Goal: Task Accomplishment & Management: Use online tool/utility

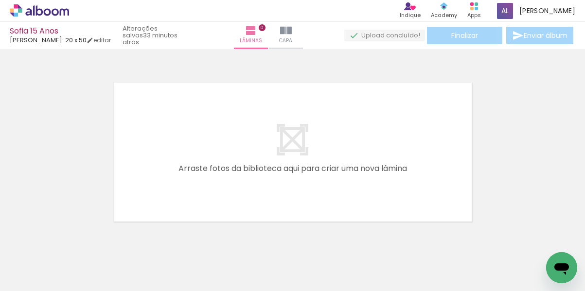
scroll to position [19, 0]
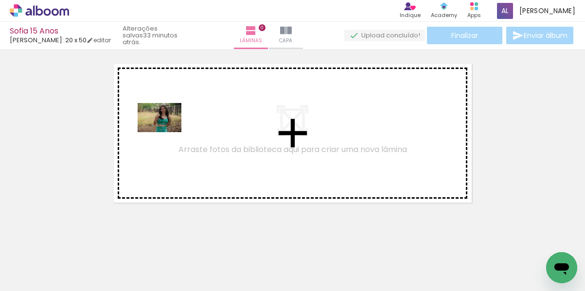
drag, startPoint x: 111, startPoint y: 259, endPoint x: 167, endPoint y: 132, distance: 138.1
click at [167, 132] on quentale-workspace at bounding box center [292, 145] width 585 height 291
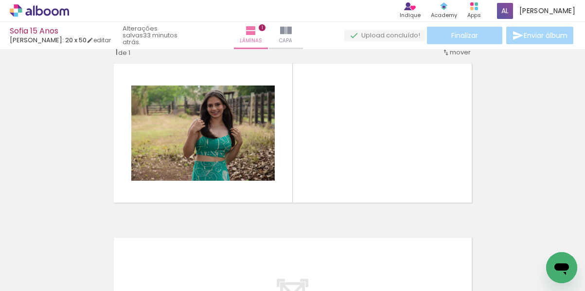
scroll to position [12, 0]
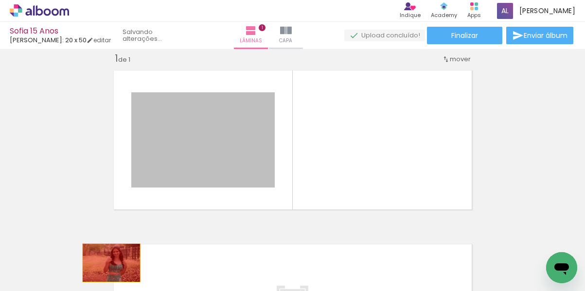
drag, startPoint x: 218, startPoint y: 143, endPoint x: 107, endPoint y: 263, distance: 163.5
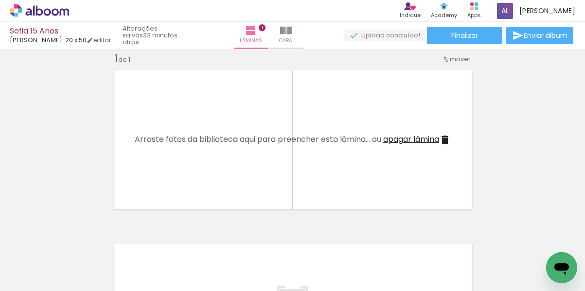
scroll to position [0, 905]
drag, startPoint x: 141, startPoint y: 287, endPoint x: 605, endPoint y: 279, distance: 464.1
click at [585, 279] on html "link( href="../../bower_components/polymer/polymer.html" rel="import" ) picture…" at bounding box center [292, 145] width 585 height 291
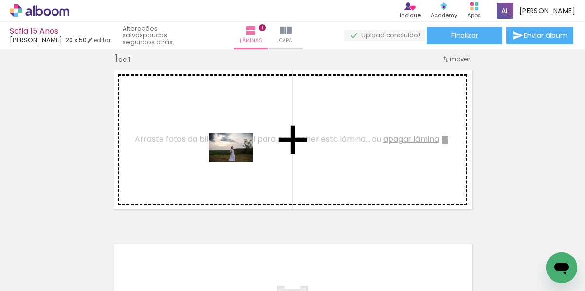
drag, startPoint x: 341, startPoint y: 259, endPoint x: 238, endPoint y: 162, distance: 141.1
click at [238, 162] on quentale-workspace at bounding box center [292, 145] width 585 height 291
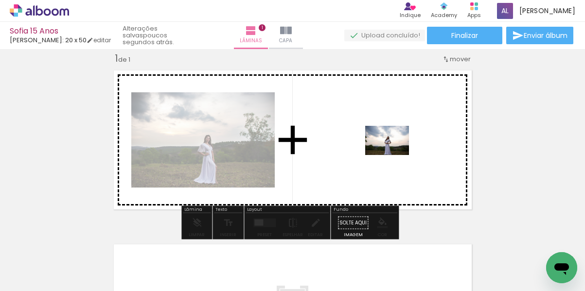
drag, startPoint x: 456, startPoint y: 262, endPoint x: 395, endPoint y: 155, distance: 123.1
click at [395, 155] on quentale-workspace at bounding box center [292, 145] width 585 height 291
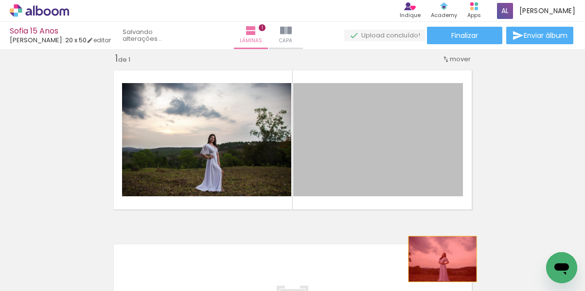
drag, startPoint x: 408, startPoint y: 163, endPoint x: 439, endPoint y: 259, distance: 100.1
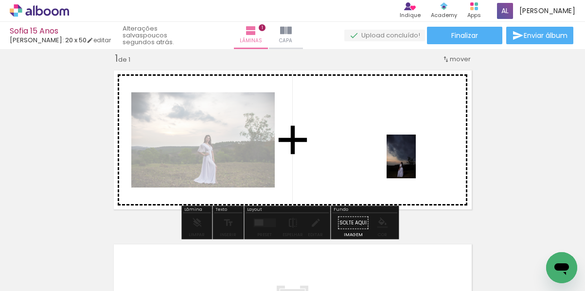
drag, startPoint x: 553, startPoint y: 244, endPoint x: 481, endPoint y: 165, distance: 107.1
click at [415, 163] on quentale-workspace at bounding box center [292, 145] width 585 height 291
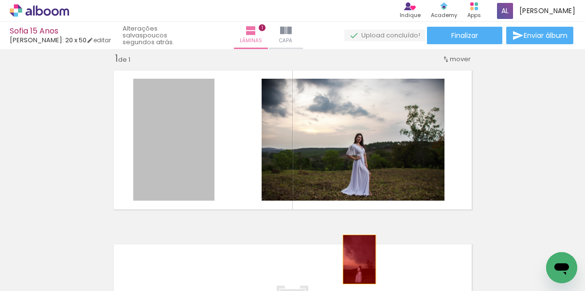
drag, startPoint x: 189, startPoint y: 135, endPoint x: 355, endPoint y: 259, distance: 207.8
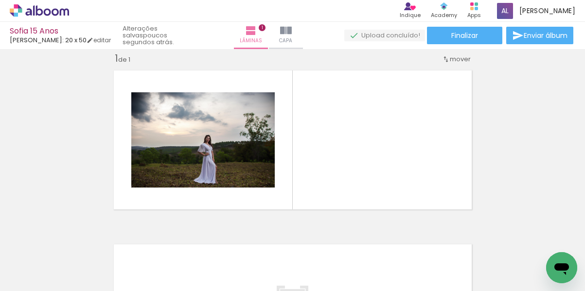
scroll to position [0, 2081]
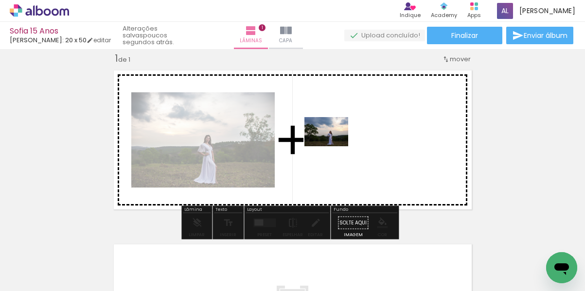
drag, startPoint x: 309, startPoint y: 256, endPoint x: 334, endPoint y: 146, distance: 112.2
click at [334, 146] on quentale-workspace at bounding box center [292, 145] width 585 height 291
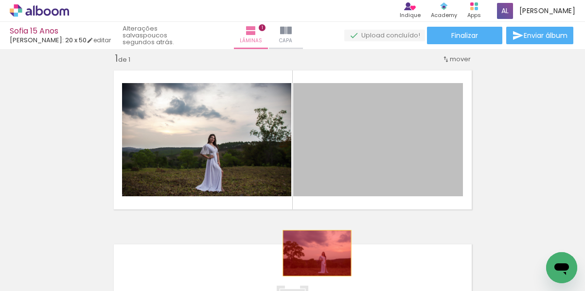
drag, startPoint x: 413, startPoint y: 168, endPoint x: 371, endPoint y: 268, distance: 109.0
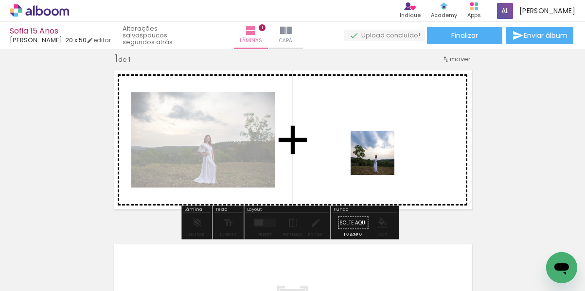
drag, startPoint x: 380, startPoint y: 161, endPoint x: 461, endPoint y: 188, distance: 85.7
click at [380, 160] on quentale-workspace at bounding box center [292, 145] width 585 height 291
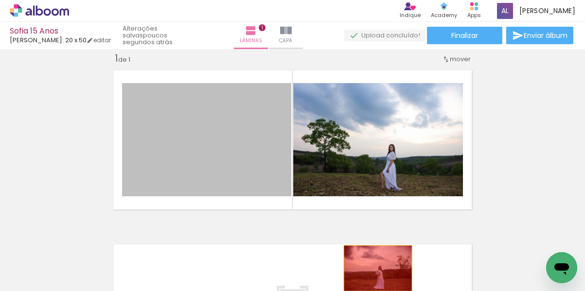
drag, startPoint x: 260, startPoint y: 169, endPoint x: 424, endPoint y: 255, distance: 184.7
click at [374, 269] on quentale-workspace at bounding box center [292, 145] width 585 height 291
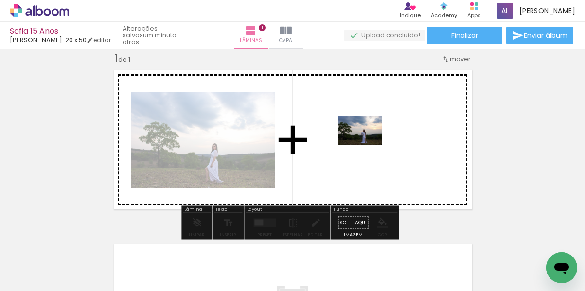
drag, startPoint x: 311, startPoint y: 261, endPoint x: 367, endPoint y: 145, distance: 128.8
click at [367, 145] on quentale-workspace at bounding box center [292, 145] width 585 height 291
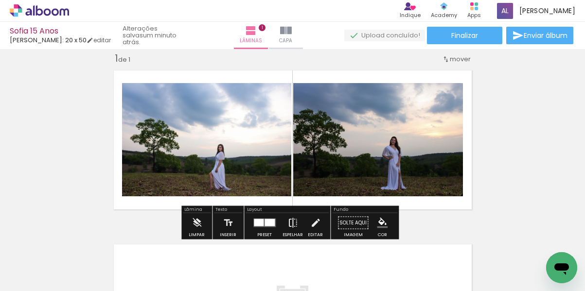
click at [290, 222] on iron-icon at bounding box center [292, 223] width 11 height 19
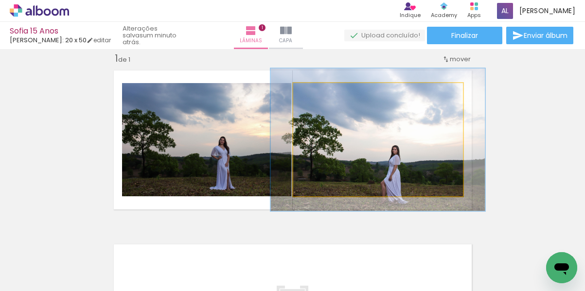
drag, startPoint x: 315, startPoint y: 93, endPoint x: 323, endPoint y: 93, distance: 8.8
click at [323, 93] on div at bounding box center [325, 93] width 9 height 9
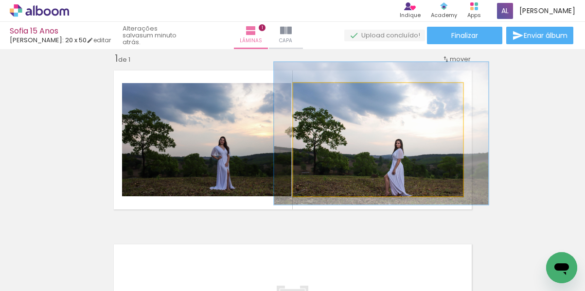
drag, startPoint x: 383, startPoint y: 167, endPoint x: 386, endPoint y: 161, distance: 7.2
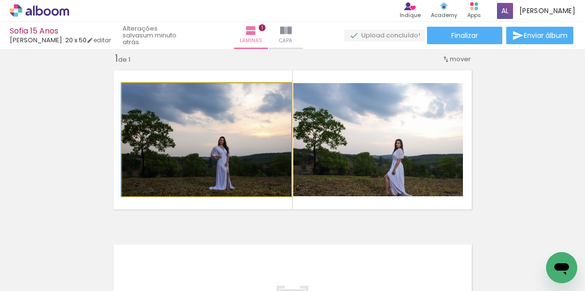
drag, startPoint x: 254, startPoint y: 152, endPoint x: 246, endPoint y: 131, distance: 22.0
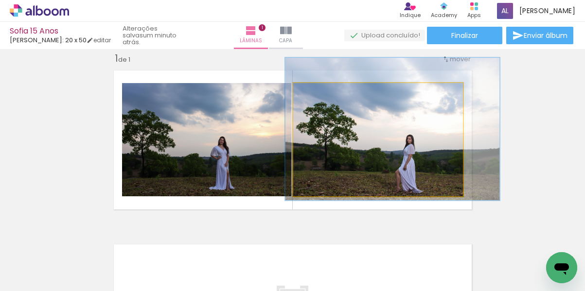
drag, startPoint x: 380, startPoint y: 162, endPoint x: 392, endPoint y: 158, distance: 12.0
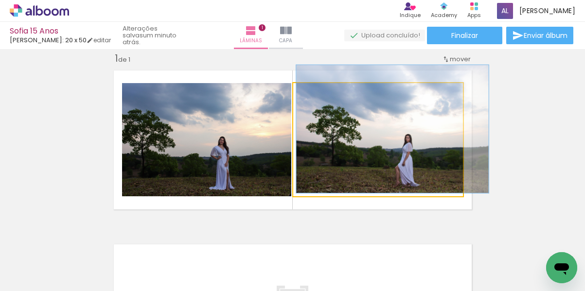
type paper-slider "113"
click at [319, 92] on div at bounding box center [321, 93] width 9 height 9
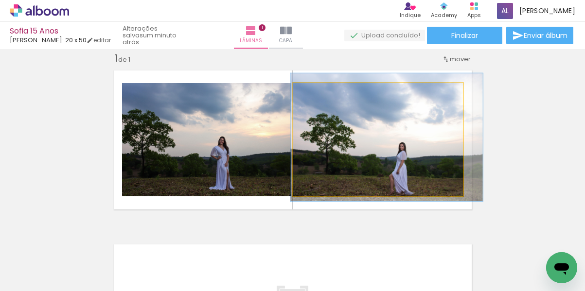
drag, startPoint x: 433, startPoint y: 159, endPoint x: 427, endPoint y: 167, distance: 10.1
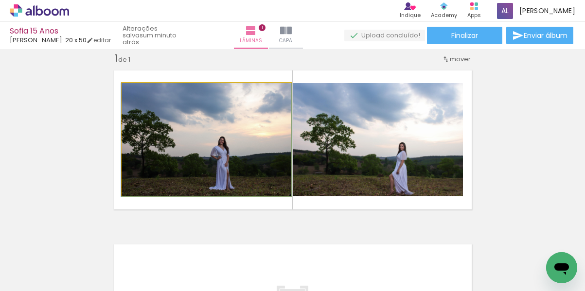
drag, startPoint x: 256, startPoint y: 161, endPoint x: 255, endPoint y: 152, distance: 9.8
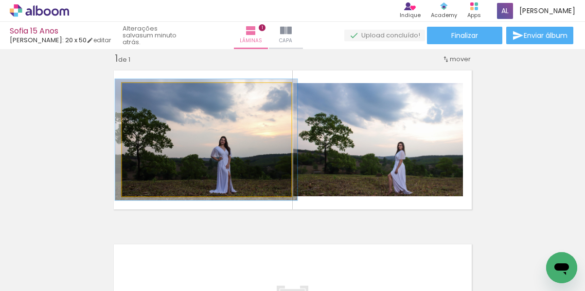
type paper-slider "107"
click at [144, 92] on div at bounding box center [147, 93] width 9 height 9
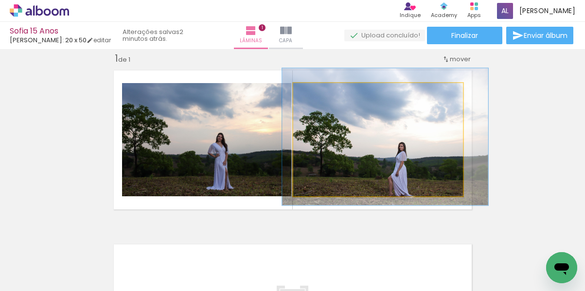
drag, startPoint x: 318, startPoint y: 93, endPoint x: 383, endPoint y: 138, distance: 79.1
click at [321, 94] on div at bounding box center [324, 93] width 9 height 9
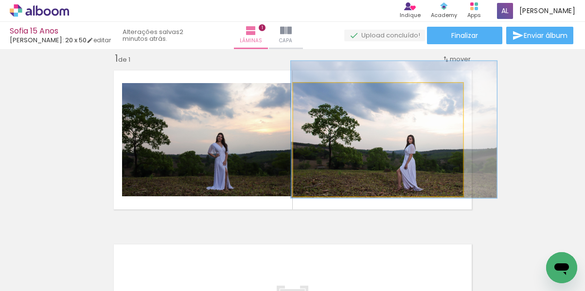
drag, startPoint x: 407, startPoint y: 163, endPoint x: 415, endPoint y: 156, distance: 11.4
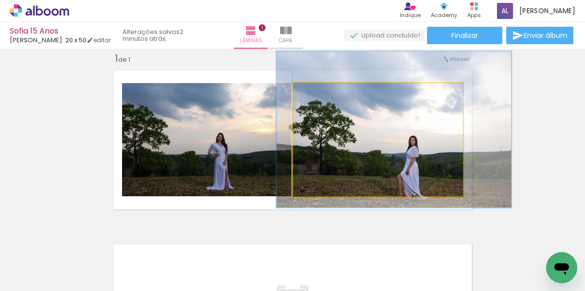
drag, startPoint x: 321, startPoint y: 93, endPoint x: 327, endPoint y: 93, distance: 6.3
type paper-slider "138"
click at [327, 93] on div at bounding box center [330, 93] width 9 height 9
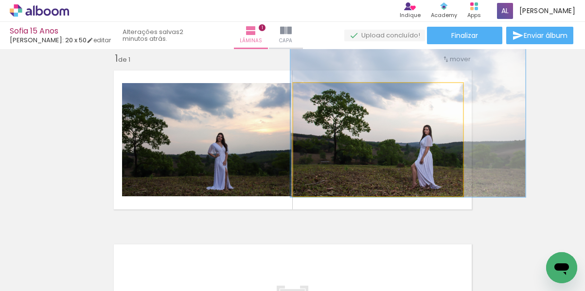
drag, startPoint x: 364, startPoint y: 144, endPoint x: 378, endPoint y: 134, distance: 17.7
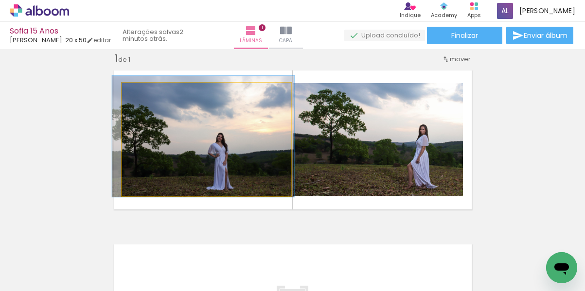
click at [212, 112] on quentale-photo at bounding box center [206, 139] width 169 height 113
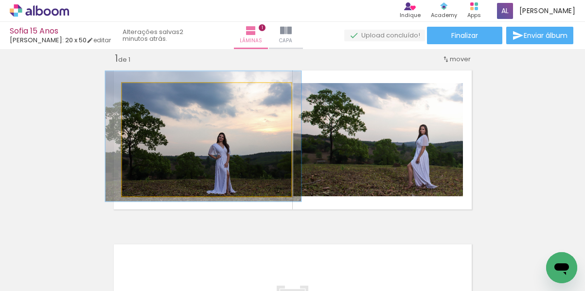
drag, startPoint x: 145, startPoint y: 93, endPoint x: 189, endPoint y: 113, distance: 48.3
click at [148, 92] on div at bounding box center [150, 93] width 9 height 9
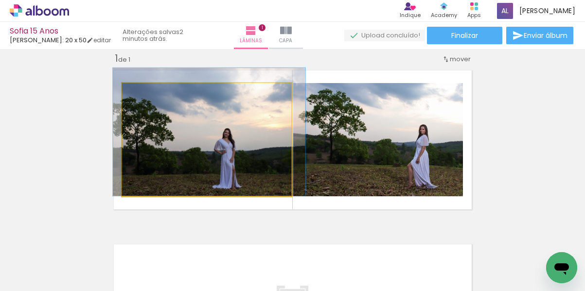
drag, startPoint x: 220, startPoint y: 128, endPoint x: 226, endPoint y: 101, distance: 27.8
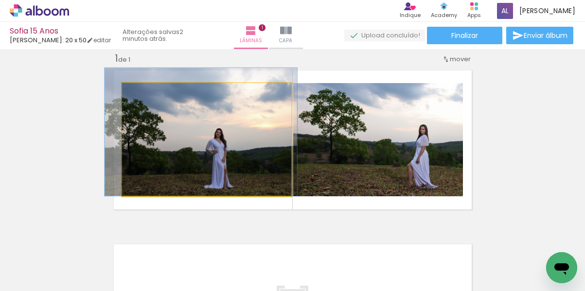
drag, startPoint x: 233, startPoint y: 155, endPoint x: 226, endPoint y: 136, distance: 20.6
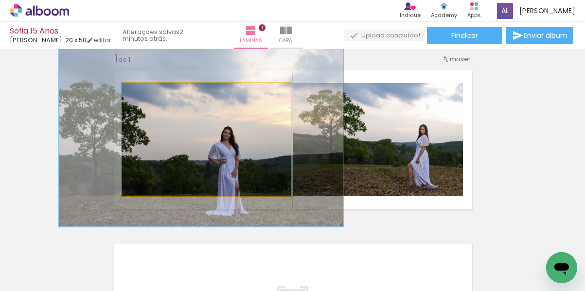
drag, startPoint x: 144, startPoint y: 94, endPoint x: 165, endPoint y: 99, distance: 20.9
type paper-slider "167"
click at [165, 99] on div at bounding box center [170, 94] width 16 height 16
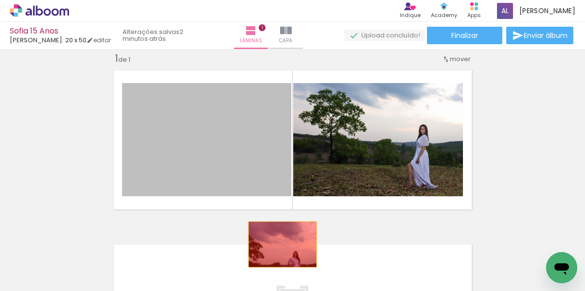
drag, startPoint x: 255, startPoint y: 142, endPoint x: 391, endPoint y: 129, distance: 136.3
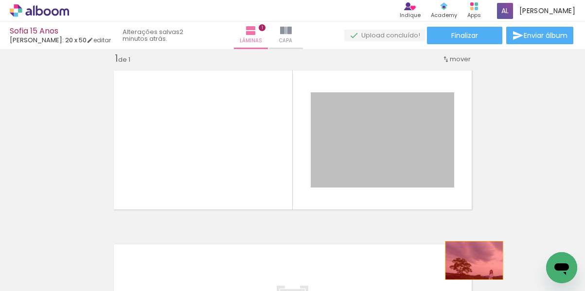
drag, startPoint x: 391, startPoint y: 128, endPoint x: 474, endPoint y: 268, distance: 162.8
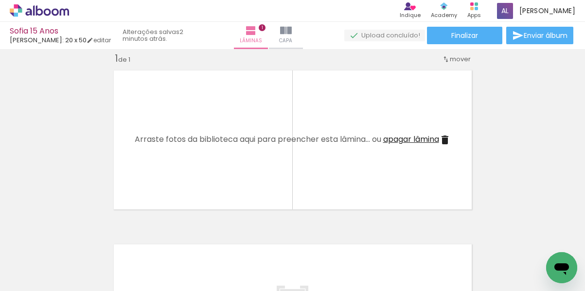
scroll to position [0, 1623]
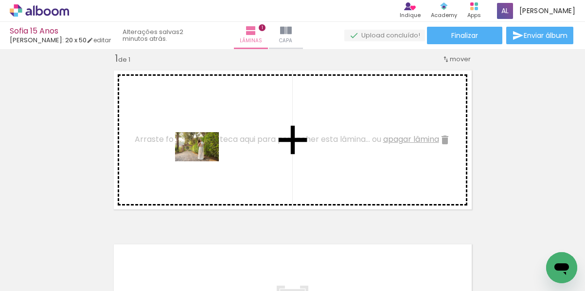
drag, startPoint x: 330, startPoint y: 264, endPoint x: 204, endPoint y: 161, distance: 162.2
click at [204, 161] on quentale-workspace at bounding box center [292, 145] width 585 height 291
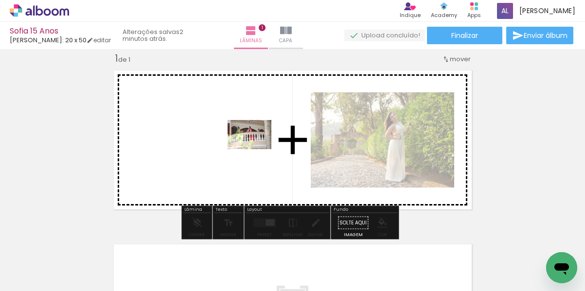
drag, startPoint x: 437, startPoint y: 259, endPoint x: 257, endPoint y: 149, distance: 210.6
click at [257, 149] on quentale-workspace at bounding box center [292, 145] width 585 height 291
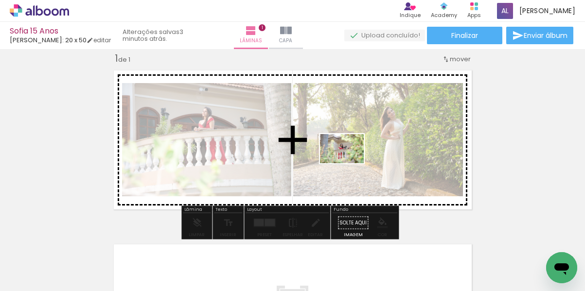
drag, startPoint x: 393, startPoint y: 258, endPoint x: 349, endPoint y: 163, distance: 104.7
click at [349, 163] on quentale-workspace at bounding box center [292, 145] width 585 height 291
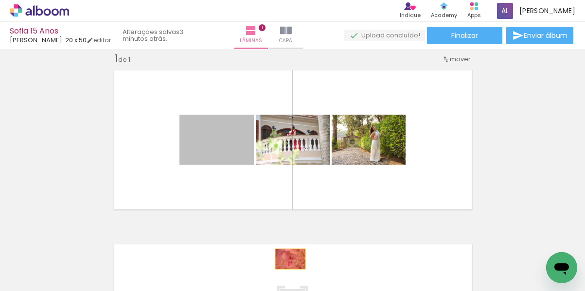
drag, startPoint x: 236, startPoint y: 146, endPoint x: 287, endPoint y: 259, distance: 124.1
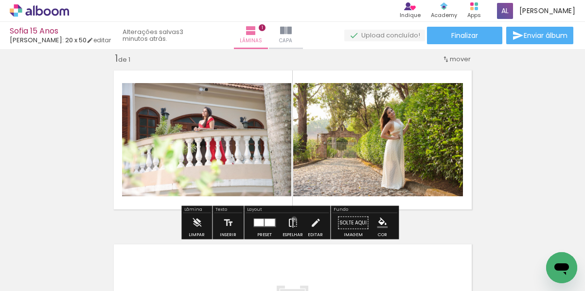
click at [292, 219] on iron-icon at bounding box center [292, 223] width 11 height 19
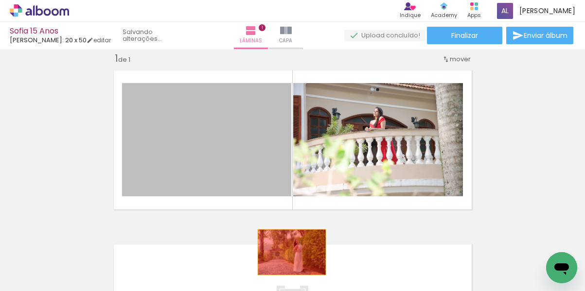
drag, startPoint x: 269, startPoint y: 154, endPoint x: 287, endPoint y: 252, distance: 99.9
click at [287, 252] on quentale-workspace at bounding box center [292, 145] width 585 height 291
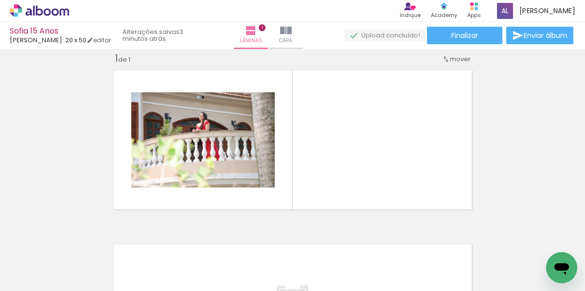
scroll to position [0, 1464]
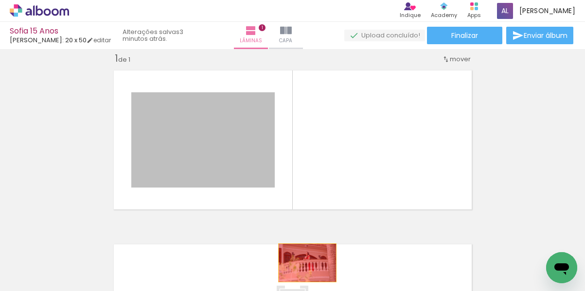
drag, startPoint x: 232, startPoint y: 147, endPoint x: 304, endPoint y: 263, distance: 135.9
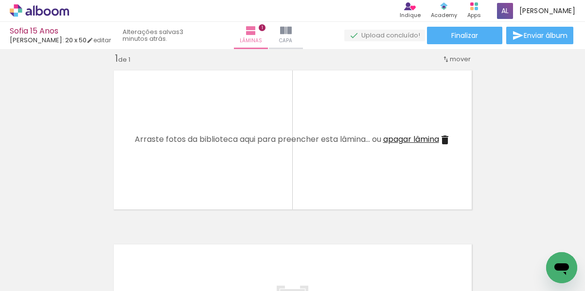
scroll to position [0, 489]
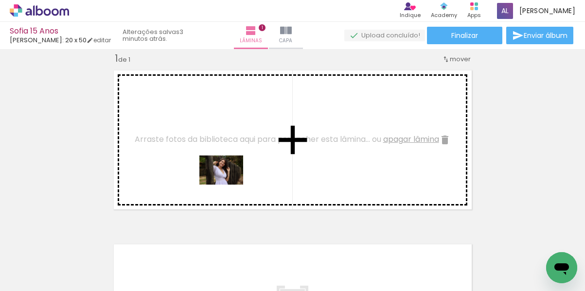
drag, startPoint x: 226, startPoint y: 259, endPoint x: 231, endPoint y: 161, distance: 98.4
click at [231, 161] on quentale-workspace at bounding box center [292, 145] width 585 height 291
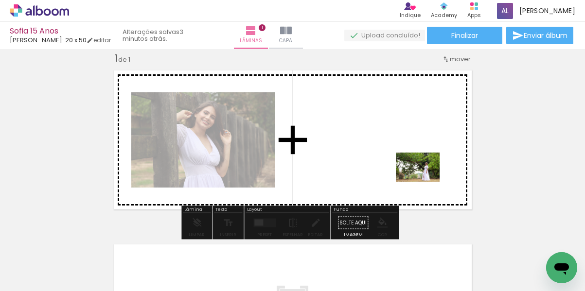
drag, startPoint x: 442, startPoint y: 267, endPoint x: 425, endPoint y: 182, distance: 86.2
click at [425, 182] on quentale-workspace at bounding box center [292, 145] width 585 height 291
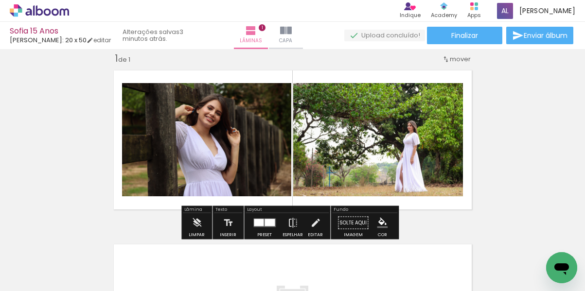
click at [377, 221] on iron-icon "color picker" at bounding box center [382, 223] width 11 height 11
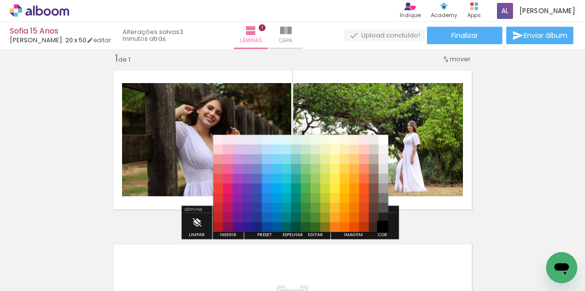
click at [386, 226] on paper-item "#000000" at bounding box center [384, 228] width 10 height 10
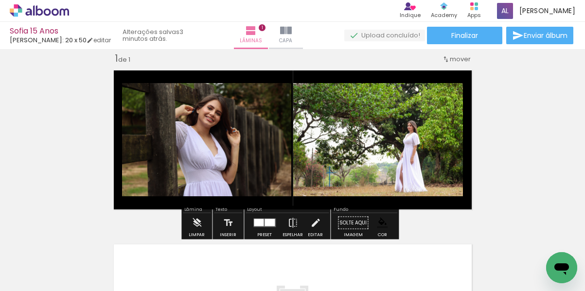
click at [265, 220] on div at bounding box center [270, 222] width 10 height 7
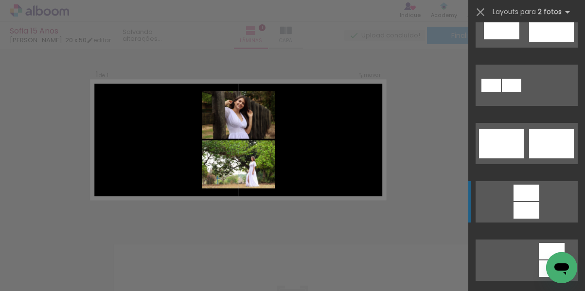
scroll to position [517, 0]
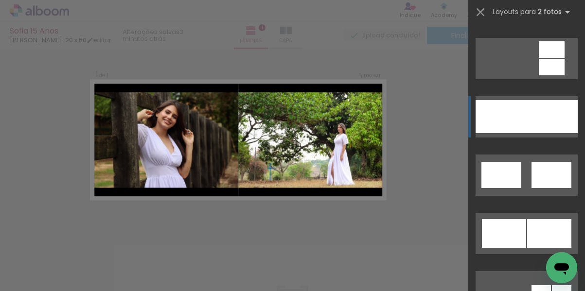
click at [506, 124] on div at bounding box center [501, 116] width 51 height 33
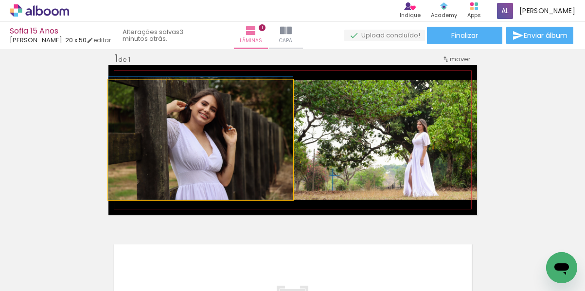
drag, startPoint x: 267, startPoint y: 151, endPoint x: 253, endPoint y: 147, distance: 13.7
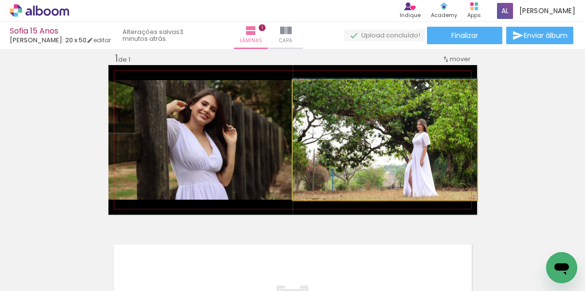
drag, startPoint x: 399, startPoint y: 159, endPoint x: 387, endPoint y: 159, distance: 11.7
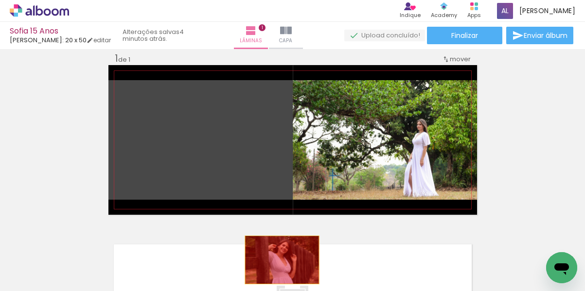
drag, startPoint x: 255, startPoint y: 161, endPoint x: 278, endPoint y: 260, distance: 101.4
click at [278, 260] on quentale-workspace at bounding box center [292, 145] width 585 height 291
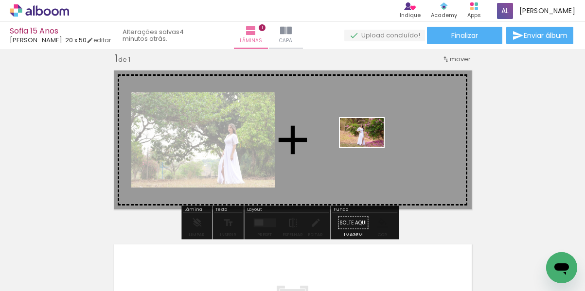
drag, startPoint x: 378, startPoint y: 263, endPoint x: 369, endPoint y: 147, distance: 116.1
click at [369, 147] on quentale-workspace at bounding box center [292, 145] width 585 height 291
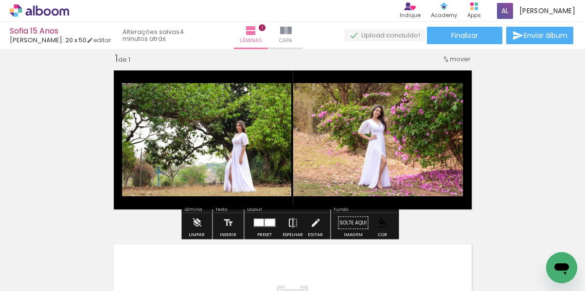
click at [287, 221] on iron-icon at bounding box center [292, 223] width 11 height 19
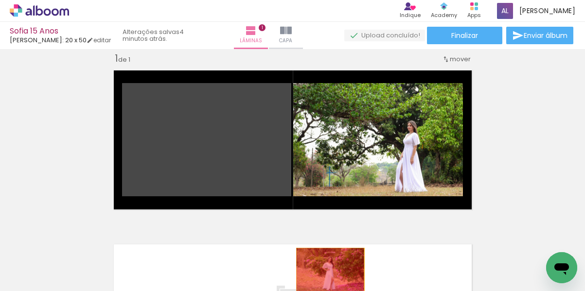
drag, startPoint x: 260, startPoint y: 178, endPoint x: 299, endPoint y: 268, distance: 97.9
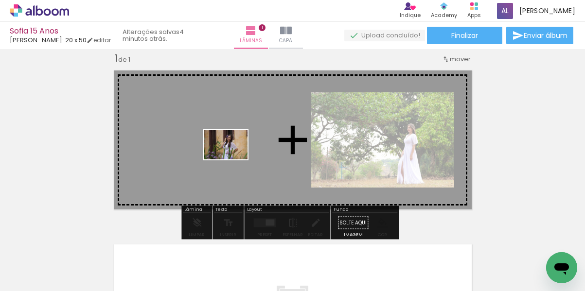
drag, startPoint x: 264, startPoint y: 266, endPoint x: 233, endPoint y: 160, distance: 111.0
click at [233, 160] on quentale-workspace at bounding box center [292, 145] width 585 height 291
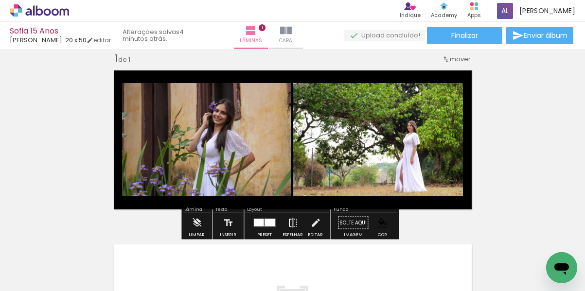
click at [290, 222] on iron-icon at bounding box center [292, 223] width 11 height 19
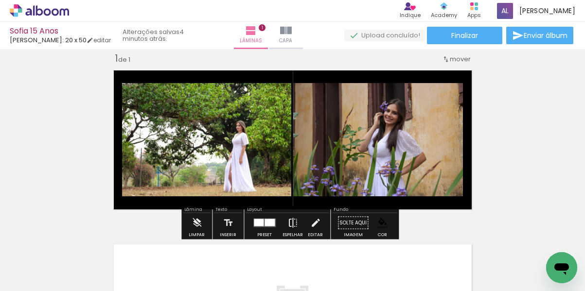
click at [290, 222] on iron-icon at bounding box center [292, 223] width 11 height 19
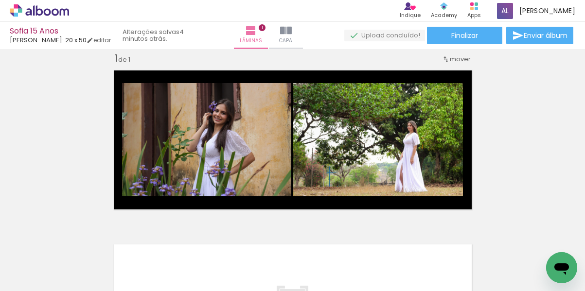
scroll to position [0, 253]
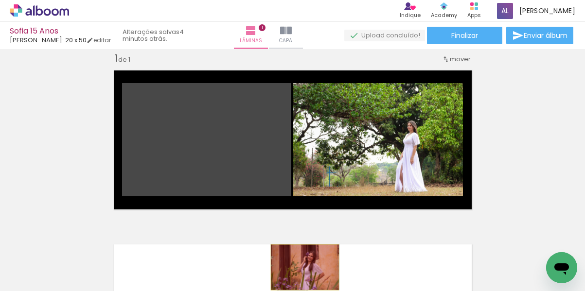
drag, startPoint x: 260, startPoint y: 162, endPoint x: 356, endPoint y: 251, distance: 130.1
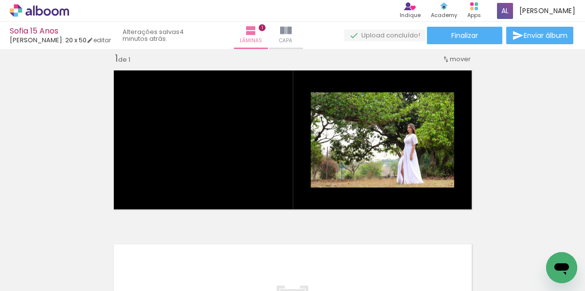
scroll to position [0, 636]
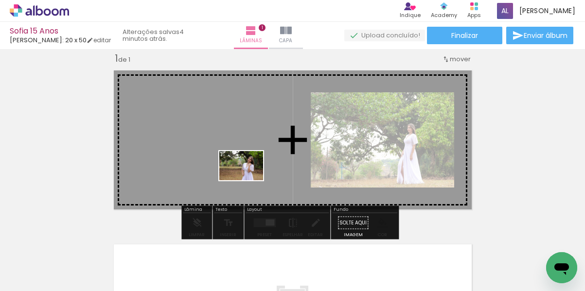
drag, startPoint x: 346, startPoint y: 258, endPoint x: 249, endPoint y: 180, distance: 125.0
click at [249, 180] on quentale-workspace at bounding box center [292, 145] width 585 height 291
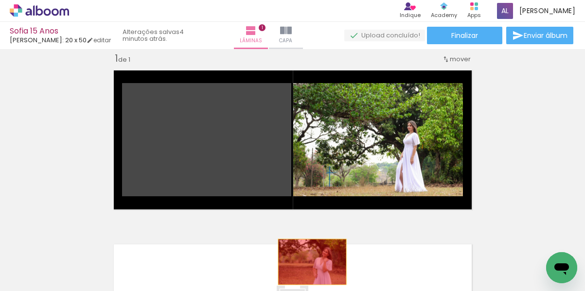
drag, startPoint x: 269, startPoint y: 162, endPoint x: 308, endPoint y: 262, distance: 107.9
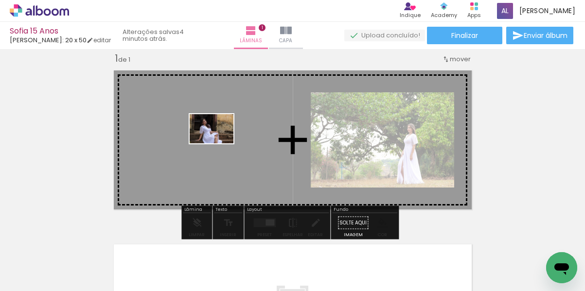
drag, startPoint x: 502, startPoint y: 257, endPoint x: 219, endPoint y: 143, distance: 305.6
click at [219, 143] on quentale-workspace at bounding box center [292, 145] width 585 height 291
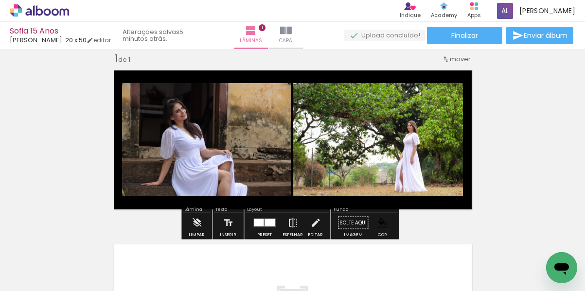
scroll to position [0, 850]
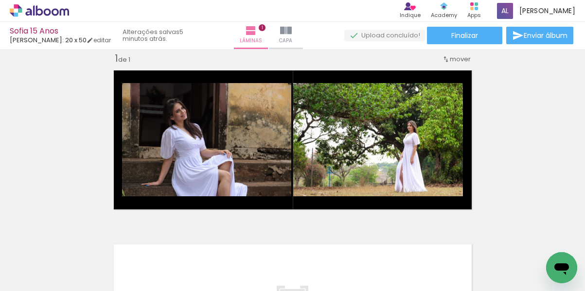
drag, startPoint x: 231, startPoint y: 287, endPoint x: 278, endPoint y: 288, distance: 47.7
click at [80, 288] on iron-horizontal-list at bounding box center [69, 261] width 19 height 61
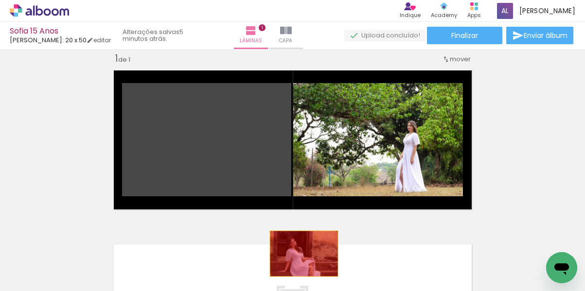
drag, startPoint x: 264, startPoint y: 130, endPoint x: 301, endPoint y: 250, distance: 125.9
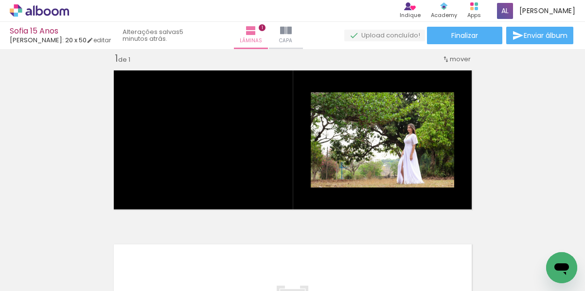
scroll to position [0, 889]
drag, startPoint x: 271, startPoint y: 285, endPoint x: 319, endPoint y: 287, distance: 47.2
click at [80, 287] on iron-horizontal-list at bounding box center [69, 261] width 19 height 61
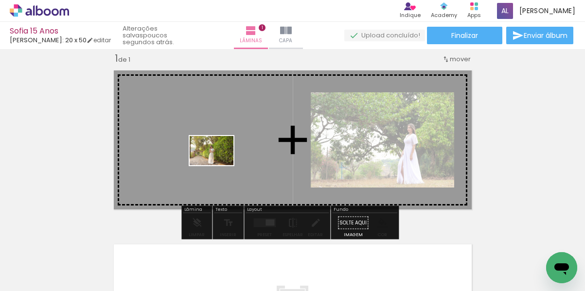
drag, startPoint x: 247, startPoint y: 259, endPoint x: 219, endPoint y: 165, distance: 97.4
click at [219, 165] on quentale-workspace at bounding box center [292, 145] width 585 height 291
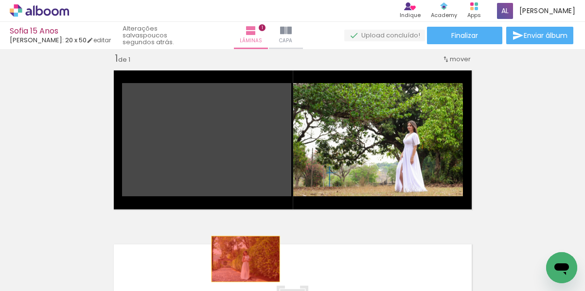
drag, startPoint x: 230, startPoint y: 158, endPoint x: 360, endPoint y: 258, distance: 164.1
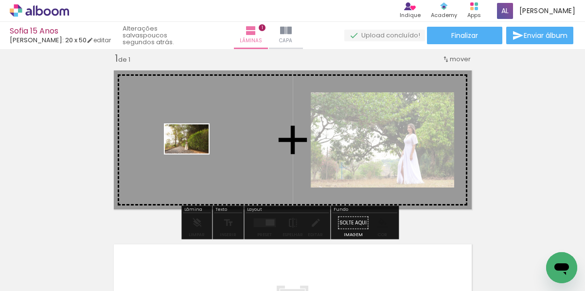
drag, startPoint x: 191, startPoint y: 265, endPoint x: 194, endPoint y: 154, distance: 111.0
click at [194, 154] on quentale-workspace at bounding box center [292, 145] width 585 height 291
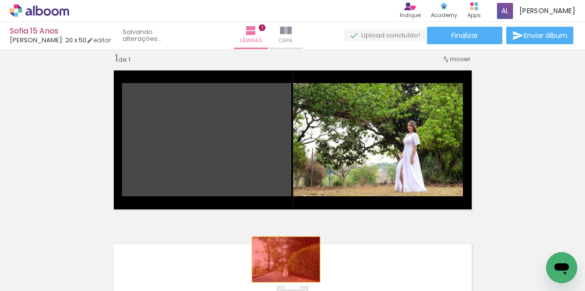
drag, startPoint x: 264, startPoint y: 130, endPoint x: 283, endPoint y: 257, distance: 128.4
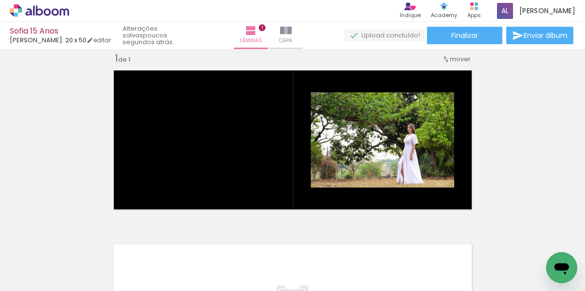
scroll to position [0, 0]
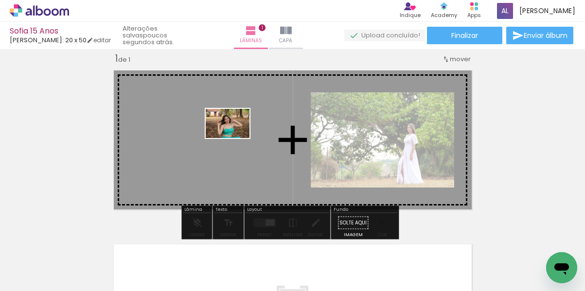
drag, startPoint x: 323, startPoint y: 260, endPoint x: 235, endPoint y: 138, distance: 150.5
click at [235, 138] on quentale-workspace at bounding box center [292, 145] width 585 height 291
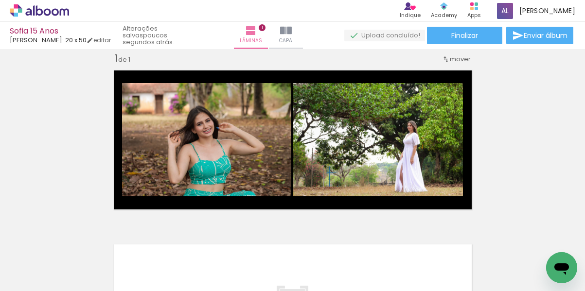
scroll to position [0, 296]
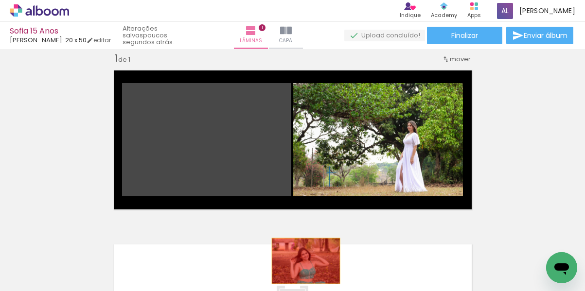
drag, startPoint x: 222, startPoint y: 143, endPoint x: 302, endPoint y: 261, distance: 142.6
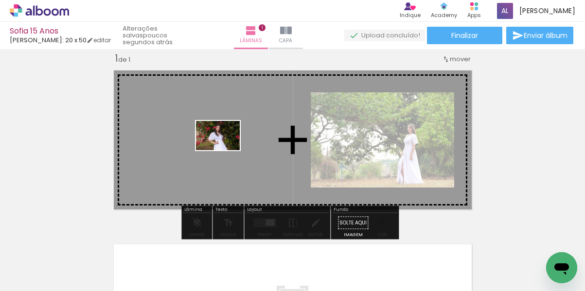
drag, startPoint x: 235, startPoint y: 266, endPoint x: 225, endPoint y: 150, distance: 115.7
click at [225, 150] on quentale-workspace at bounding box center [292, 145] width 585 height 291
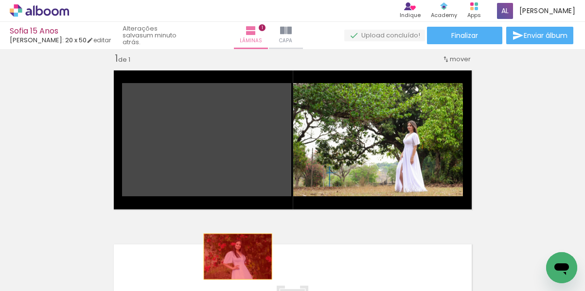
drag, startPoint x: 236, startPoint y: 153, endPoint x: 234, endPoint y: 253, distance: 100.7
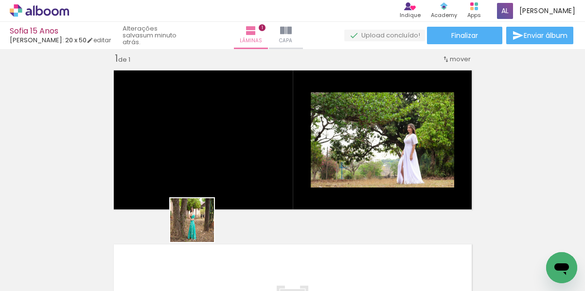
drag, startPoint x: 199, startPoint y: 260, endPoint x: 204, endPoint y: 172, distance: 87.7
click at [204, 172] on quentale-workspace at bounding box center [292, 145] width 585 height 291
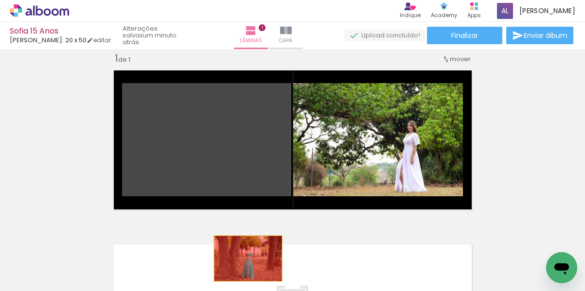
drag, startPoint x: 235, startPoint y: 164, endPoint x: 142, endPoint y: 260, distance: 134.2
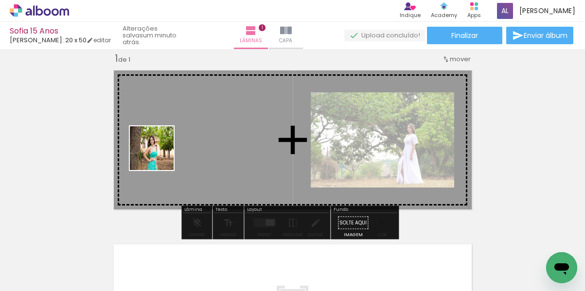
drag, startPoint x: 138, startPoint y: 263, endPoint x: 159, endPoint y: 156, distance: 109.5
click at [159, 156] on quentale-workspace at bounding box center [292, 145] width 585 height 291
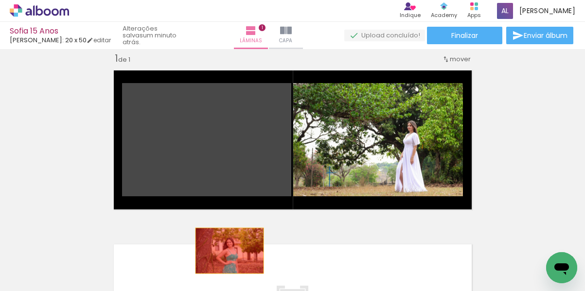
drag, startPoint x: 227, startPoint y: 161, endPoint x: 205, endPoint y: 245, distance: 86.8
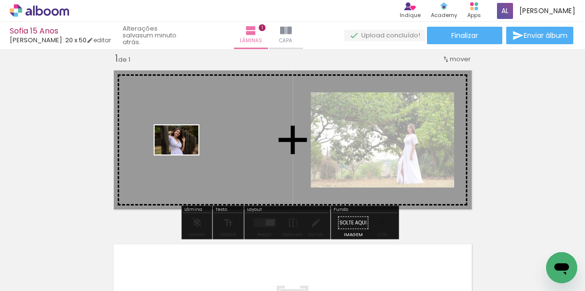
drag, startPoint x: 404, startPoint y: 260, endPoint x: 184, endPoint y: 155, distance: 244.1
click at [184, 155] on quentale-workspace at bounding box center [292, 145] width 585 height 291
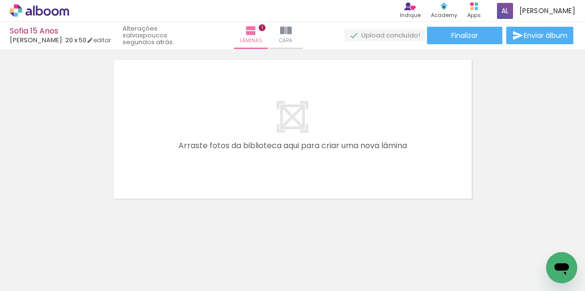
scroll to position [0, 834]
drag, startPoint x: 182, startPoint y: 287, endPoint x: 318, endPoint y: 290, distance: 136.2
click at [331, 291] on html "link( href="../../bower_components/polymer/polymer.html" rel="import" ) picture…" at bounding box center [292, 145] width 585 height 291
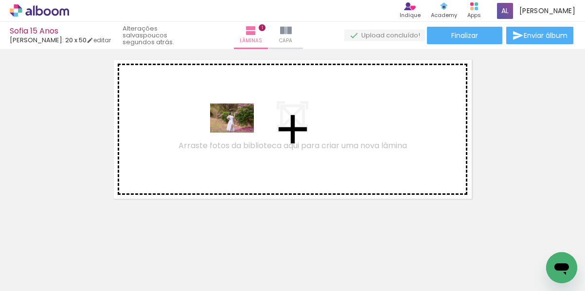
drag, startPoint x: 321, startPoint y: 248, endPoint x: 239, endPoint y: 133, distance: 141.3
click at [239, 133] on quentale-workspace at bounding box center [292, 145] width 585 height 291
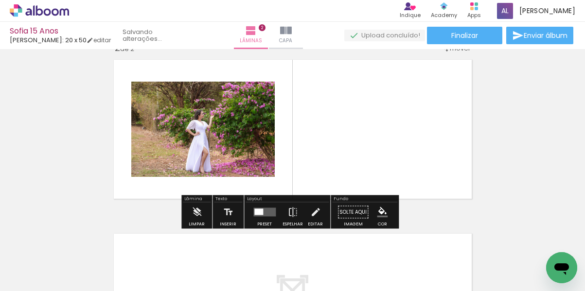
scroll to position [186, 0]
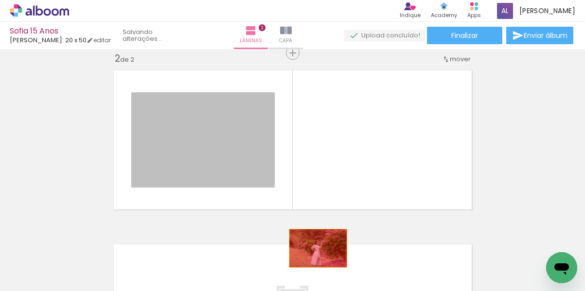
drag, startPoint x: 239, startPoint y: 130, endPoint x: 314, endPoint y: 249, distance: 140.4
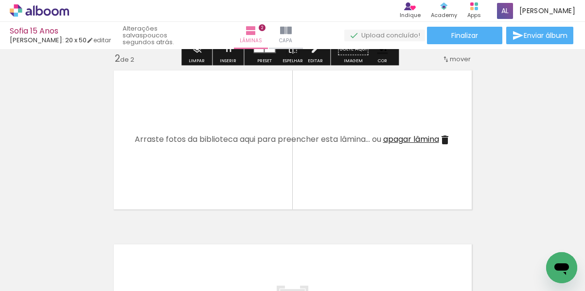
scroll to position [0, 0]
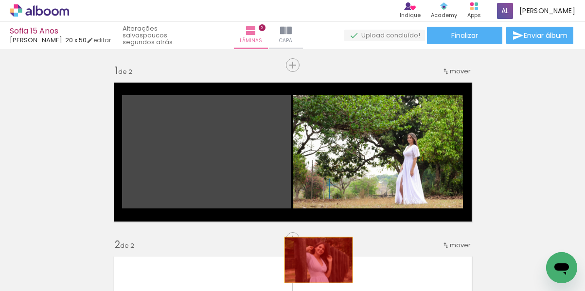
drag, startPoint x: 258, startPoint y: 153, endPoint x: 415, endPoint y: 256, distance: 188.3
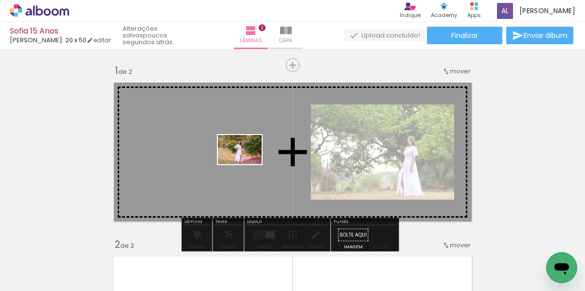
drag, startPoint x: 375, startPoint y: 254, endPoint x: 237, endPoint y: 156, distance: 169.1
click at [237, 156] on quentale-workspace at bounding box center [292, 145] width 585 height 291
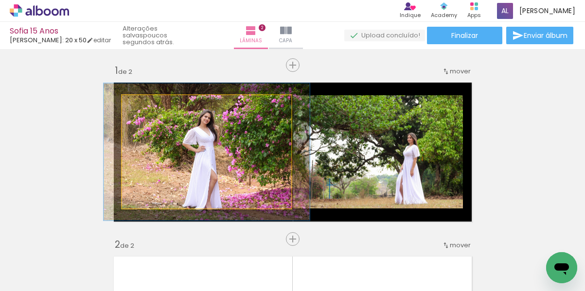
drag, startPoint x: 141, startPoint y: 106, endPoint x: 148, endPoint y: 108, distance: 7.6
click at [148, 108] on div at bounding box center [152, 105] width 9 height 9
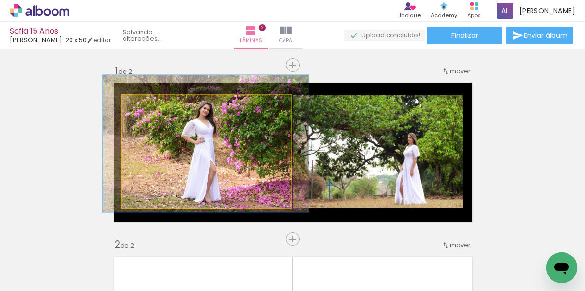
drag, startPoint x: 212, startPoint y: 160, endPoint x: 212, endPoint y: 155, distance: 4.9
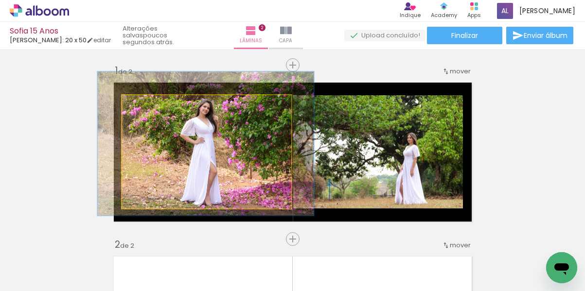
type paper-slider "127"
click at [154, 106] on div at bounding box center [155, 105] width 9 height 9
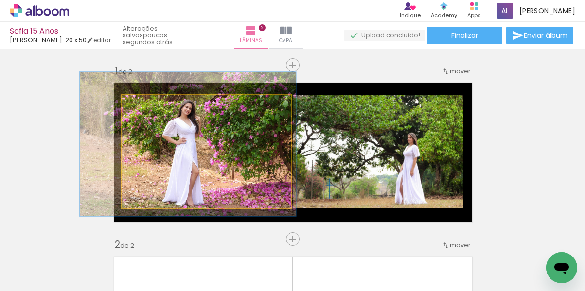
drag, startPoint x: 218, startPoint y: 155, endPoint x: 200, endPoint y: 157, distance: 17.7
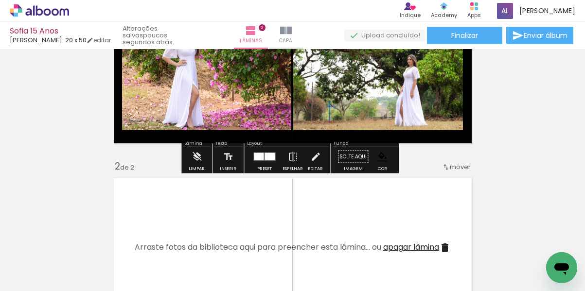
scroll to position [160, 0]
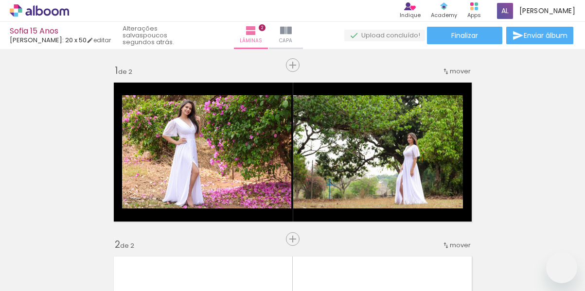
drag, startPoint x: 0, startPoint y: 0, endPoint x: 191, endPoint y: 155, distance: 245.5
click at [191, 155] on quentale-workspace at bounding box center [292, 145] width 585 height 291
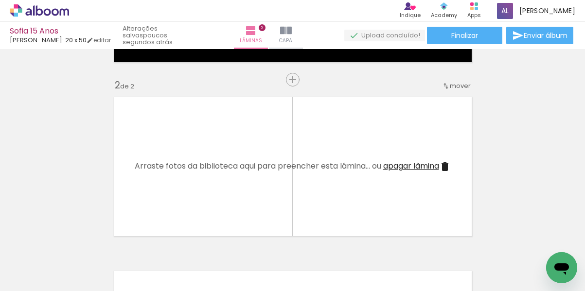
scroll to position [0, 489]
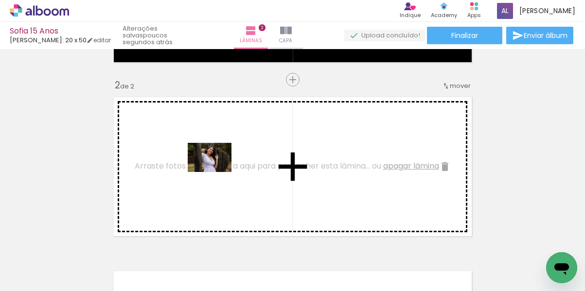
drag, startPoint x: 218, startPoint y: 254, endPoint x: 217, endPoint y: 172, distance: 82.2
click at [217, 172] on quentale-workspace at bounding box center [292, 145] width 585 height 291
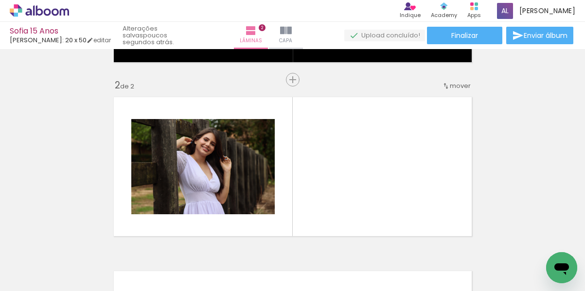
scroll to position [0, 834]
drag, startPoint x: 136, startPoint y: 286, endPoint x: 323, endPoint y: 284, distance: 187.3
click at [80, 284] on iron-horizontal-list at bounding box center [69, 261] width 19 height 61
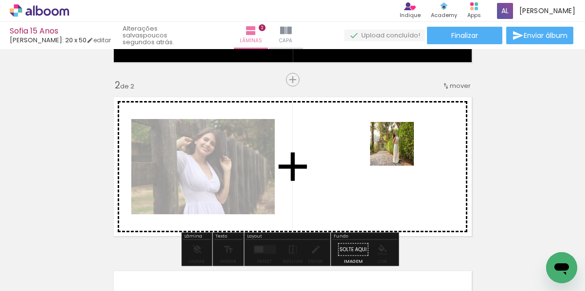
drag, startPoint x: 471, startPoint y: 262, endPoint x: 399, endPoint y: 151, distance: 132.5
click at [399, 151] on quentale-workspace at bounding box center [292, 145] width 585 height 291
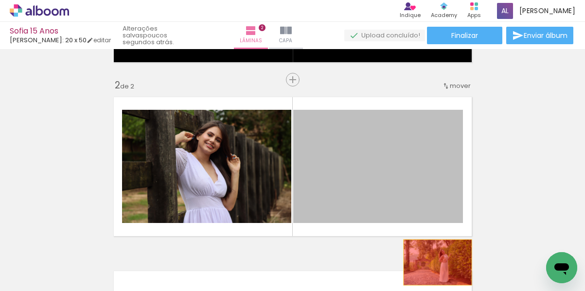
drag, startPoint x: 425, startPoint y: 172, endPoint x: 435, endPoint y: 258, distance: 86.7
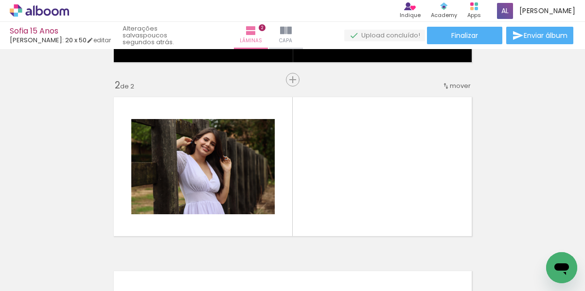
scroll to position [0, 1479]
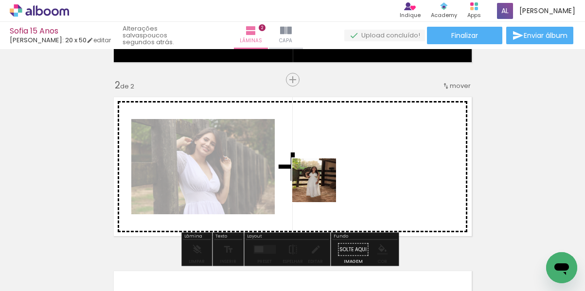
drag, startPoint x: 312, startPoint y: 269, endPoint x: 322, endPoint y: 188, distance: 81.8
click at [322, 188] on quentale-workspace at bounding box center [292, 145] width 585 height 291
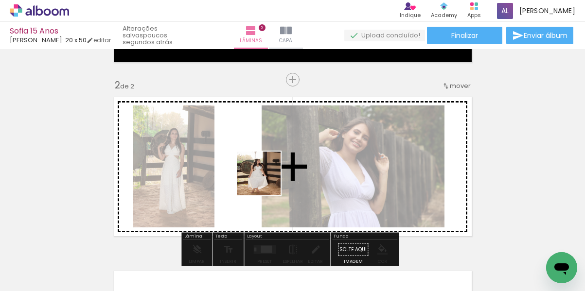
drag, startPoint x: 255, startPoint y: 265, endPoint x: 266, endPoint y: 181, distance: 84.9
click at [266, 181] on quentale-workspace at bounding box center [292, 145] width 585 height 291
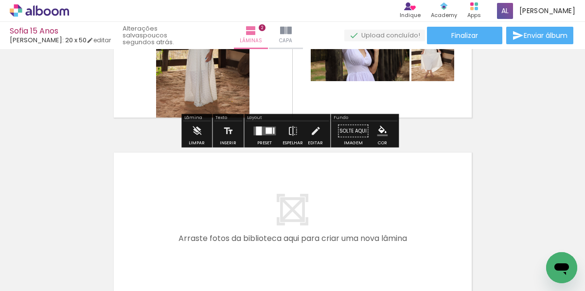
scroll to position [197, 0]
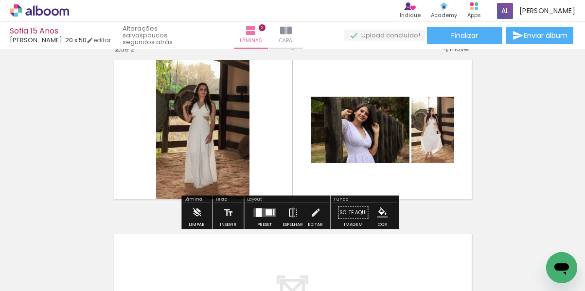
click at [287, 209] on iron-icon at bounding box center [292, 212] width 11 height 19
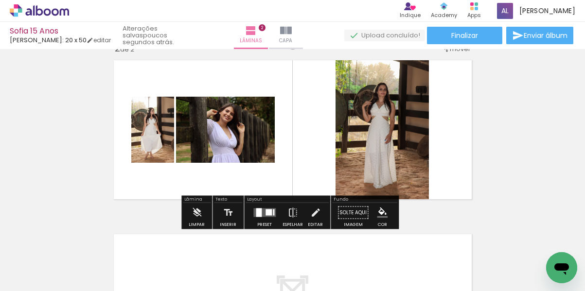
click at [267, 213] on div at bounding box center [269, 213] width 6 height 6
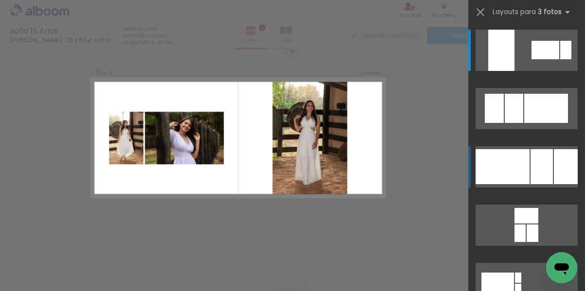
scroll to position [186, 0]
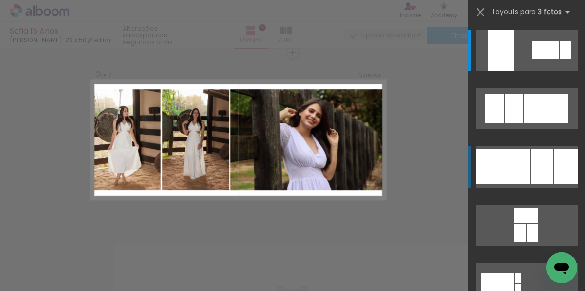
click at [500, 177] on div at bounding box center [503, 166] width 54 height 35
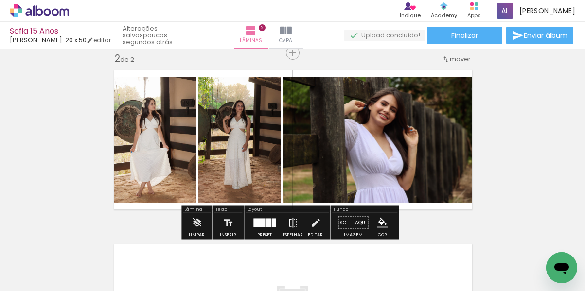
click at [287, 221] on iron-icon at bounding box center [292, 223] width 11 height 19
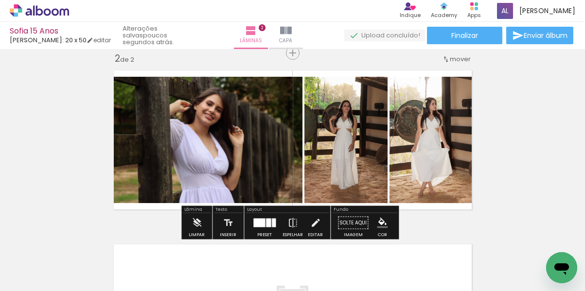
click at [377, 220] on iron-icon "color picker" at bounding box center [382, 223] width 11 height 11
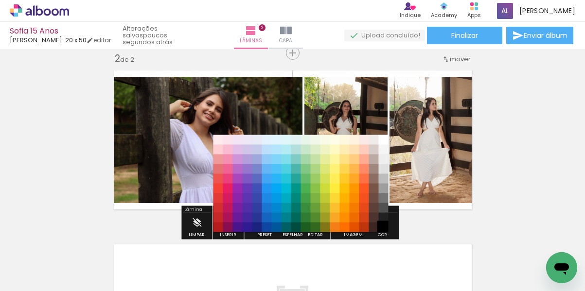
click at [382, 225] on paper-item "#000000" at bounding box center [384, 228] width 10 height 10
click at [384, 218] on paper-item "#212121" at bounding box center [384, 218] width 10 height 10
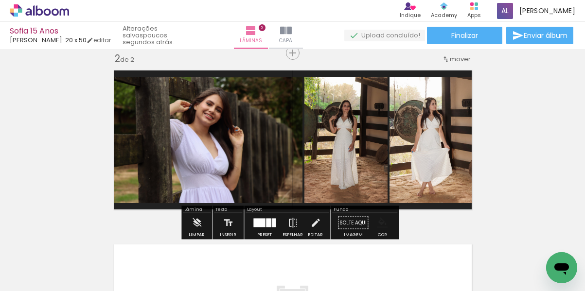
click at [384, 224] on iron-icon "color picker" at bounding box center [382, 223] width 11 height 11
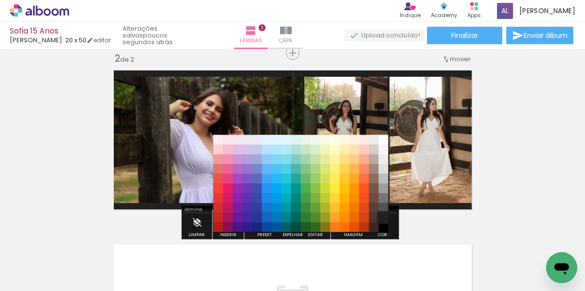
click at [384, 223] on paper-item "#212121" at bounding box center [384, 218] width 10 height 10
click at [384, 226] on paper-item "#000000" at bounding box center [384, 228] width 10 height 10
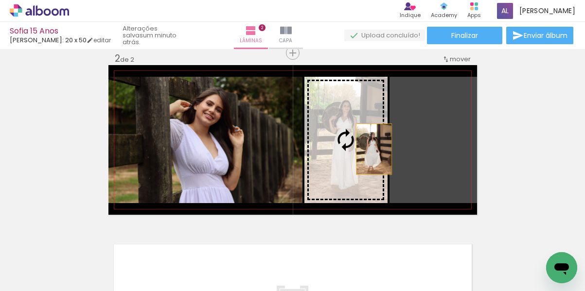
drag, startPoint x: 443, startPoint y: 148, endPoint x: 366, endPoint y: 149, distance: 76.9
click at [0, 0] on slot at bounding box center [0, 0] width 0 height 0
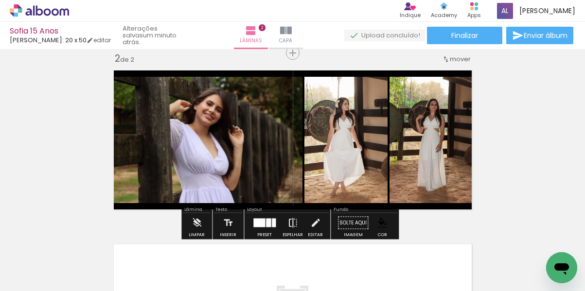
click at [291, 221] on iron-icon at bounding box center [292, 223] width 11 height 19
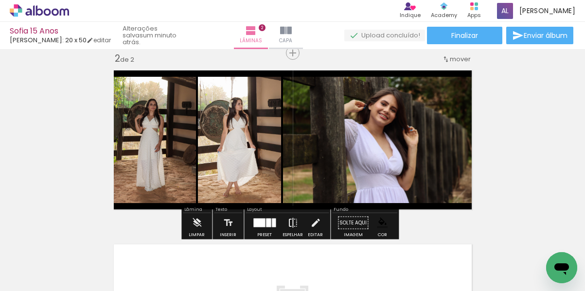
click at [291, 221] on iron-icon at bounding box center [292, 223] width 11 height 19
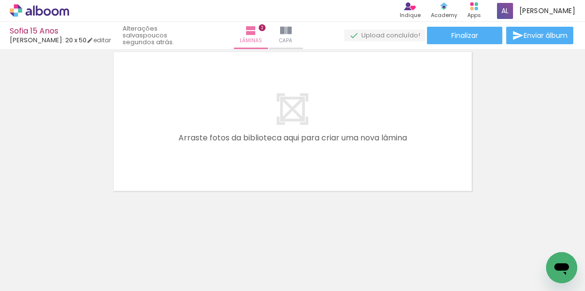
scroll to position [0, 1323]
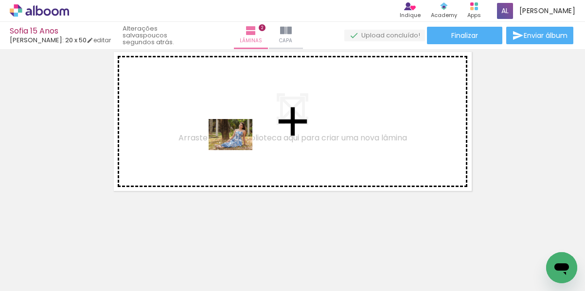
drag, startPoint x: 202, startPoint y: 257, endPoint x: 238, endPoint y: 148, distance: 114.6
click at [238, 148] on quentale-workspace at bounding box center [292, 145] width 585 height 291
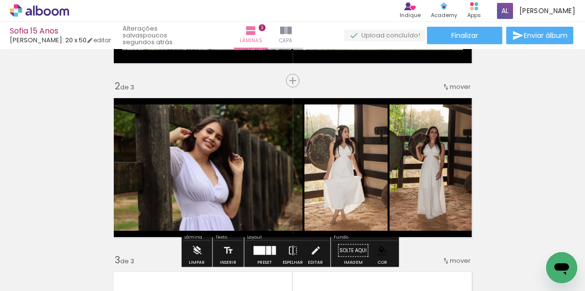
scroll to position [0, 0]
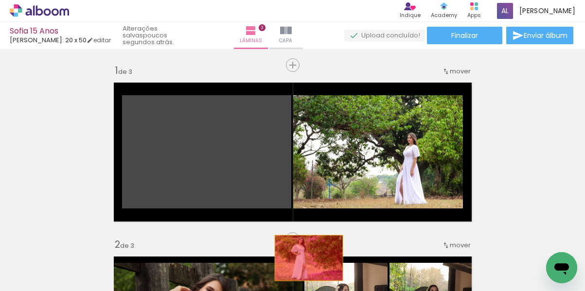
drag, startPoint x: 250, startPoint y: 156, endPoint x: 305, endPoint y: 258, distance: 116.7
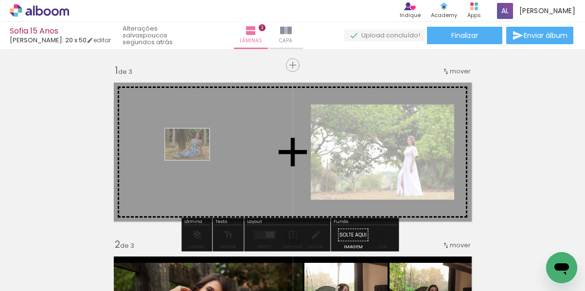
drag, startPoint x: 199, startPoint y: 259, endPoint x: 195, endPoint y: 158, distance: 100.8
click at [195, 158] on quentale-workspace at bounding box center [292, 145] width 585 height 291
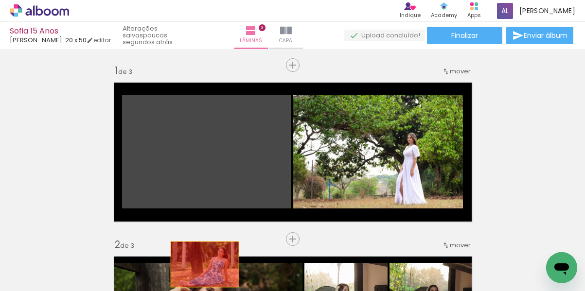
drag, startPoint x: 239, startPoint y: 185, endPoint x: 254, endPoint y: 265, distance: 80.8
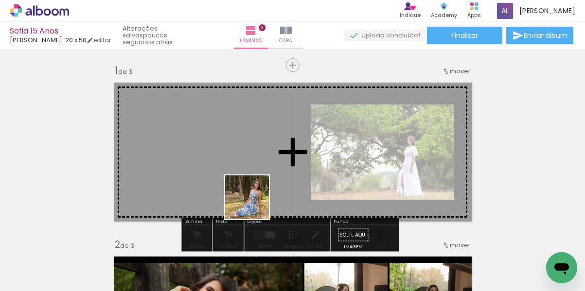
drag, startPoint x: 256, startPoint y: 257, endPoint x: 255, endPoint y: 166, distance: 91.5
click at [255, 166] on quentale-workspace at bounding box center [292, 145] width 585 height 291
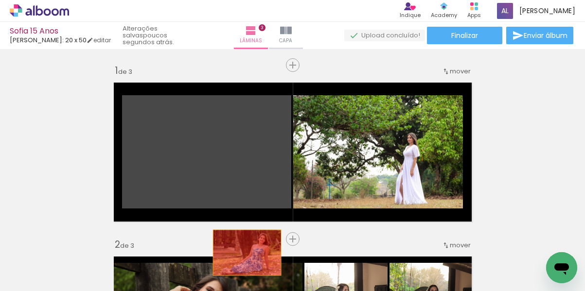
drag, startPoint x: 241, startPoint y: 175, endPoint x: 243, endPoint y: 253, distance: 78.4
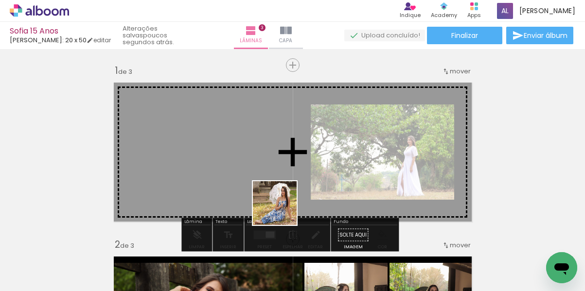
drag, startPoint x: 282, startPoint y: 211, endPoint x: 254, endPoint y: 170, distance: 49.4
click at [254, 170] on quentale-workspace at bounding box center [292, 145] width 585 height 291
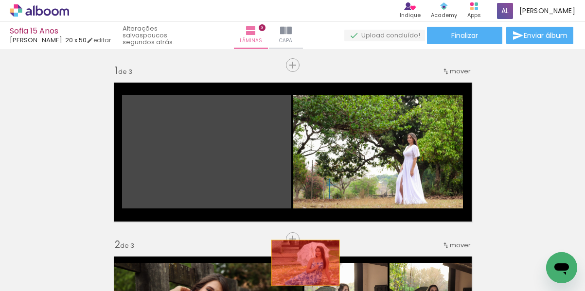
drag, startPoint x: 269, startPoint y: 174, endPoint x: 209, endPoint y: 262, distance: 106.5
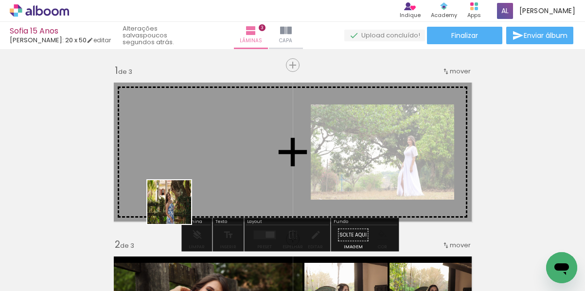
drag, startPoint x: 147, startPoint y: 262, endPoint x: 191, endPoint y: 184, distance: 88.9
click at [191, 184] on quentale-workspace at bounding box center [292, 145] width 585 height 291
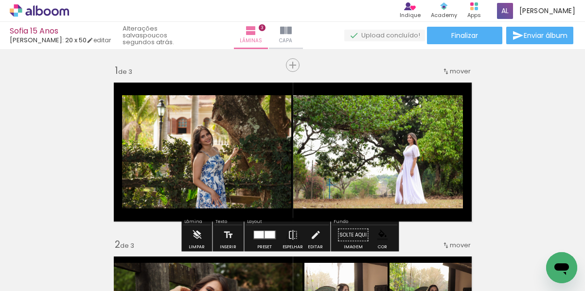
scroll to position [0, 1118]
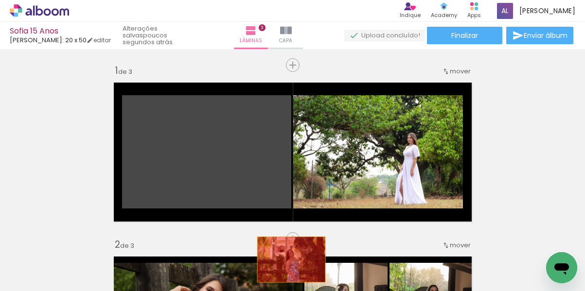
drag, startPoint x: 255, startPoint y: 168, endPoint x: 456, endPoint y: 260, distance: 220.5
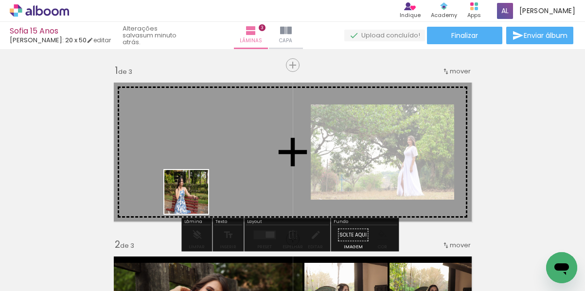
drag, startPoint x: 184, startPoint y: 266, endPoint x: 202, endPoint y: 173, distance: 94.2
click at [202, 173] on quentale-workspace at bounding box center [292, 145] width 585 height 291
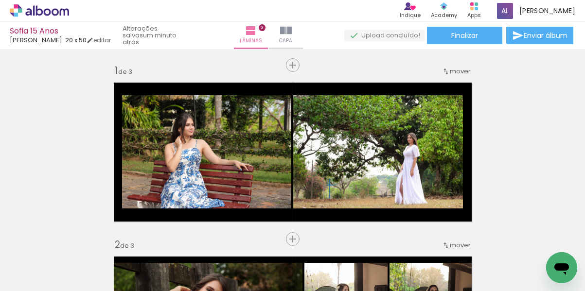
scroll to position [0, 1008]
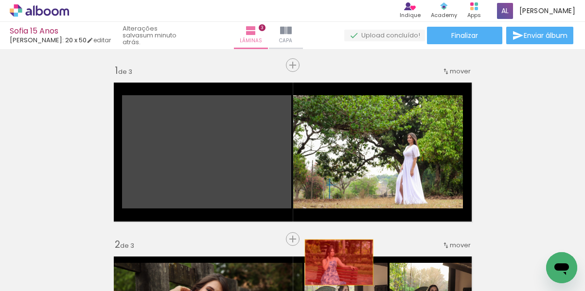
drag, startPoint x: 260, startPoint y: 171, endPoint x: 335, endPoint y: 263, distance: 118.6
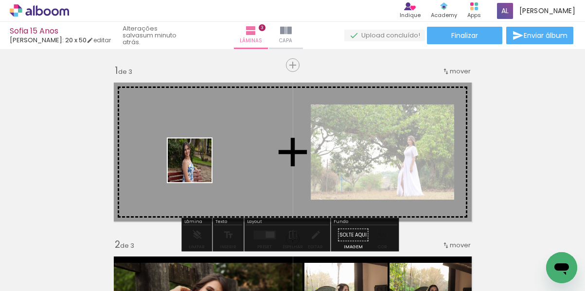
drag, startPoint x: 180, startPoint y: 260, endPoint x: 346, endPoint y: 174, distance: 186.5
click at [199, 162] on quentale-workspace at bounding box center [292, 145] width 585 height 291
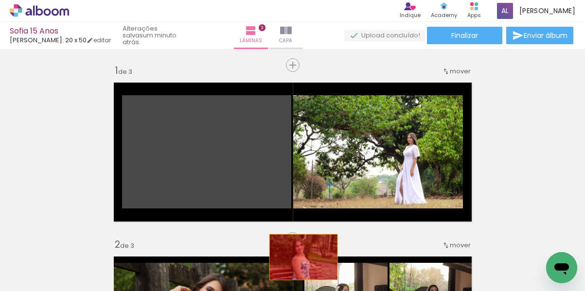
drag, startPoint x: 253, startPoint y: 151, endPoint x: 430, endPoint y: 251, distance: 203.4
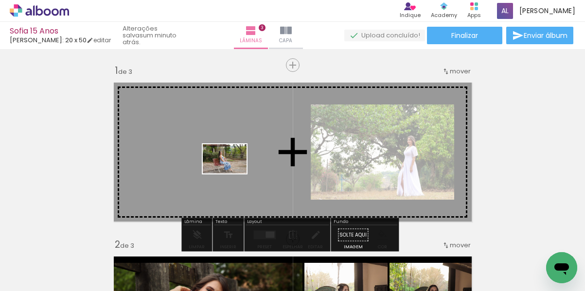
drag, startPoint x: 244, startPoint y: 263, endPoint x: 232, endPoint y: 174, distance: 90.3
click at [232, 174] on quentale-workspace at bounding box center [292, 145] width 585 height 291
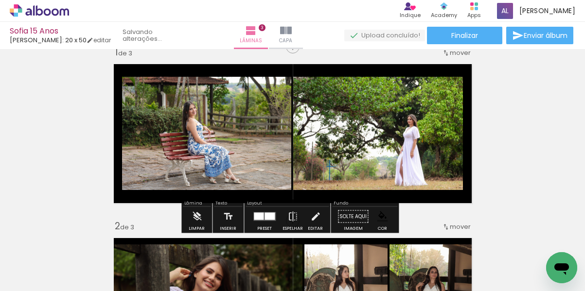
scroll to position [205, 0]
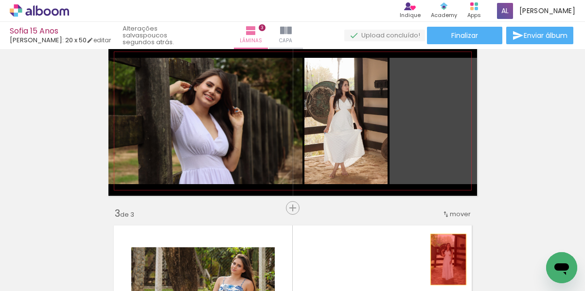
drag, startPoint x: 434, startPoint y: 154, endPoint x: 445, endPoint y: 260, distance: 106.6
click at [445, 260] on quentale-workspace at bounding box center [292, 145] width 585 height 291
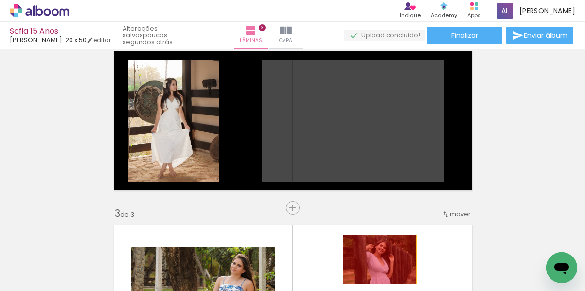
drag, startPoint x: 359, startPoint y: 132, endPoint x: 376, endPoint y: 260, distance: 128.6
click at [376, 260] on quentale-workspace at bounding box center [292, 145] width 585 height 291
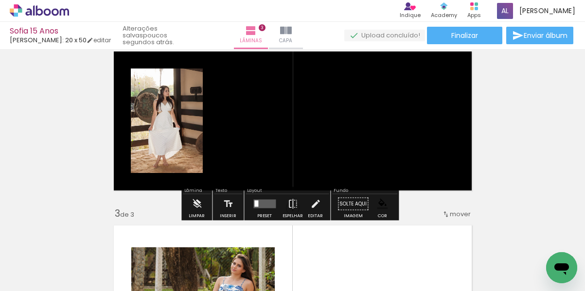
drag, startPoint x: 200, startPoint y: 126, endPoint x: 207, endPoint y: 251, distance: 125.7
click at [207, 251] on quentale-workspace at bounding box center [292, 145] width 585 height 291
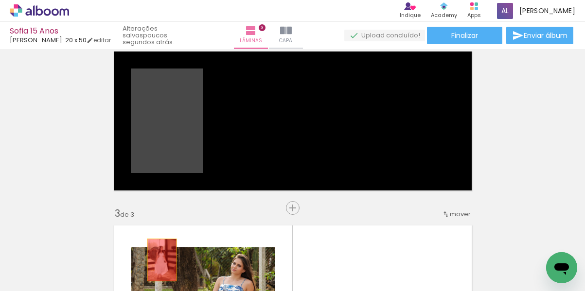
drag, startPoint x: 171, startPoint y: 143, endPoint x: 158, endPoint y: 260, distance: 117.4
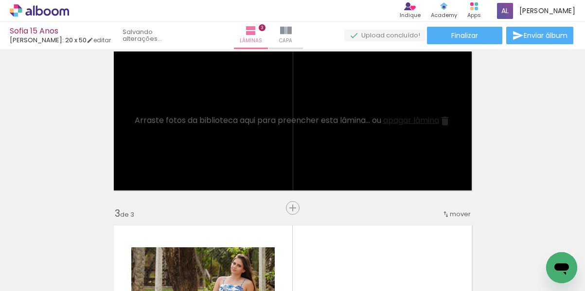
scroll to position [0, 0]
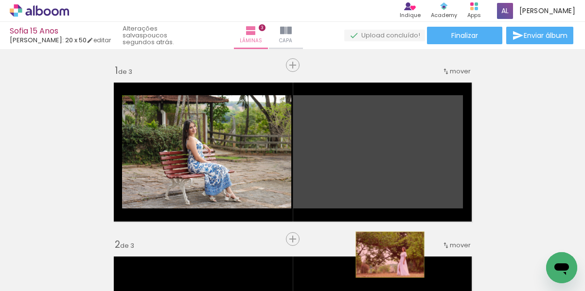
drag, startPoint x: 374, startPoint y: 163, endPoint x: 219, endPoint y: 147, distance: 155.0
click at [386, 254] on quentale-workspace at bounding box center [292, 145] width 585 height 291
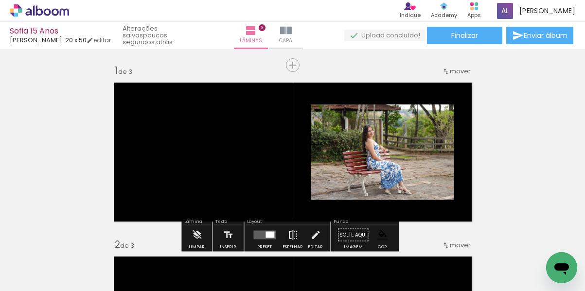
click at [220, 146] on quentale-layouter at bounding box center [292, 152] width 369 height 150
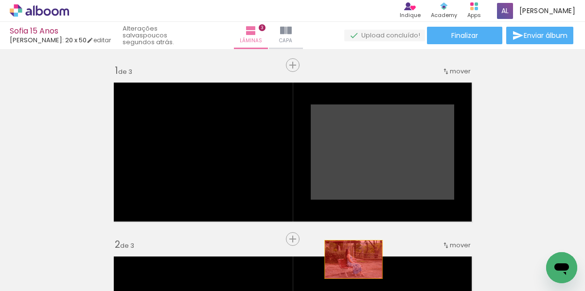
drag, startPoint x: 358, startPoint y: 143, endPoint x: 350, endPoint y: 260, distance: 116.6
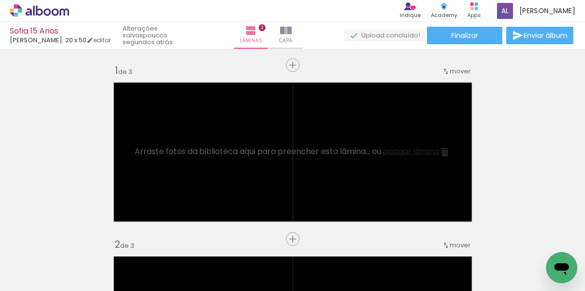
scroll to position [0, 1051]
drag, startPoint x: 267, startPoint y: 288, endPoint x: 526, endPoint y: 301, distance: 259.1
click at [526, 291] on html "link( href="../../bower_components/polymer/polymer.html" rel="import" ) picture…" at bounding box center [292, 145] width 585 height 291
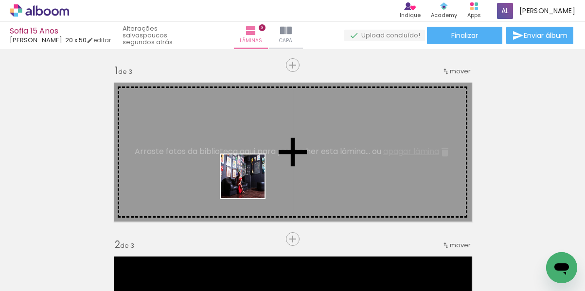
drag, startPoint x: 401, startPoint y: 263, endPoint x: 224, endPoint y: 172, distance: 198.4
click at [224, 172] on quentale-workspace at bounding box center [292, 145] width 585 height 291
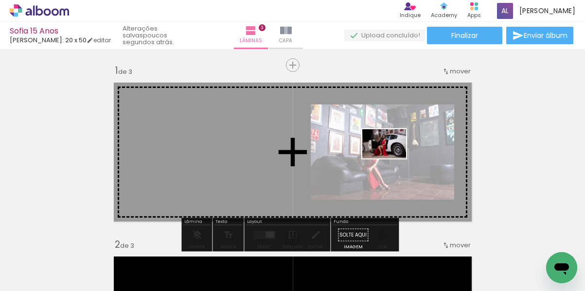
drag, startPoint x: 297, startPoint y: 254, endPoint x: 392, endPoint y: 159, distance: 134.1
click at [392, 159] on quentale-workspace at bounding box center [292, 145] width 585 height 291
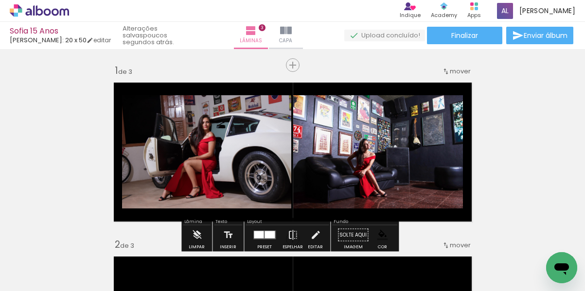
scroll to position [18, 0]
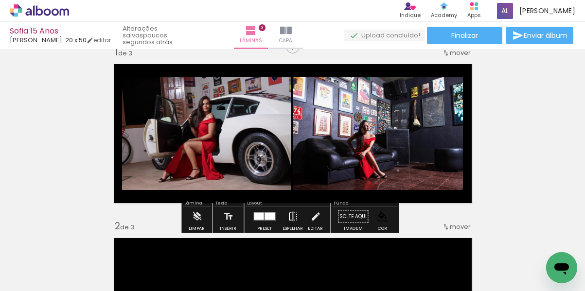
click at [288, 216] on iron-icon at bounding box center [292, 216] width 11 height 19
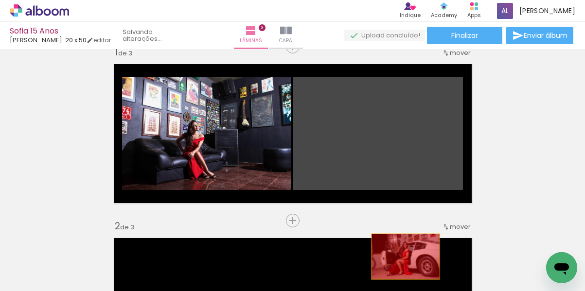
drag, startPoint x: 391, startPoint y: 162, endPoint x: 402, endPoint y: 252, distance: 90.7
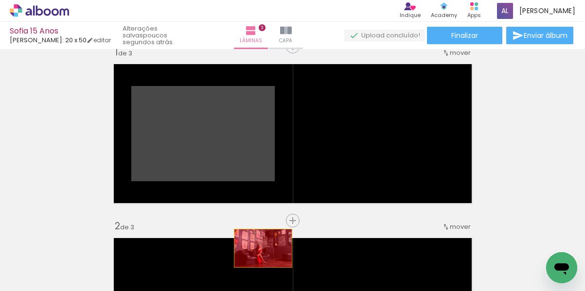
drag, startPoint x: 248, startPoint y: 147, endPoint x: 259, endPoint y: 249, distance: 102.3
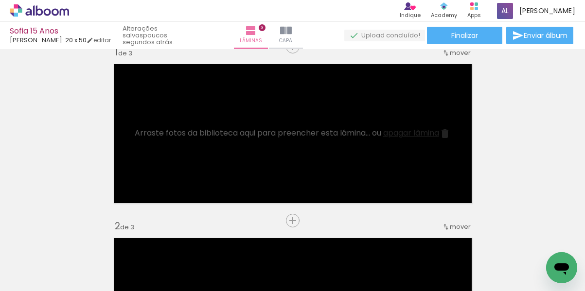
scroll to position [0, 1549]
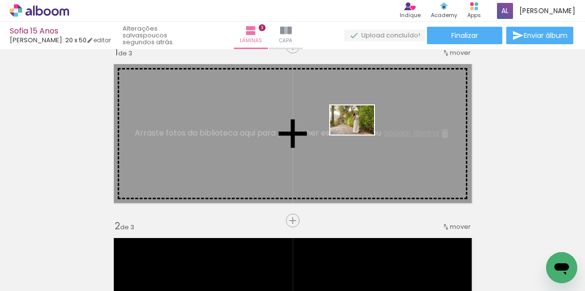
drag, startPoint x: 411, startPoint y: 260, endPoint x: 359, endPoint y: 135, distance: 135.2
click at [359, 135] on quentale-workspace at bounding box center [292, 145] width 585 height 291
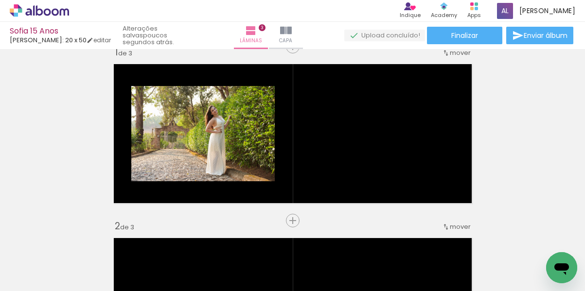
scroll to position [0, 651]
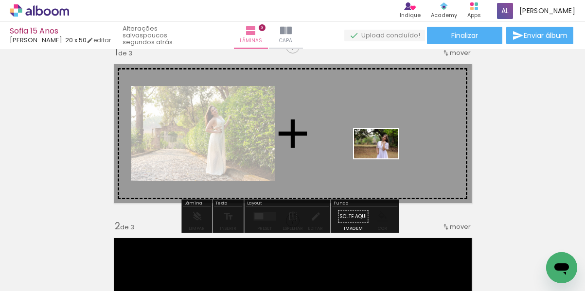
drag, startPoint x: 359, startPoint y: 195, endPoint x: 383, endPoint y: 159, distance: 43.2
click at [383, 159] on quentale-workspace at bounding box center [292, 145] width 585 height 291
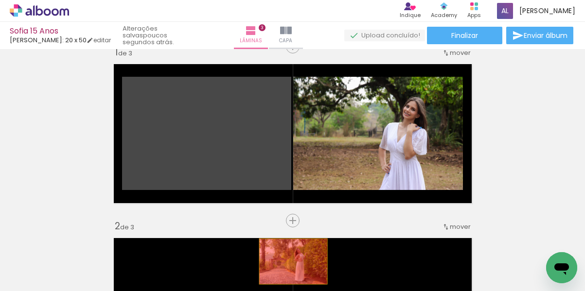
drag, startPoint x: 256, startPoint y: 134, endPoint x: 236, endPoint y: 255, distance: 122.8
click at [289, 261] on quentale-workspace at bounding box center [292, 145] width 585 height 291
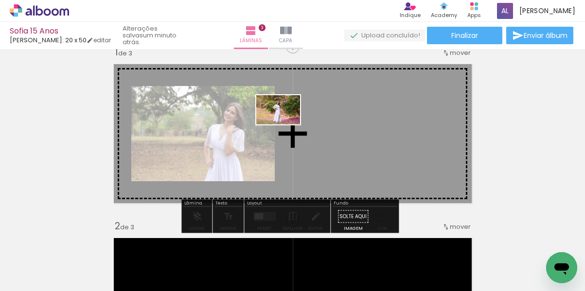
drag, startPoint x: 220, startPoint y: 252, endPoint x: 286, endPoint y: 125, distance: 143.8
click at [286, 125] on quentale-workspace at bounding box center [292, 145] width 585 height 291
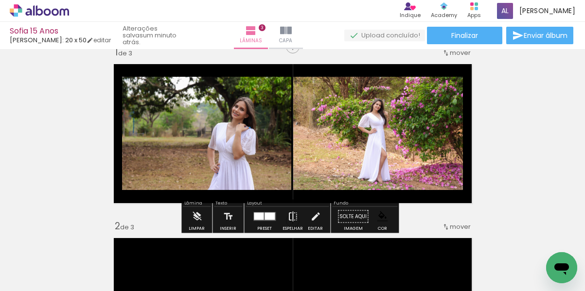
click at [288, 214] on iron-icon at bounding box center [292, 216] width 11 height 19
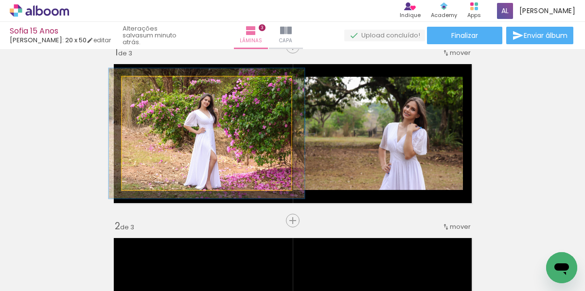
drag, startPoint x: 142, startPoint y: 88, endPoint x: 147, endPoint y: 89, distance: 5.4
type paper-slider "115"
click at [147, 89] on div at bounding box center [149, 87] width 9 height 9
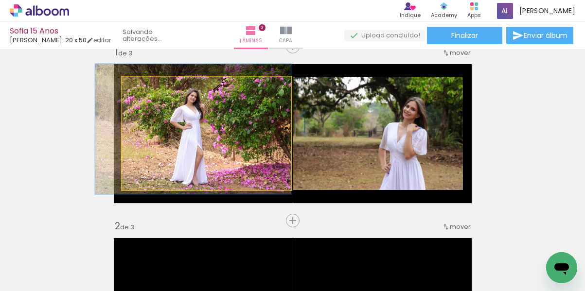
drag, startPoint x: 201, startPoint y: 147, endPoint x: 183, endPoint y: 143, distance: 18.4
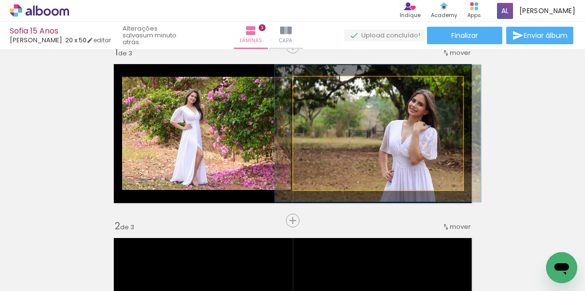
drag, startPoint x: 317, startPoint y: 88, endPoint x: 323, endPoint y: 89, distance: 5.9
type paper-slider "121"
click at [323, 89] on div at bounding box center [323, 87] width 16 height 16
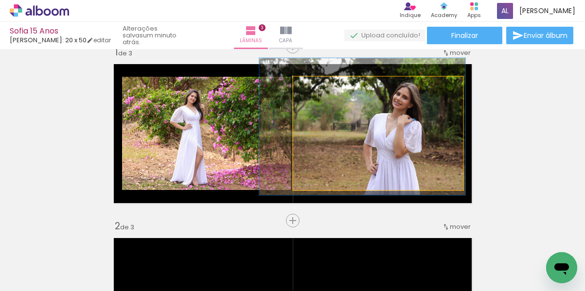
drag, startPoint x: 407, startPoint y: 152, endPoint x: 392, endPoint y: 145, distance: 17.0
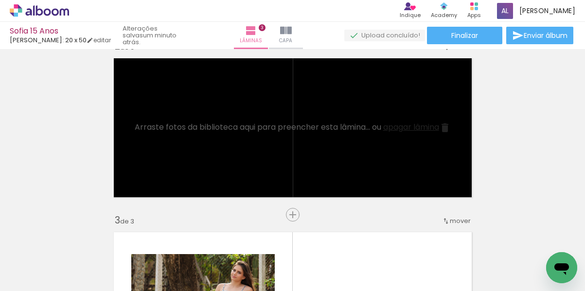
scroll to position [200, 0]
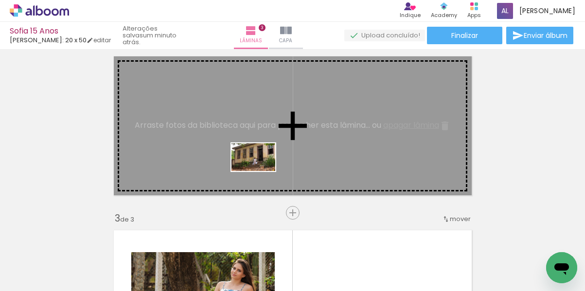
drag, startPoint x: 381, startPoint y: 266, endPoint x: 261, endPoint y: 173, distance: 152.2
click at [261, 173] on quentale-workspace at bounding box center [292, 145] width 585 height 291
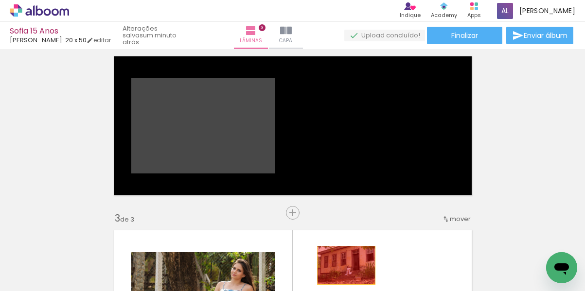
drag, startPoint x: 246, startPoint y: 146, endPoint x: 342, endPoint y: 266, distance: 153.5
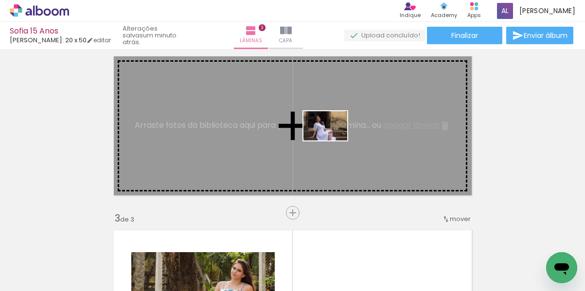
drag, startPoint x: 486, startPoint y: 263, endPoint x: 333, endPoint y: 141, distance: 196.3
click at [333, 141] on quentale-workspace at bounding box center [292, 145] width 585 height 291
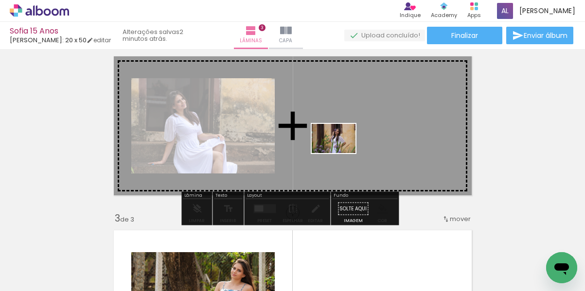
drag, startPoint x: 107, startPoint y: 255, endPoint x: 341, endPoint y: 153, distance: 255.8
click at [341, 153] on quentale-workspace at bounding box center [292, 145] width 585 height 291
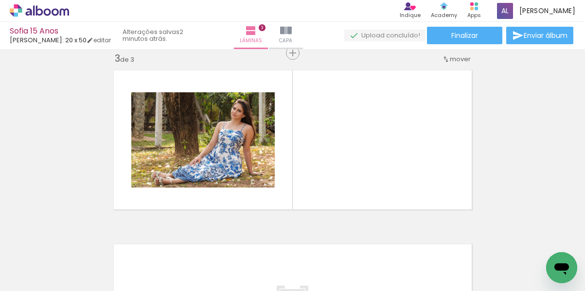
scroll to position [0, 831]
drag, startPoint x: 235, startPoint y: 287, endPoint x: 289, endPoint y: 286, distance: 54.0
click at [80, 286] on iron-horizontal-list at bounding box center [69, 261] width 19 height 61
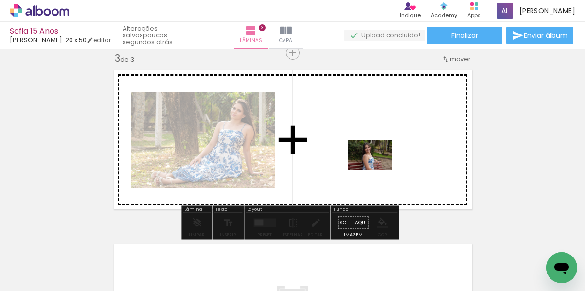
drag, startPoint x: 361, startPoint y: 261, endPoint x: 377, endPoint y: 170, distance: 92.8
click at [377, 170] on quentale-workspace at bounding box center [292, 145] width 585 height 291
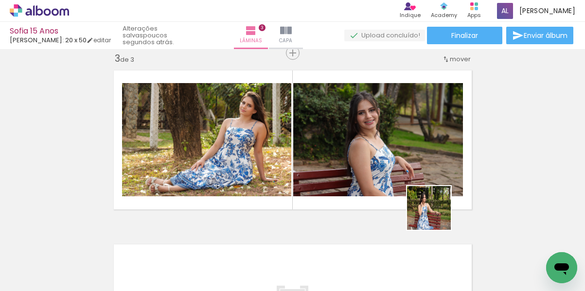
drag, startPoint x: 466, startPoint y: 266, endPoint x: 391, endPoint y: 158, distance: 131.6
click at [382, 159] on quentale-workspace at bounding box center [292, 145] width 585 height 291
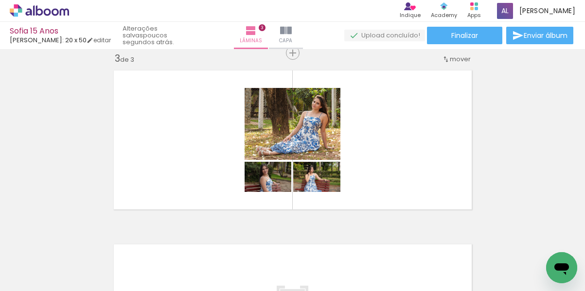
scroll to position [0, 886]
drag, startPoint x: 243, startPoint y: 286, endPoint x: 281, endPoint y: 286, distance: 37.9
click at [80, 286] on iron-horizontal-list at bounding box center [69, 261] width 19 height 61
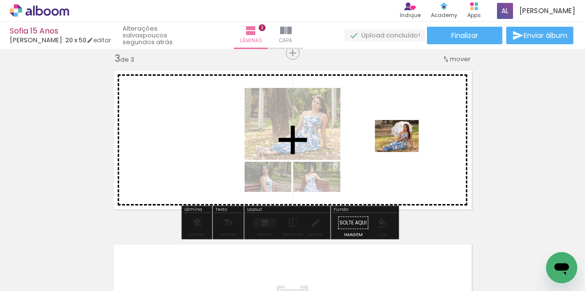
drag, startPoint x: 429, startPoint y: 234, endPoint x: 404, endPoint y: 149, distance: 88.2
click at [404, 149] on quentale-workspace at bounding box center [292, 145] width 585 height 291
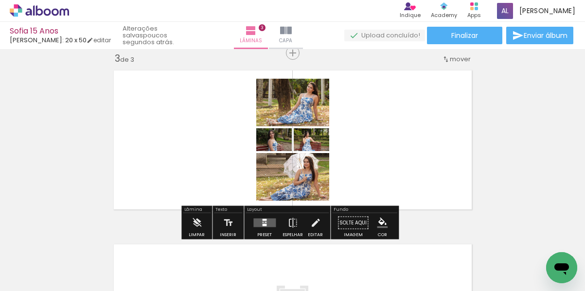
click at [266, 222] on quentale-layouter at bounding box center [264, 223] width 22 height 9
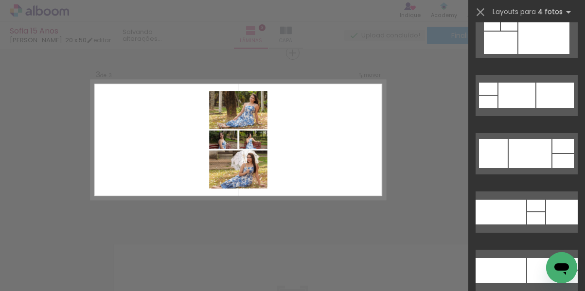
scroll to position [4550, 0]
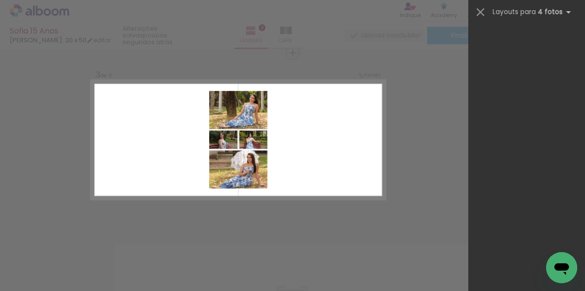
scroll to position [0, 1198]
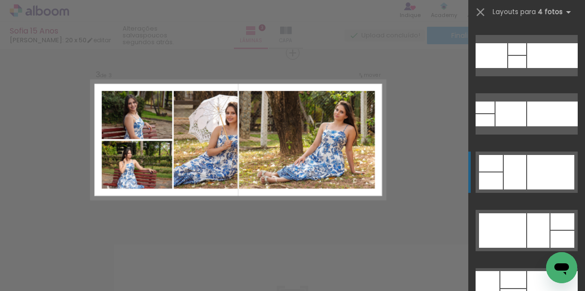
click at [531, 271] on div at bounding box center [552, 288] width 51 height 35
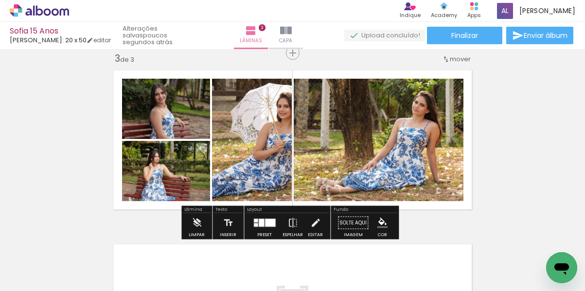
click at [381, 223] on iron-icon "color picker" at bounding box center [382, 223] width 11 height 11
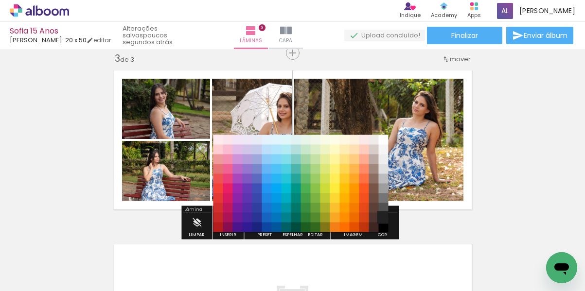
click at [385, 219] on paper-item "#212121" at bounding box center [384, 218] width 10 height 10
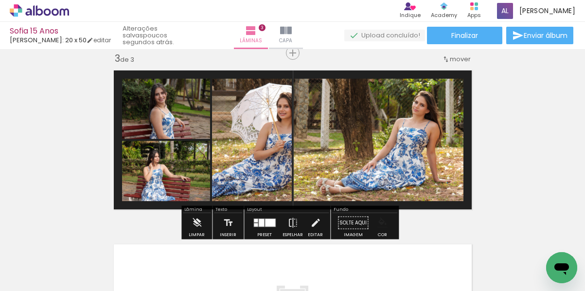
click at [383, 223] on iron-icon "color picker" at bounding box center [382, 223] width 11 height 11
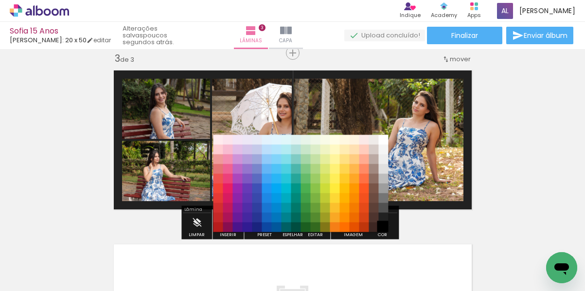
click at [386, 226] on paper-item "#000000" at bounding box center [384, 228] width 10 height 10
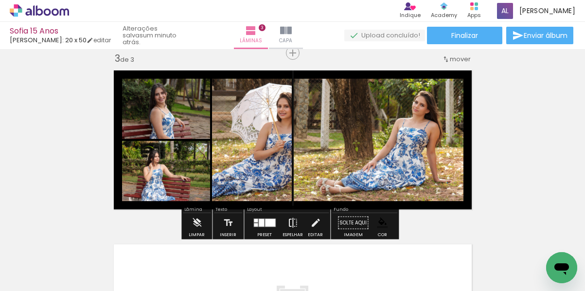
click at [290, 225] on iron-icon at bounding box center [292, 223] width 11 height 19
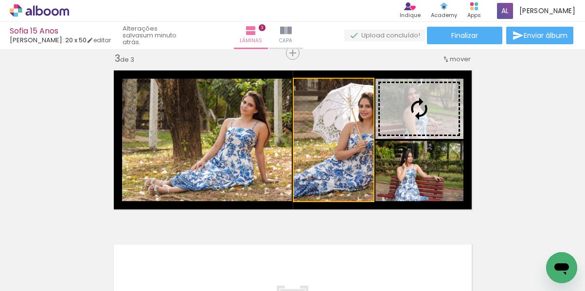
drag, startPoint x: 340, startPoint y: 156, endPoint x: 414, endPoint y: 113, distance: 85.4
click at [0, 0] on slot at bounding box center [0, 0] width 0 height 0
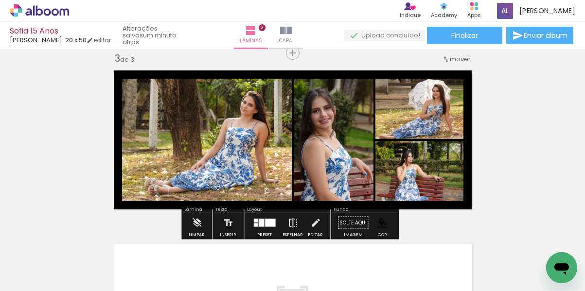
click at [293, 223] on iron-icon at bounding box center [292, 223] width 11 height 19
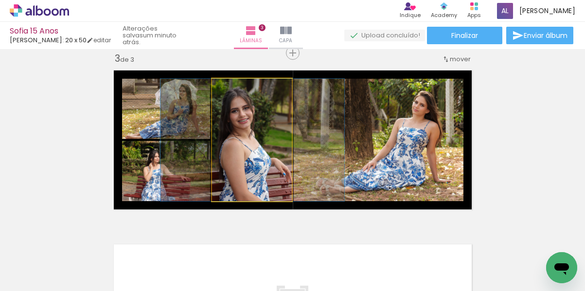
drag, startPoint x: 228, startPoint y: 160, endPoint x: 229, endPoint y: 144, distance: 15.6
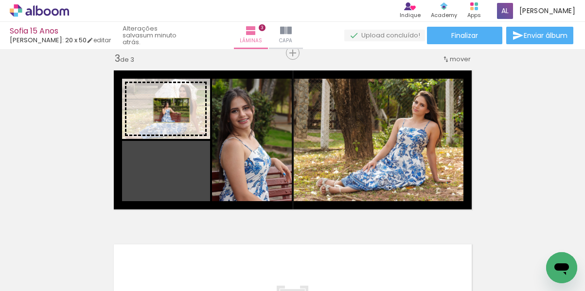
drag, startPoint x: 171, startPoint y: 184, endPoint x: 168, endPoint y: 110, distance: 74.0
click at [0, 0] on slot at bounding box center [0, 0] width 0 height 0
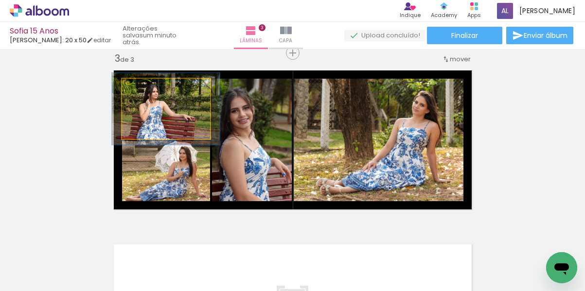
drag, startPoint x: 143, startPoint y: 89, endPoint x: 150, endPoint y: 89, distance: 6.8
type paper-slider "119"
click at [150, 89] on div at bounding box center [151, 89] width 9 height 9
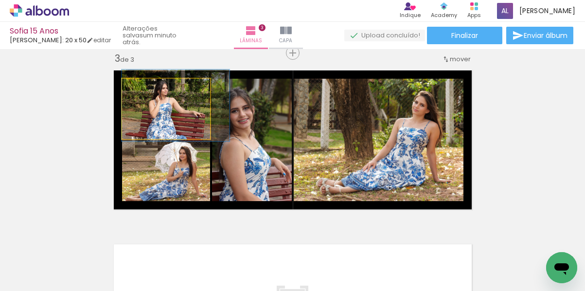
drag, startPoint x: 162, startPoint y: 122, endPoint x: 173, endPoint y: 118, distance: 11.2
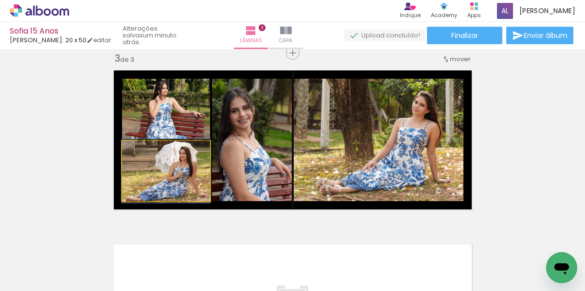
drag, startPoint x: 175, startPoint y: 168, endPoint x: 168, endPoint y: 168, distance: 6.8
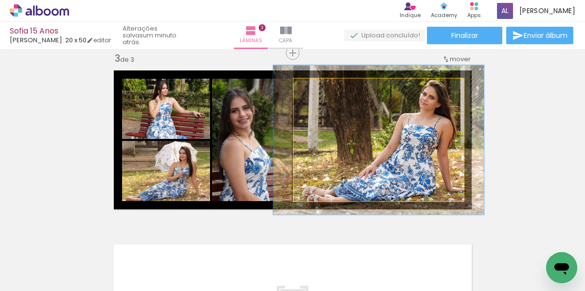
drag, startPoint x: 314, startPoint y: 88, endPoint x: 321, endPoint y: 89, distance: 7.4
click at [321, 89] on div at bounding box center [324, 89] width 9 height 9
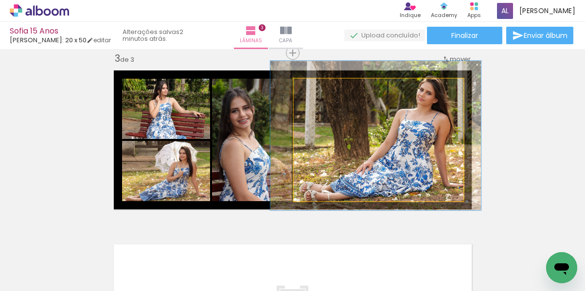
drag, startPoint x: 377, startPoint y: 176, endPoint x: 375, endPoint y: 172, distance: 5.3
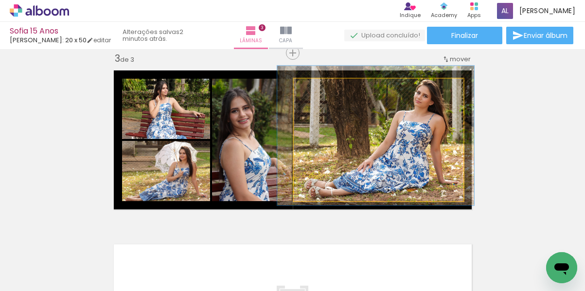
type paper-slider "114"
click at [317, 88] on div at bounding box center [321, 89] width 9 height 9
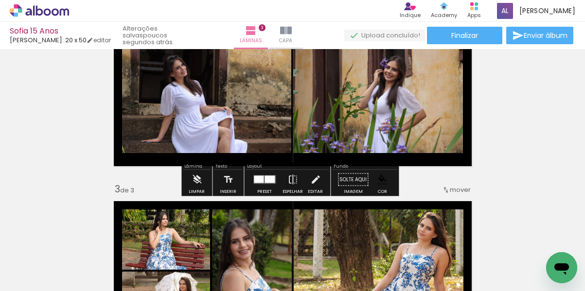
scroll to position [302, 0]
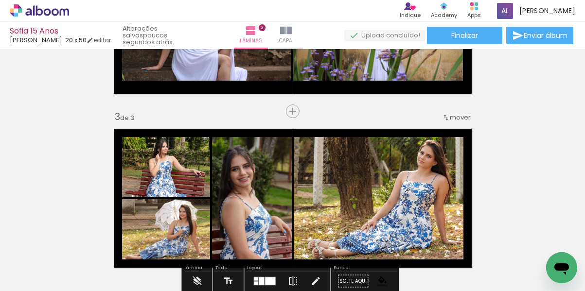
click at [451, 114] on span "mover" at bounding box center [460, 117] width 21 height 9
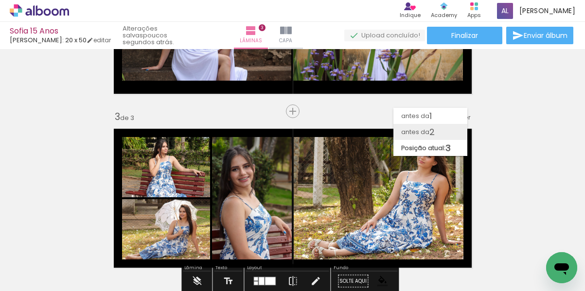
click at [418, 132] on span "antes da" at bounding box center [415, 132] width 28 height 16
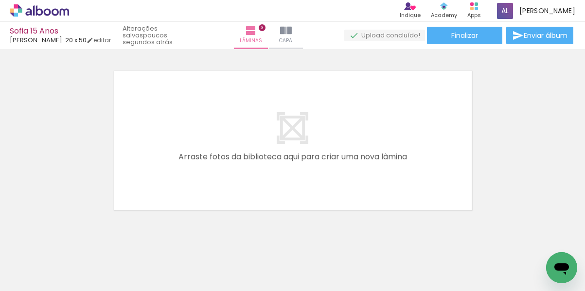
scroll to position [0, 0]
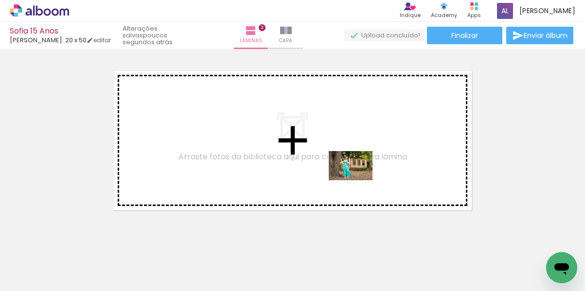
drag, startPoint x: 380, startPoint y: 261, endPoint x: 358, endPoint y: 180, distance: 83.2
click at [358, 180] on quentale-workspace at bounding box center [292, 145] width 585 height 291
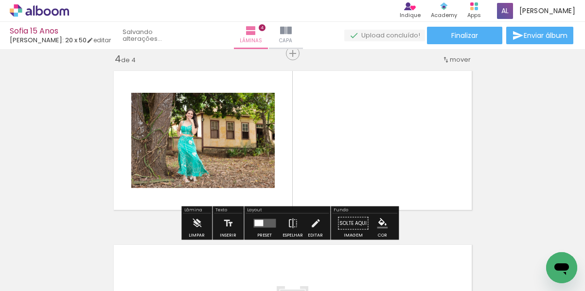
scroll to position [535, 0]
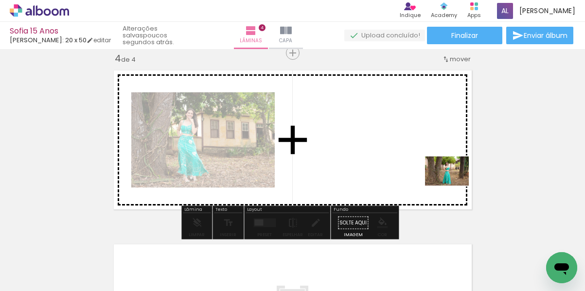
drag, startPoint x: 480, startPoint y: 260, endPoint x: 454, endPoint y: 186, distance: 78.3
click at [454, 186] on quentale-workspace at bounding box center [292, 145] width 585 height 291
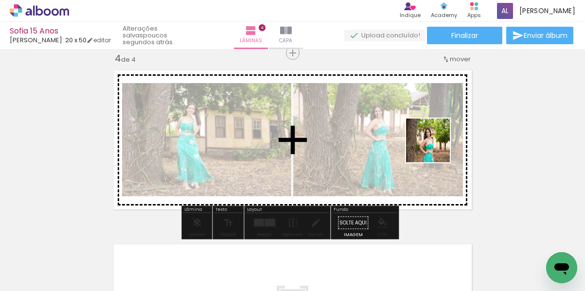
drag, startPoint x: 433, startPoint y: 254, endPoint x: 435, endPoint y: 148, distance: 106.1
click at [435, 148] on quentale-workspace at bounding box center [292, 145] width 585 height 291
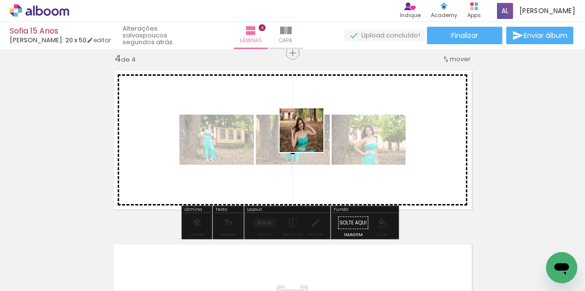
drag, startPoint x: 314, startPoint y: 261, endPoint x: 309, endPoint y: 138, distance: 123.2
click at [309, 138] on quentale-workspace at bounding box center [292, 145] width 585 height 291
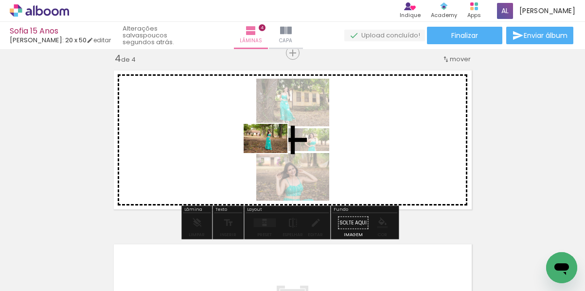
drag, startPoint x: 209, startPoint y: 263, endPoint x: 279, endPoint y: 150, distance: 133.2
click at [279, 150] on quentale-workspace at bounding box center [292, 145] width 585 height 291
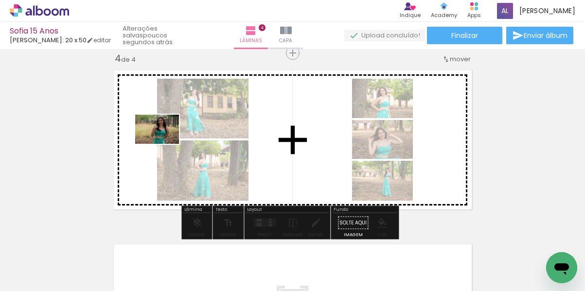
drag, startPoint x: 93, startPoint y: 257, endPoint x: 164, endPoint y: 144, distance: 133.6
click at [164, 144] on quentale-workspace at bounding box center [292, 145] width 585 height 291
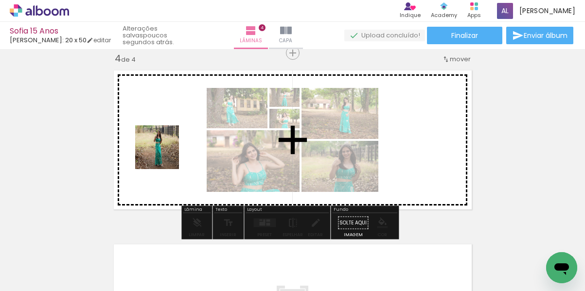
drag, startPoint x: 165, startPoint y: 266, endPoint x: 164, endPoint y: 155, distance: 111.4
click at [164, 155] on quentale-workspace at bounding box center [292, 145] width 585 height 291
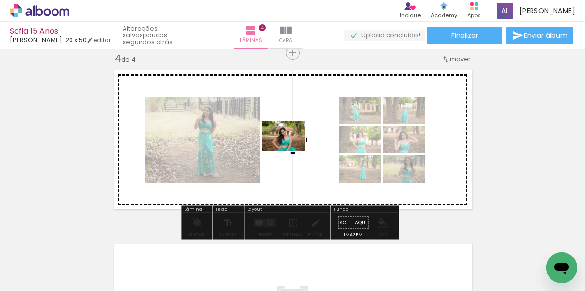
drag, startPoint x: 259, startPoint y: 256, endPoint x: 291, endPoint y: 151, distance: 110.2
click at [291, 151] on quentale-workspace at bounding box center [292, 145] width 585 height 291
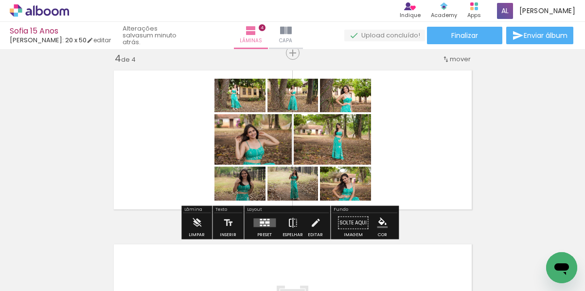
click at [289, 222] on iron-icon at bounding box center [292, 223] width 11 height 19
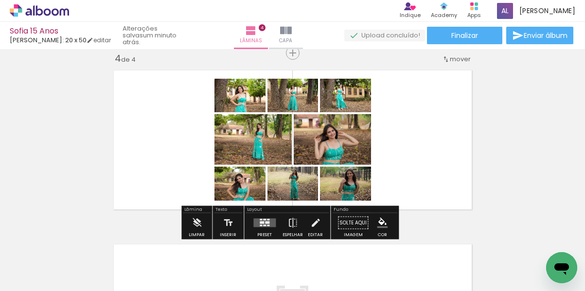
click at [265, 222] on div at bounding box center [267, 223] width 4 height 2
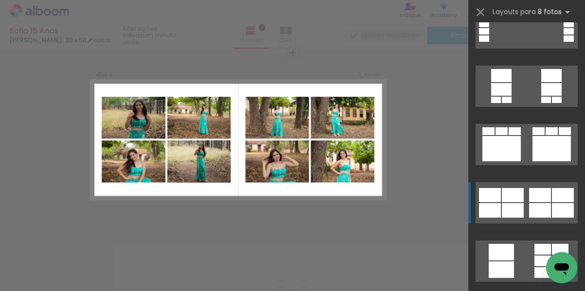
scroll to position [1049, 0]
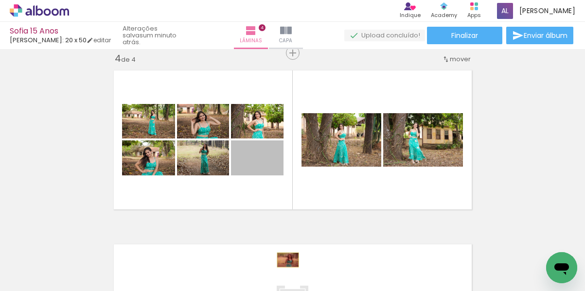
drag, startPoint x: 272, startPoint y: 165, endPoint x: 432, endPoint y: 226, distance: 171.2
click at [284, 260] on quentale-workspace at bounding box center [292, 145] width 585 height 291
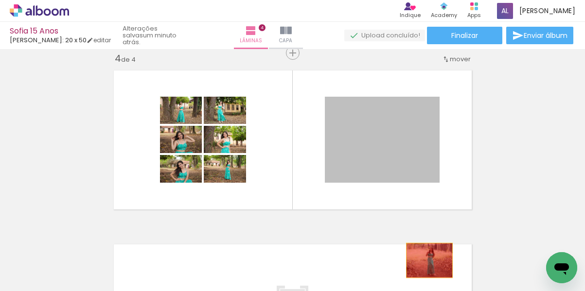
drag, startPoint x: 401, startPoint y: 142, endPoint x: 427, endPoint y: 251, distance: 112.9
click at [426, 254] on quentale-workspace at bounding box center [292, 145] width 585 height 291
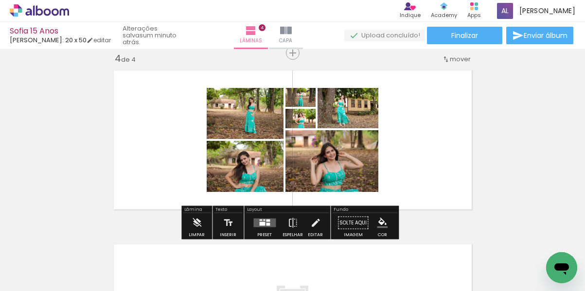
click at [263, 221] on div at bounding box center [264, 220] width 2 height 1
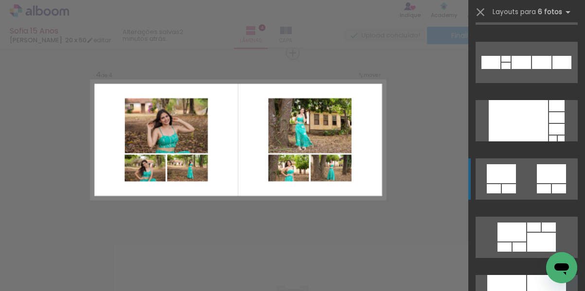
scroll to position [654, 0]
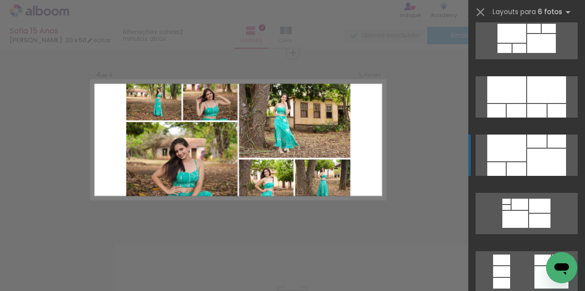
click at [514, 165] on div at bounding box center [516, 169] width 19 height 14
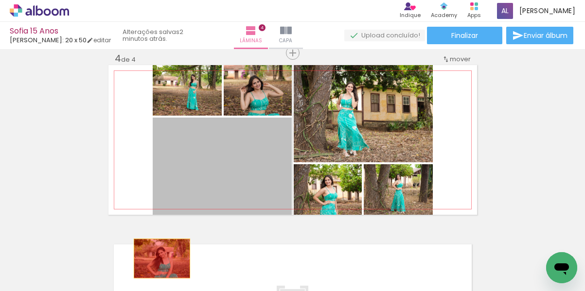
drag, startPoint x: 263, startPoint y: 175, endPoint x: 158, endPoint y: 259, distance: 134.2
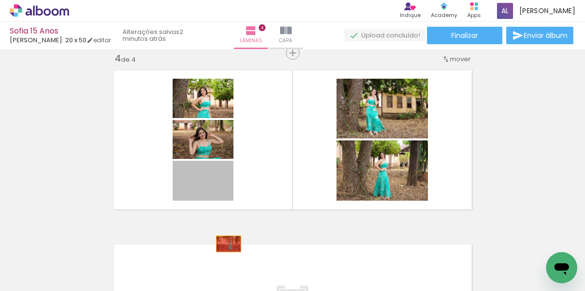
drag, startPoint x: 213, startPoint y: 187, endPoint x: 225, endPoint y: 244, distance: 58.6
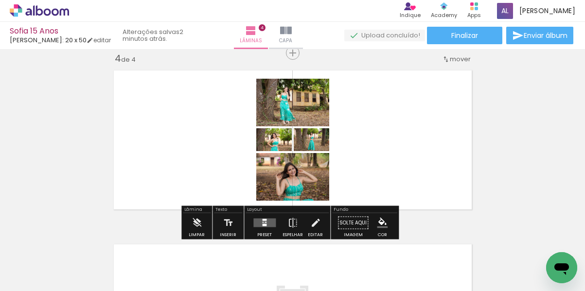
click at [268, 222] on quentale-layouter at bounding box center [264, 223] width 22 height 9
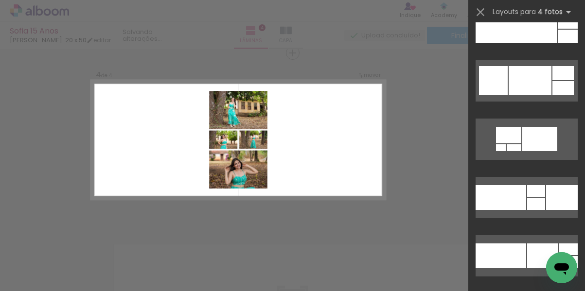
scroll to position [4976, 0]
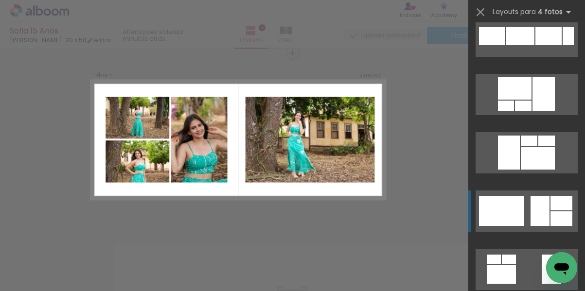
click at [531, 45] on div at bounding box center [520, 36] width 29 height 18
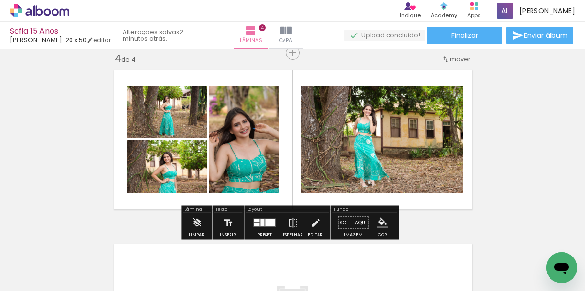
click at [377, 221] on iron-icon "color picker" at bounding box center [382, 223] width 11 height 11
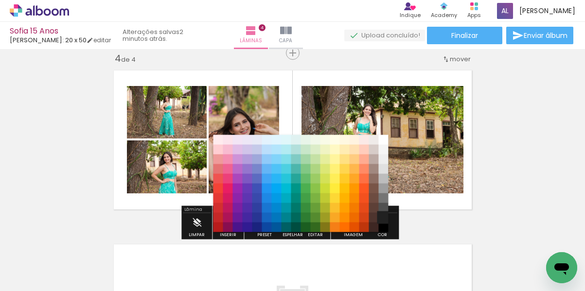
click at [386, 218] on paper-item "#212121" at bounding box center [384, 218] width 10 height 10
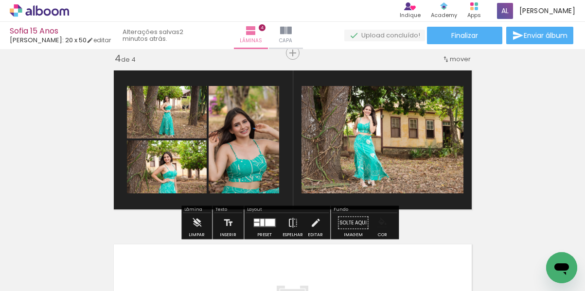
click at [387, 229] on paper-menu-button "#ffebee #ffcdd2 #ef9a9a #e57373 #ef5350 #f44336 #e53935 #d32f2f #c62828 #b71c1c…" at bounding box center [382, 223] width 18 height 18
click at [385, 223] on paper-menu-button "#ffebee #ffcdd2 #ef9a9a #e57373 #ef5350 #f44336 #e53935 #d32f2f #c62828 #b71c1c…" at bounding box center [382, 223] width 18 height 18
click at [379, 224] on iron-icon "color picker" at bounding box center [382, 223] width 11 height 11
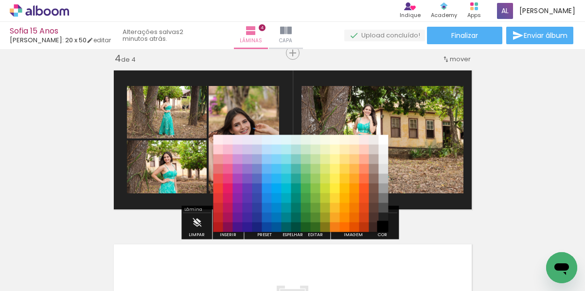
click at [387, 227] on paper-item "#000000" at bounding box center [384, 228] width 10 height 10
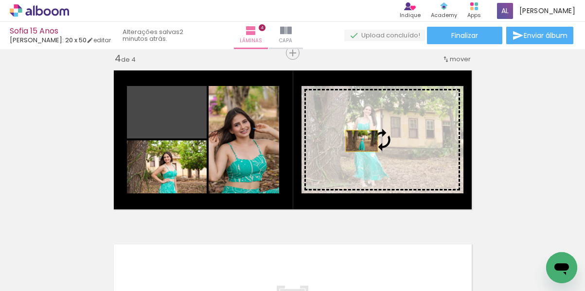
drag, startPoint x: 193, startPoint y: 127, endPoint x: 358, endPoint y: 141, distance: 165.5
click at [0, 0] on slot at bounding box center [0, 0] width 0 height 0
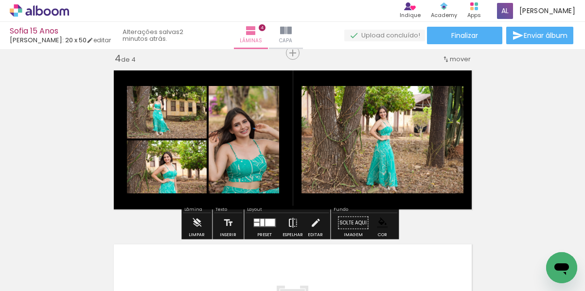
click at [291, 220] on iron-icon at bounding box center [292, 223] width 11 height 19
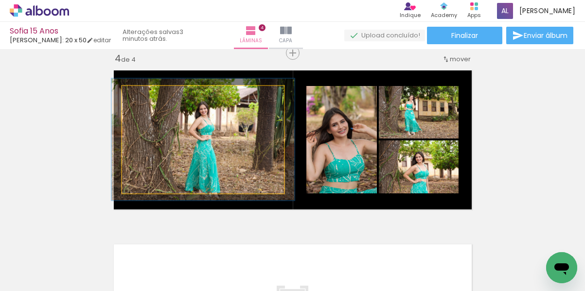
type paper-slider "113"
click at [148, 97] on div at bounding box center [150, 97] width 16 height 16
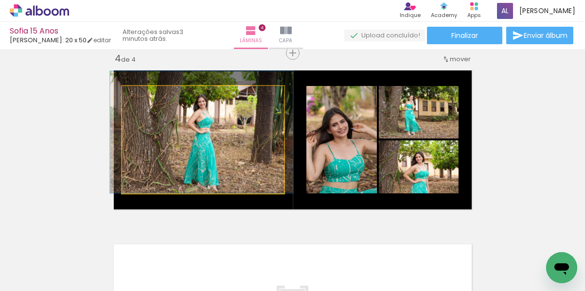
drag, startPoint x: 202, startPoint y: 150, endPoint x: 201, endPoint y: 135, distance: 15.6
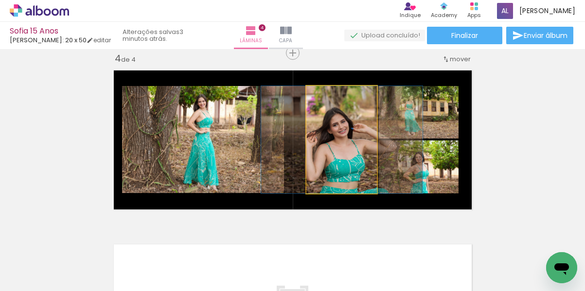
drag, startPoint x: 323, startPoint y: 156, endPoint x: 324, endPoint y: 135, distance: 20.4
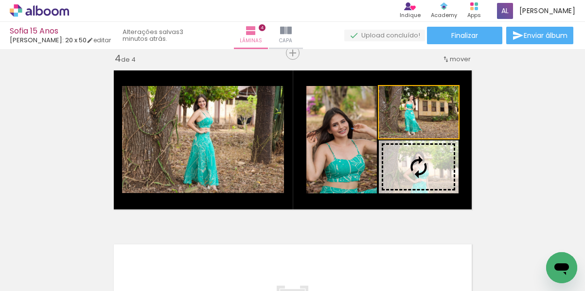
drag, startPoint x: 436, startPoint y: 120, endPoint x: 466, endPoint y: 154, distance: 44.8
click at [0, 0] on slot at bounding box center [0, 0] width 0 height 0
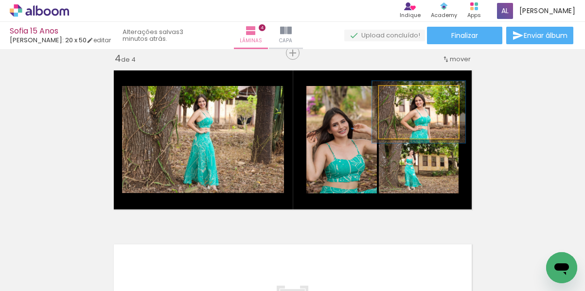
drag, startPoint x: 398, startPoint y: 95, endPoint x: 404, endPoint y: 95, distance: 5.8
type paper-slider "117"
click at [404, 95] on div at bounding box center [407, 96] width 9 height 9
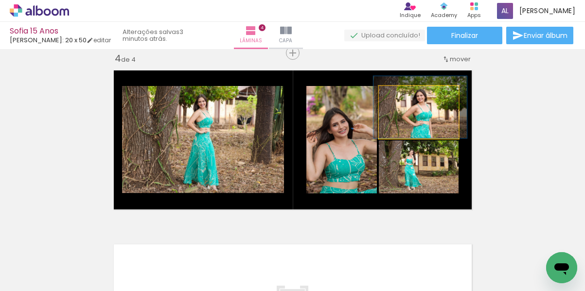
drag, startPoint x: 440, startPoint y: 118, endPoint x: 441, endPoint y: 109, distance: 8.9
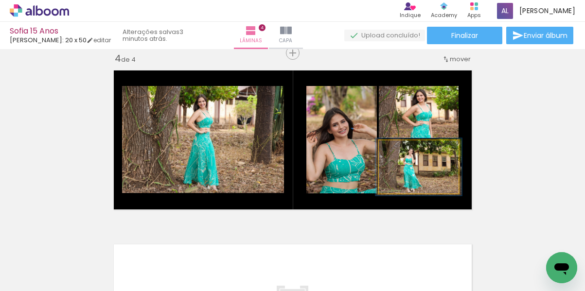
click at [402, 150] on div at bounding box center [404, 150] width 9 height 9
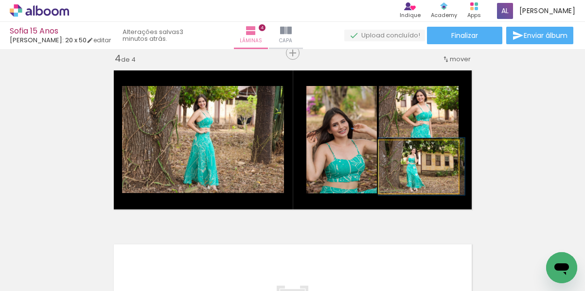
drag, startPoint x: 430, startPoint y: 175, endPoint x: 445, endPoint y: 175, distance: 15.6
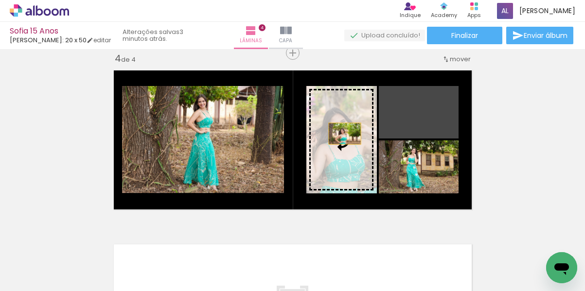
drag, startPoint x: 422, startPoint y: 110, endPoint x: 341, endPoint y: 134, distance: 84.2
click at [0, 0] on slot at bounding box center [0, 0] width 0 height 0
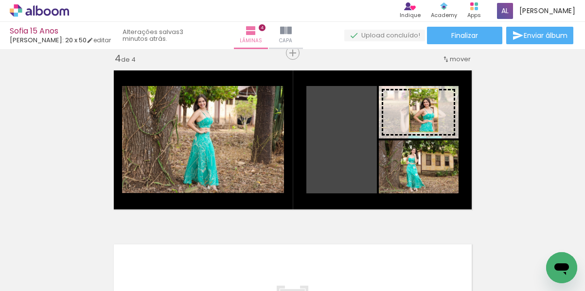
drag, startPoint x: 342, startPoint y: 149, endPoint x: 488, endPoint y: 118, distance: 149.8
click at [0, 0] on slot at bounding box center [0, 0] width 0 height 0
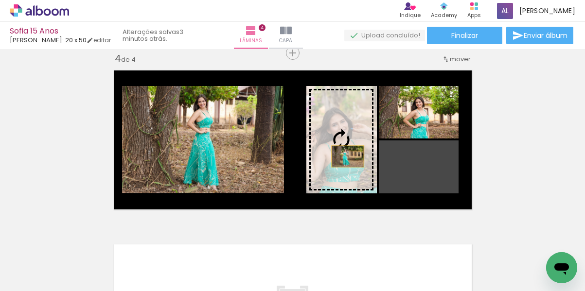
drag, startPoint x: 433, startPoint y: 171, endPoint x: 484, endPoint y: 152, distance: 53.7
click at [0, 0] on slot at bounding box center [0, 0] width 0 height 0
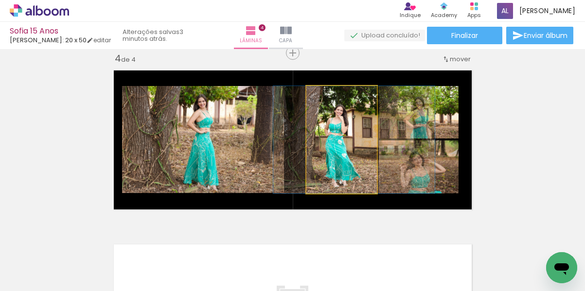
drag, startPoint x: 328, startPoint y: 139, endPoint x: 341, endPoint y: 137, distance: 12.8
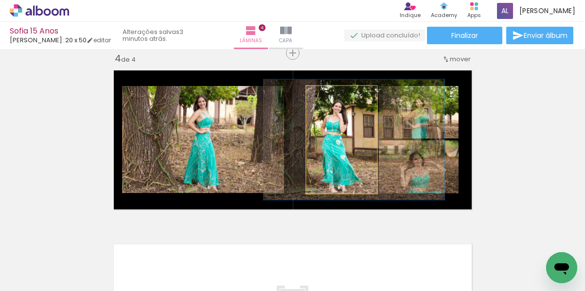
drag, startPoint x: 326, startPoint y: 95, endPoint x: 342, endPoint y: 160, distance: 66.5
type paper-slider "112"
click at [330, 96] on div at bounding box center [332, 96] width 9 height 9
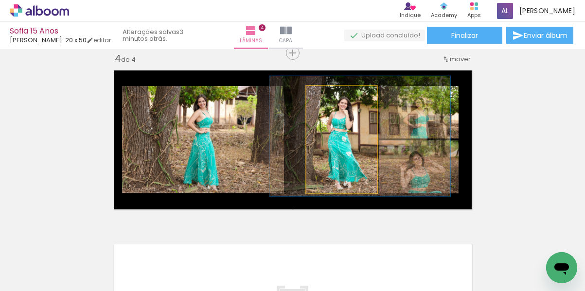
drag, startPoint x: 349, startPoint y: 164, endPoint x: 355, endPoint y: 161, distance: 6.8
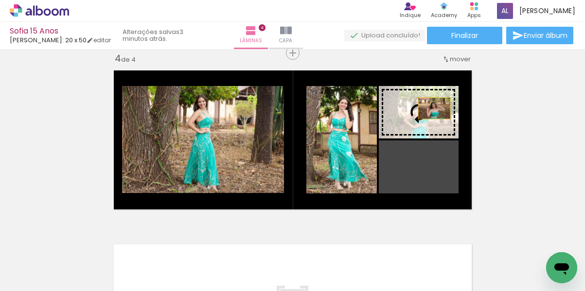
drag, startPoint x: 431, startPoint y: 169, endPoint x: 430, endPoint y: 108, distance: 60.3
click at [0, 0] on slot at bounding box center [0, 0] width 0 height 0
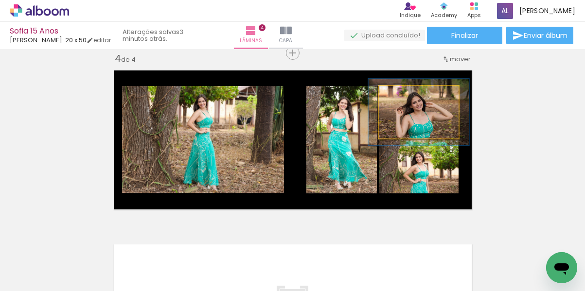
drag, startPoint x: 398, startPoint y: 95, endPoint x: 408, endPoint y: 95, distance: 9.2
type paper-slider "126"
click at [408, 95] on div at bounding box center [410, 96] width 9 height 9
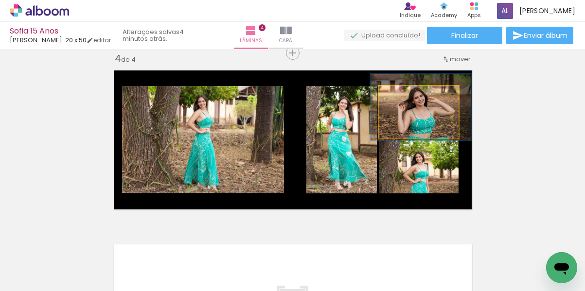
drag, startPoint x: 435, startPoint y: 111, endPoint x: 437, endPoint y: 107, distance: 5.2
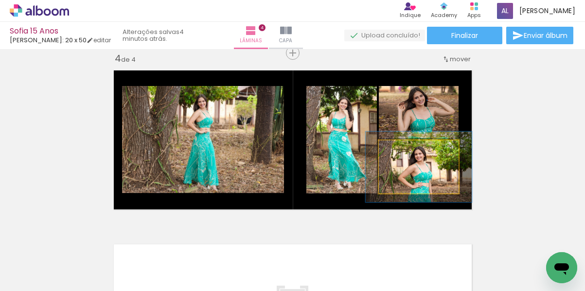
drag, startPoint x: 400, startPoint y: 151, endPoint x: 423, endPoint y: 176, distance: 33.4
type paper-slider "130"
click at [411, 151] on div at bounding box center [412, 150] width 9 height 9
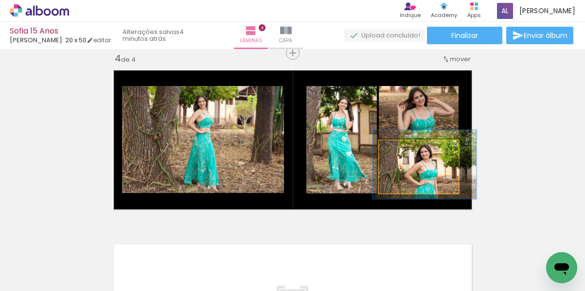
drag, startPoint x: 424, startPoint y: 180, endPoint x: 430, endPoint y: 178, distance: 6.3
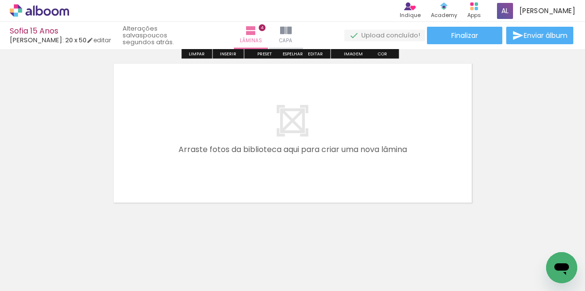
scroll to position [0, 400]
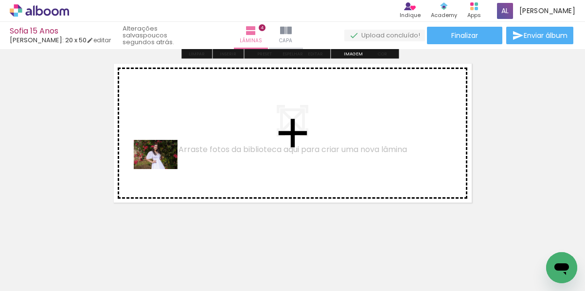
drag, startPoint x: 135, startPoint y: 257, endPoint x: 163, endPoint y: 169, distance: 92.0
click at [163, 169] on quentale-workspace at bounding box center [292, 145] width 585 height 291
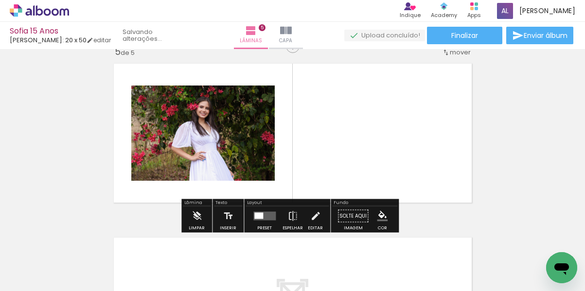
scroll to position [709, 0]
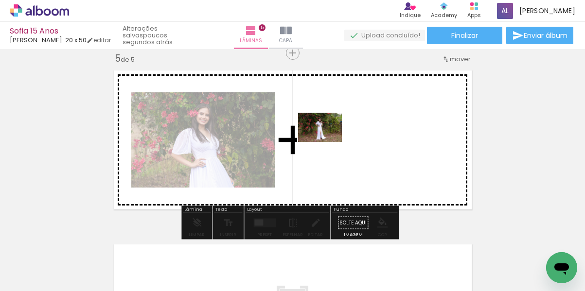
drag, startPoint x: 185, startPoint y: 255, endPoint x: 327, endPoint y: 142, distance: 181.8
click at [327, 142] on quentale-workspace at bounding box center [292, 145] width 585 height 291
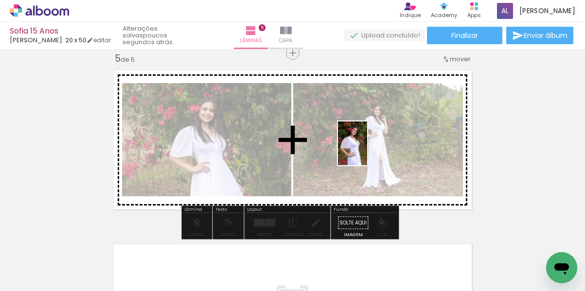
drag, startPoint x: 248, startPoint y: 260, endPoint x: 367, endPoint y: 151, distance: 161.8
click at [367, 151] on quentale-workspace at bounding box center [292, 145] width 585 height 291
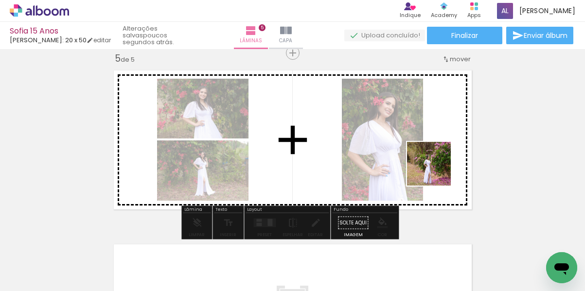
drag, startPoint x: 407, startPoint y: 264, endPoint x: 436, endPoint y: 171, distance: 97.4
click at [436, 171] on quentale-workspace at bounding box center [292, 145] width 585 height 291
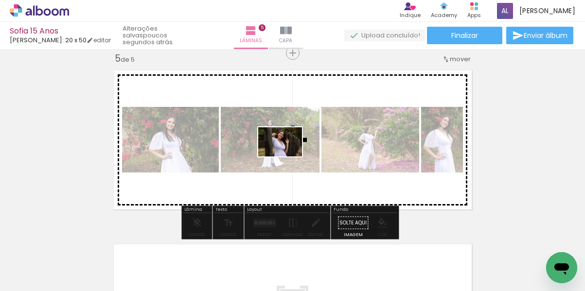
drag, startPoint x: 298, startPoint y: 257, endPoint x: 287, endPoint y: 157, distance: 101.3
click at [287, 157] on quentale-workspace at bounding box center [292, 145] width 585 height 291
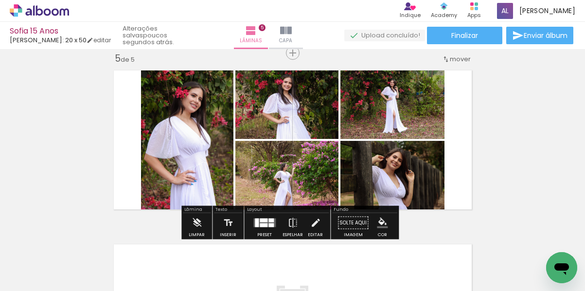
click at [380, 226] on iron-icon "color picker" at bounding box center [382, 223] width 11 height 11
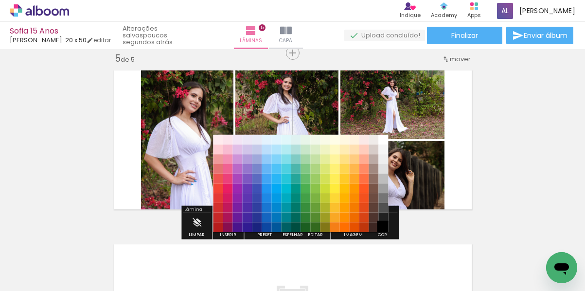
click at [384, 226] on paper-item "#000000" at bounding box center [384, 228] width 10 height 10
click at [385, 216] on paper-item "#212121" at bounding box center [384, 218] width 10 height 10
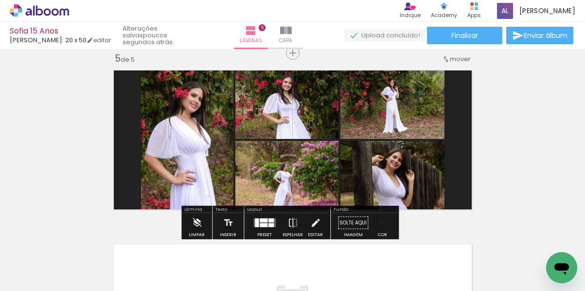
click at [382, 224] on iron-icon "color picker" at bounding box center [382, 223] width 11 height 11
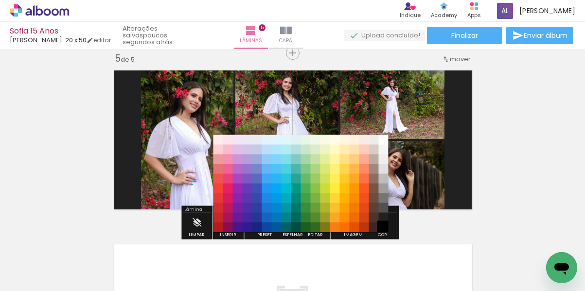
click at [387, 227] on paper-item "#000000" at bounding box center [384, 228] width 10 height 10
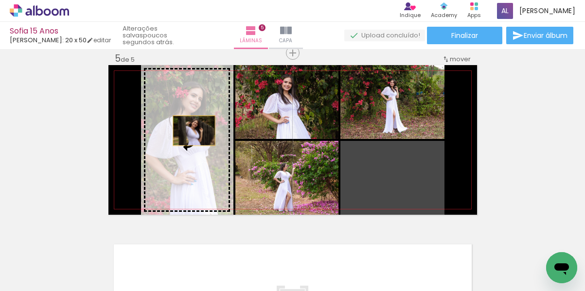
drag, startPoint x: 432, startPoint y: 184, endPoint x: 187, endPoint y: 131, distance: 251.2
click at [0, 0] on slot at bounding box center [0, 0] width 0 height 0
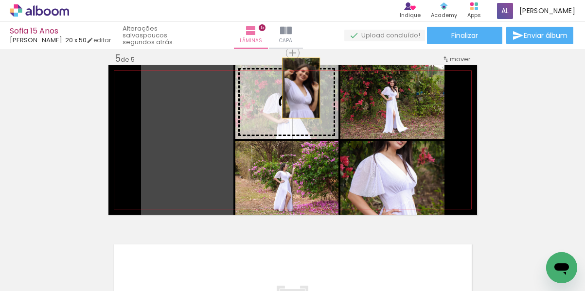
drag, startPoint x: 171, startPoint y: 150, endPoint x: 297, endPoint y: 88, distance: 141.0
click at [0, 0] on slot at bounding box center [0, 0] width 0 height 0
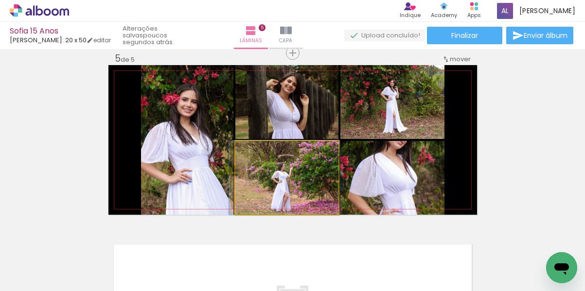
drag, startPoint x: 315, startPoint y: 169, endPoint x: 313, endPoint y: 157, distance: 11.9
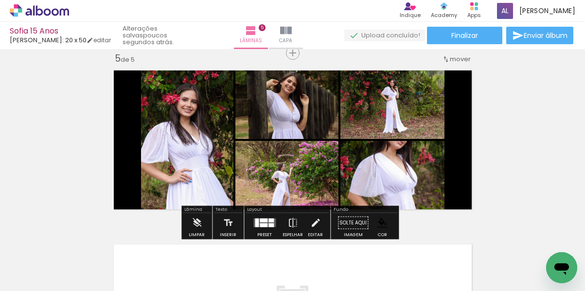
click at [272, 223] on quentale-layouter at bounding box center [264, 223] width 22 height 9
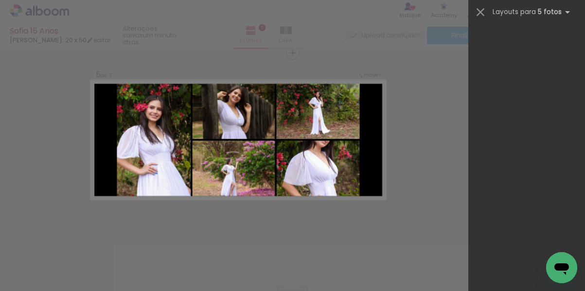
scroll to position [0, 0]
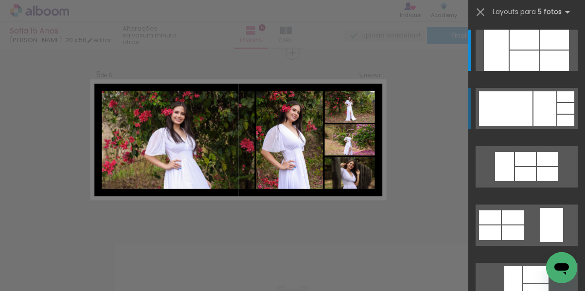
click at [501, 104] on div at bounding box center [506, 108] width 54 height 35
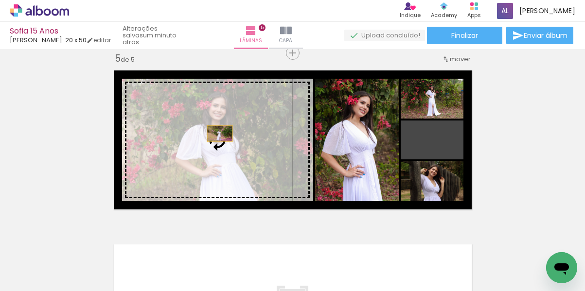
drag, startPoint x: 449, startPoint y: 145, endPoint x: 216, endPoint y: 134, distance: 233.8
click at [0, 0] on slot at bounding box center [0, 0] width 0 height 0
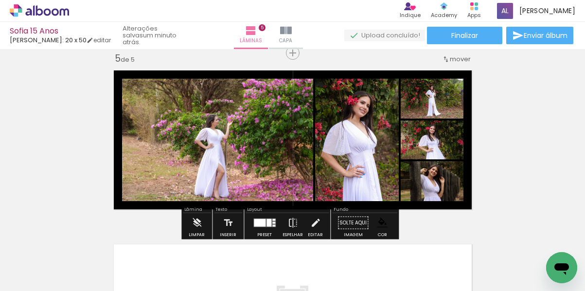
click at [234, 136] on quentale-photo at bounding box center [217, 140] width 191 height 123
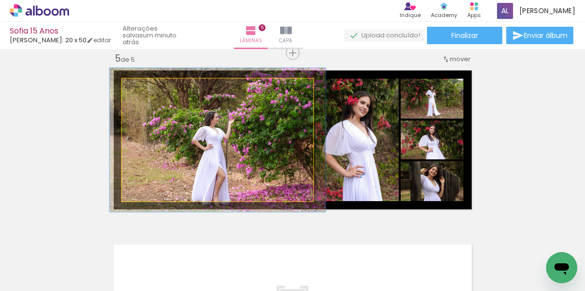
click at [145, 90] on div at bounding box center [149, 89] width 9 height 9
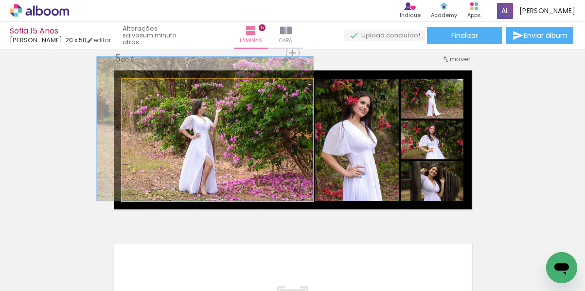
drag, startPoint x: 230, startPoint y: 134, endPoint x: 168, endPoint y: 117, distance: 64.6
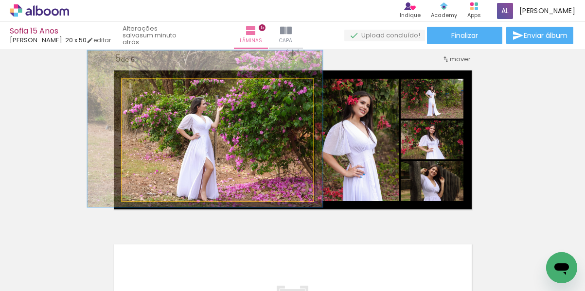
type paper-slider "123"
click at [152, 89] on div at bounding box center [153, 89] width 9 height 9
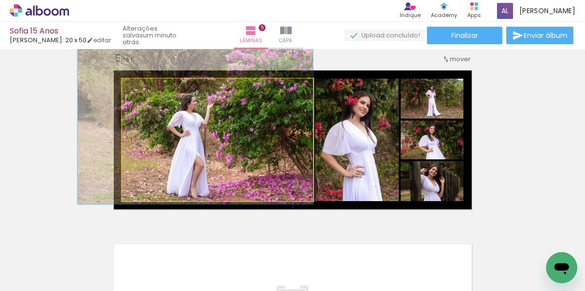
drag, startPoint x: 237, startPoint y: 130, endPoint x: 199, endPoint y: 127, distance: 38.1
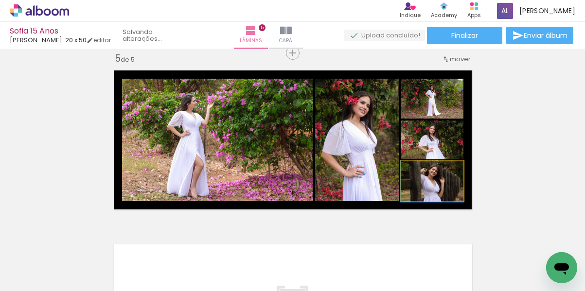
drag, startPoint x: 441, startPoint y: 178, endPoint x: 345, endPoint y: 150, distance: 99.3
type paper-slider "100"
click at [0, 0] on slot at bounding box center [0, 0] width 0 height 0
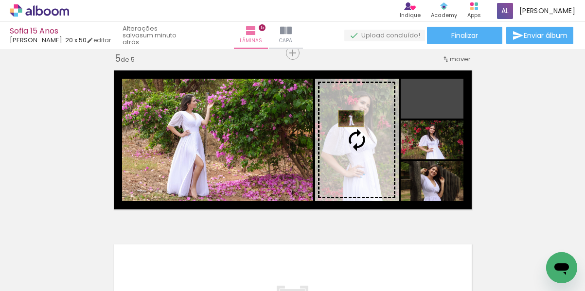
drag, startPoint x: 446, startPoint y: 105, endPoint x: 347, endPoint y: 119, distance: 99.7
click at [0, 0] on slot at bounding box center [0, 0] width 0 height 0
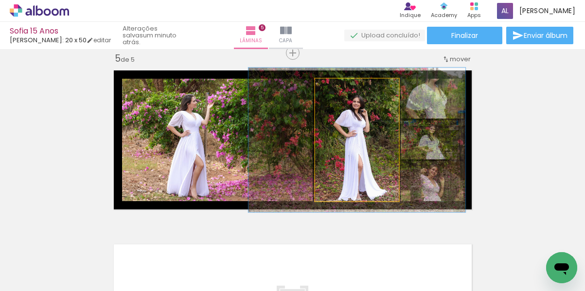
drag, startPoint x: 337, startPoint y: 90, endPoint x: 343, endPoint y: 92, distance: 6.6
type paper-slider "118"
click at [343, 92] on div at bounding box center [344, 89] width 9 height 9
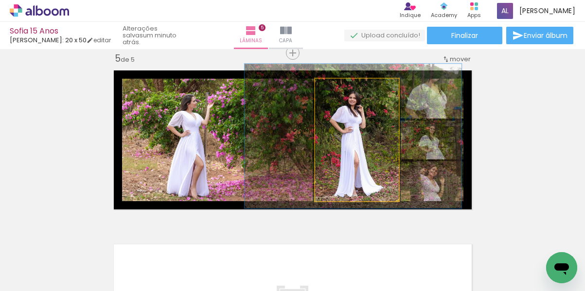
drag, startPoint x: 375, startPoint y: 150, endPoint x: 371, endPoint y: 146, distance: 5.5
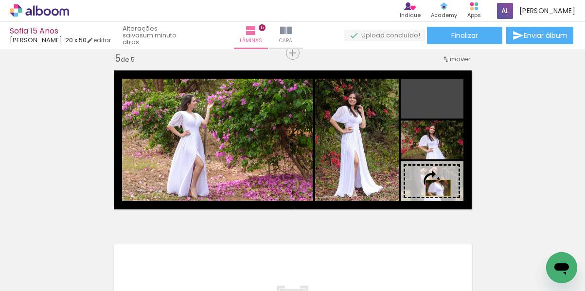
drag, startPoint x: 443, startPoint y: 105, endPoint x: 435, endPoint y: 187, distance: 82.6
click at [0, 0] on slot at bounding box center [0, 0] width 0 height 0
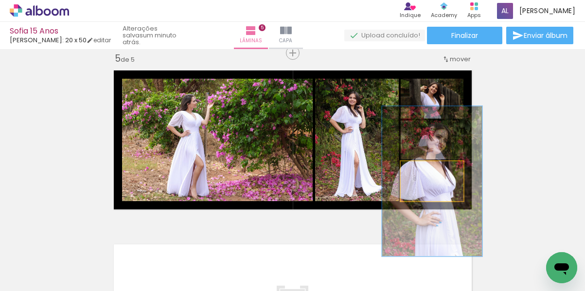
drag, startPoint x: 438, startPoint y: 175, endPoint x: 437, endPoint y: 199, distance: 24.8
click at [437, 199] on quentale-photo at bounding box center [432, 181] width 63 height 40
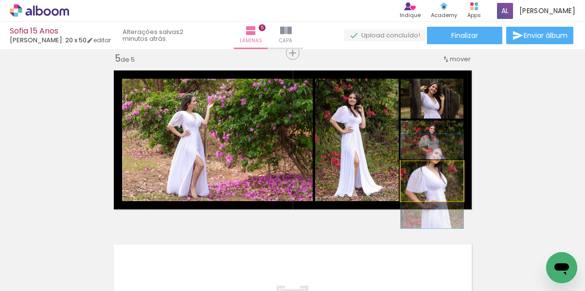
drag, startPoint x: 434, startPoint y: 172, endPoint x: 412, endPoint y: 170, distance: 22.9
click at [414, 170] on div at bounding box center [422, 172] width 16 height 16
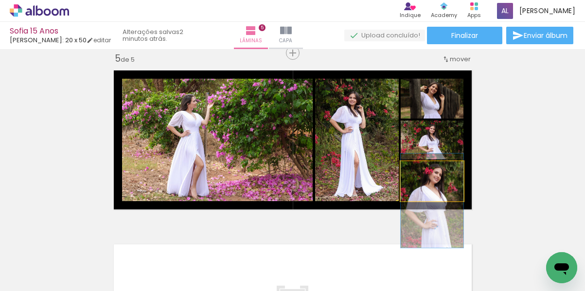
drag, startPoint x: 445, startPoint y: 186, endPoint x: 448, endPoint y: 206, distance: 19.6
click at [448, 206] on quentale-layouter at bounding box center [292, 140] width 369 height 150
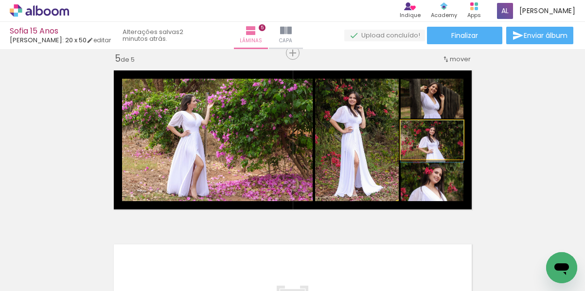
drag, startPoint x: 448, startPoint y: 143, endPoint x: 446, endPoint y: 155, distance: 11.3
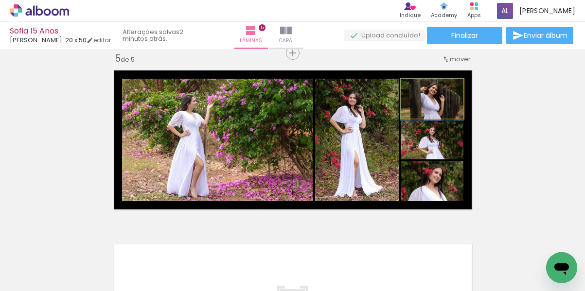
drag, startPoint x: 446, startPoint y: 98, endPoint x: 448, endPoint y: 106, distance: 7.4
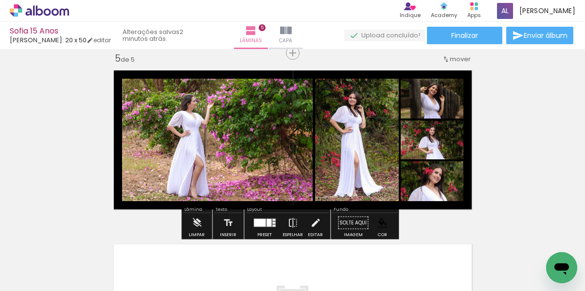
click at [290, 226] on iron-icon at bounding box center [292, 223] width 11 height 19
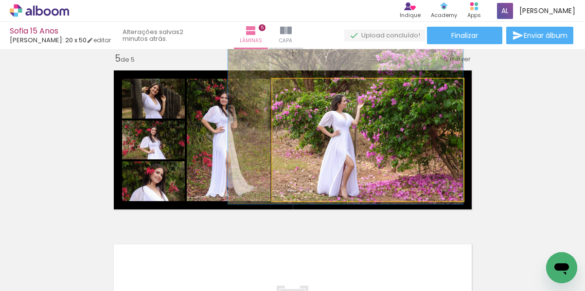
click at [364, 152] on quentale-photo at bounding box center [367, 140] width 191 height 123
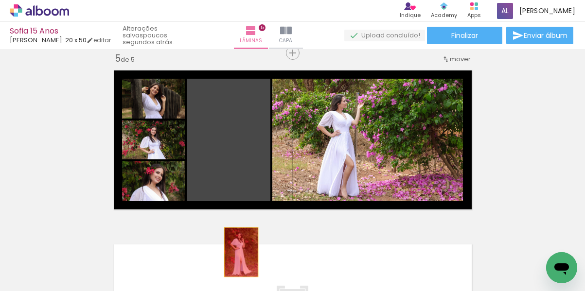
drag, startPoint x: 238, startPoint y: 164, endPoint x: 235, endPoint y: 248, distance: 83.2
click at [237, 252] on quentale-workspace at bounding box center [292, 145] width 585 height 291
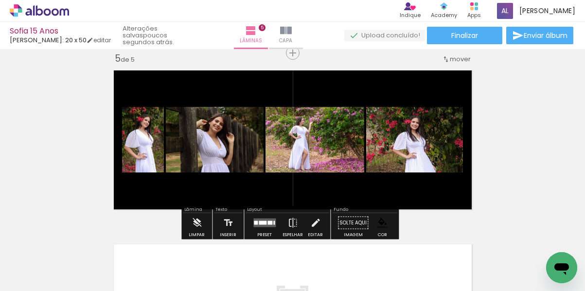
click at [262, 220] on quentale-layouter at bounding box center [264, 223] width 22 height 9
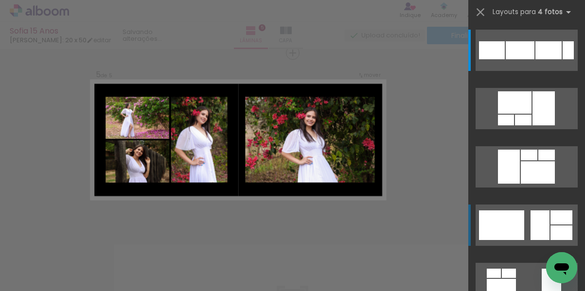
click at [507, 114] on div at bounding box center [515, 102] width 34 height 22
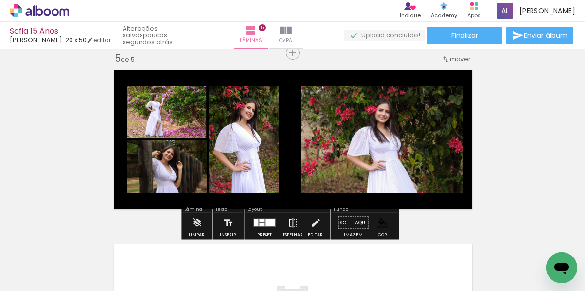
click at [290, 221] on iron-icon at bounding box center [292, 223] width 11 height 19
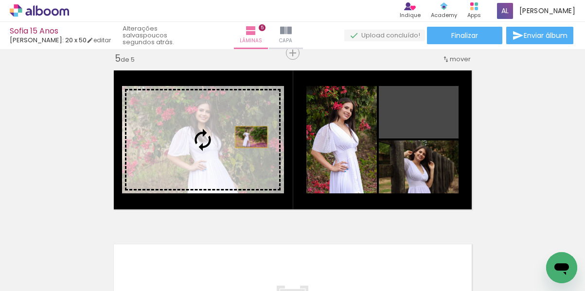
drag, startPoint x: 423, startPoint y: 132, endPoint x: 248, endPoint y: 137, distance: 175.2
click at [0, 0] on slot at bounding box center [0, 0] width 0 height 0
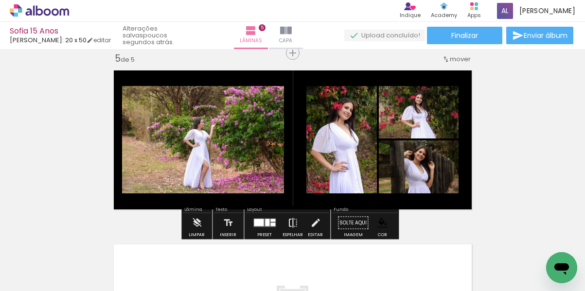
click at [292, 220] on iron-icon at bounding box center [292, 223] width 11 height 19
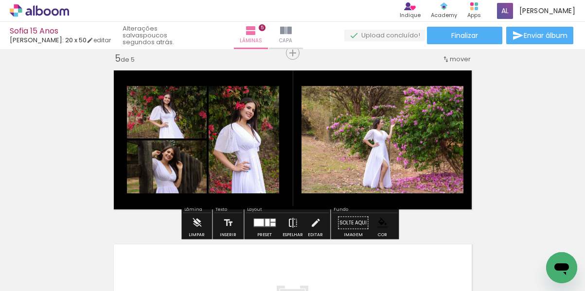
click at [292, 219] on iron-icon at bounding box center [292, 223] width 11 height 19
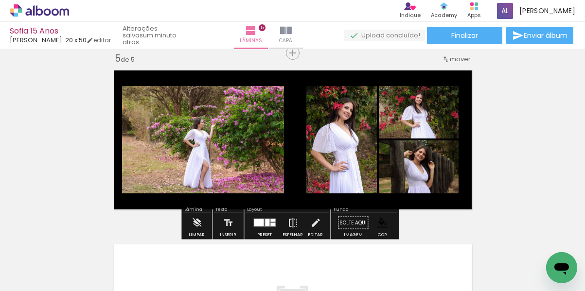
click at [334, 158] on quentale-photo at bounding box center [341, 140] width 71 height 108
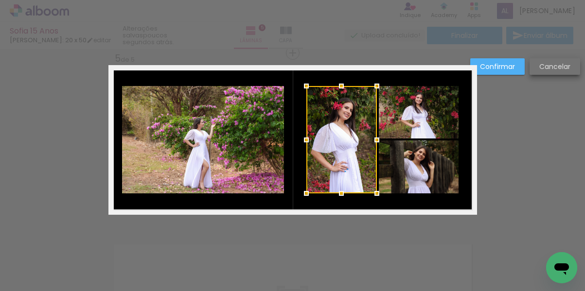
click at [0, 0] on slot "Cancelar" at bounding box center [0, 0] width 0 height 0
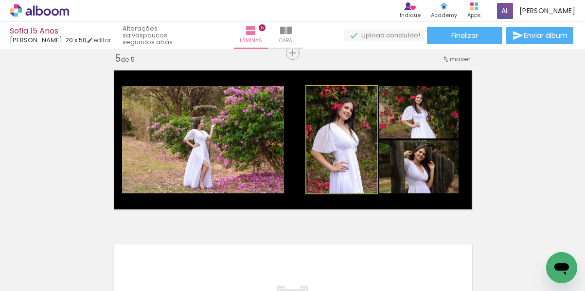
click at [349, 187] on quentale-photo at bounding box center [341, 140] width 71 height 108
click at [314, 96] on iron-icon at bounding box center [316, 96] width 9 height 10
click at [312, 96] on iron-icon at bounding box center [316, 96] width 9 height 10
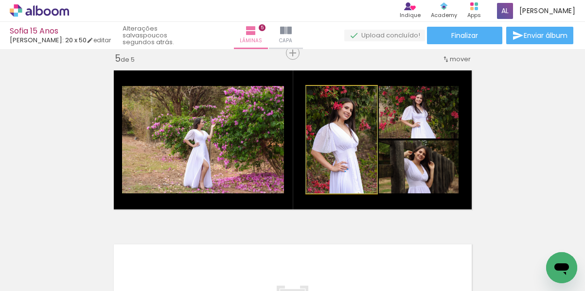
click at [312, 96] on iron-icon at bounding box center [316, 96] width 9 height 10
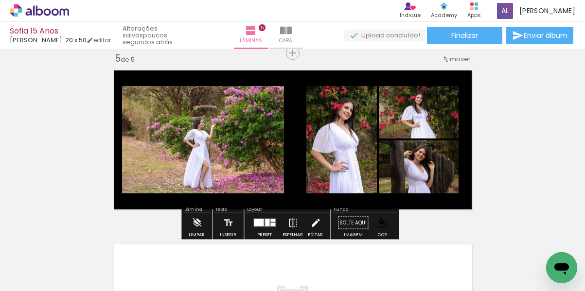
click at [312, 224] on iron-icon at bounding box center [315, 223] width 11 height 19
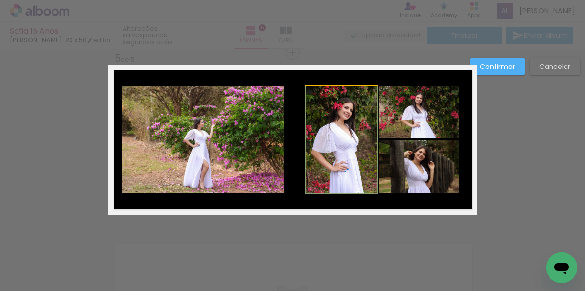
click at [339, 144] on quentale-photo at bounding box center [341, 140] width 71 height 108
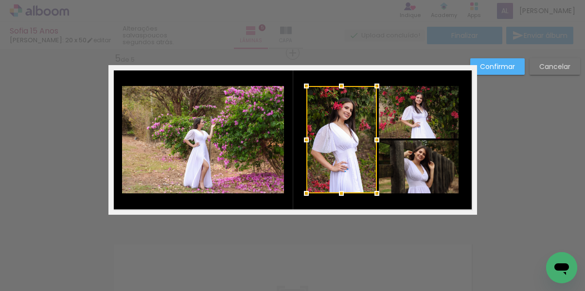
click at [374, 139] on div at bounding box center [376, 139] width 19 height 19
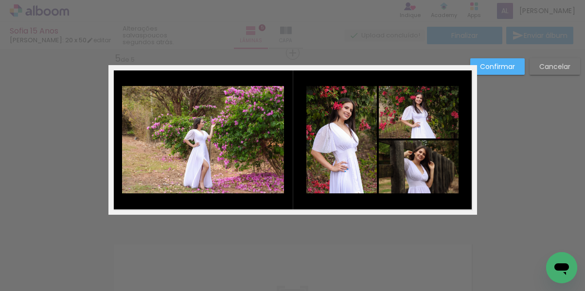
click at [0, 0] on slot "Confirmar" at bounding box center [0, 0] width 0 height 0
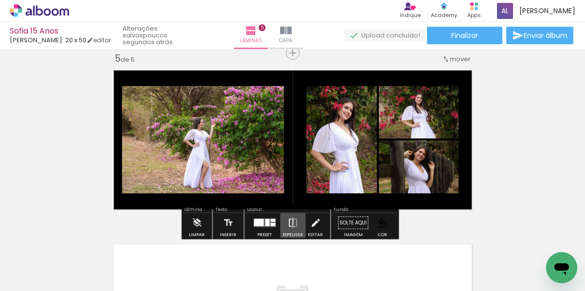
click at [290, 222] on iron-icon at bounding box center [292, 223] width 11 height 19
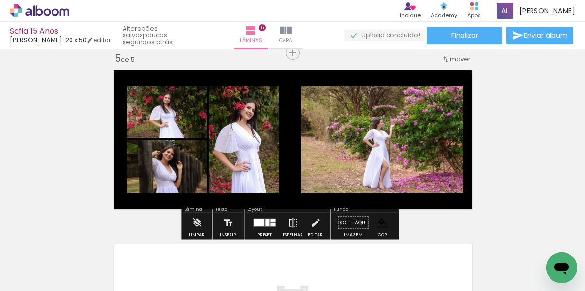
click at [290, 222] on iron-icon at bounding box center [292, 223] width 11 height 19
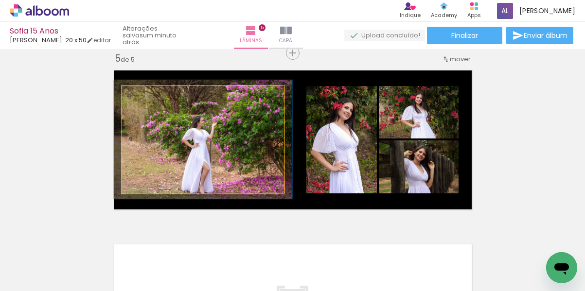
type paper-slider "110"
click at [144, 98] on div at bounding box center [148, 96] width 9 height 9
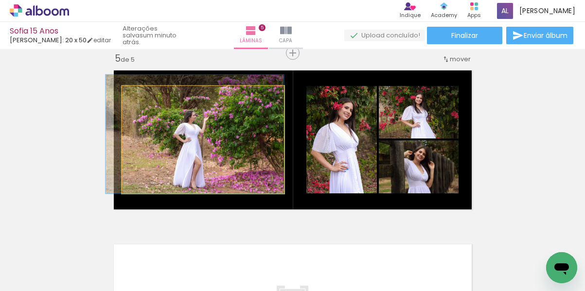
drag, startPoint x: 226, startPoint y: 145, endPoint x: 179, endPoint y: 140, distance: 47.0
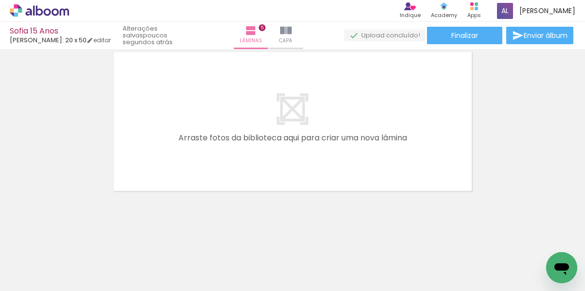
scroll to position [0, 1003]
drag, startPoint x: 196, startPoint y: 287, endPoint x: 545, endPoint y: 304, distance: 350.1
click at [545, 291] on html "link( href="../../bower_components/polymer/polymer.html" rel="import" ) picture…" at bounding box center [292, 145] width 585 height 291
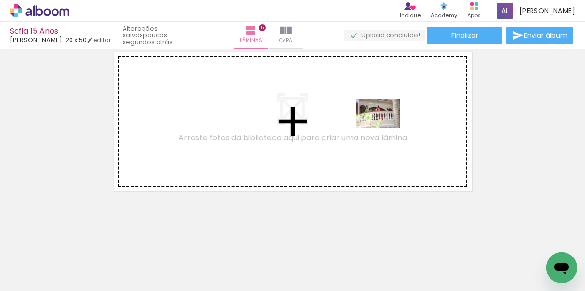
drag, startPoint x: 315, startPoint y: 261, endPoint x: 385, endPoint y: 128, distance: 149.9
click at [385, 128] on quentale-workspace at bounding box center [292, 145] width 585 height 291
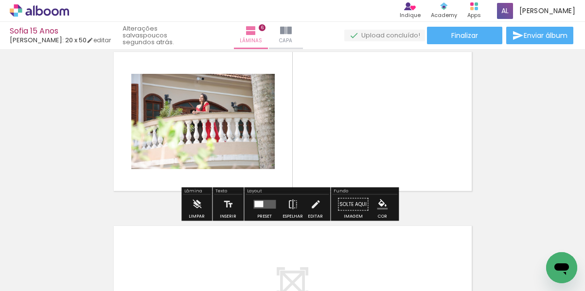
scroll to position [883, 0]
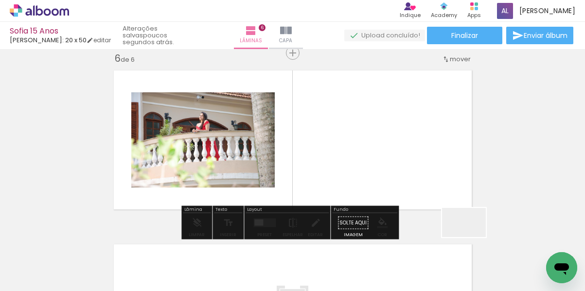
drag, startPoint x: 471, startPoint y: 261, endPoint x: 441, endPoint y: 147, distance: 117.9
click at [441, 147] on quentale-workspace at bounding box center [292, 145] width 585 height 291
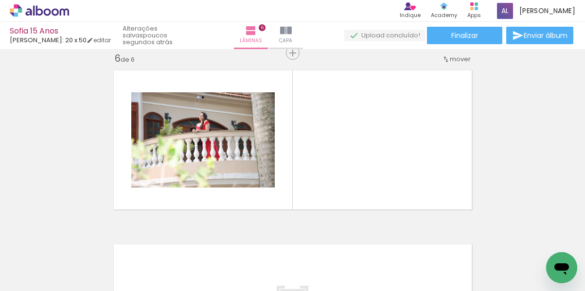
scroll to position [0, 1748]
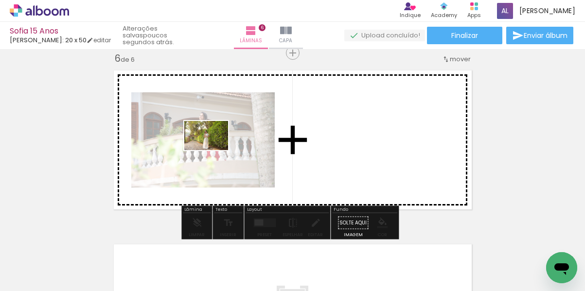
drag, startPoint x: 155, startPoint y: 259, endPoint x: 214, endPoint y: 150, distance: 123.8
click at [214, 150] on quentale-workspace at bounding box center [292, 145] width 585 height 291
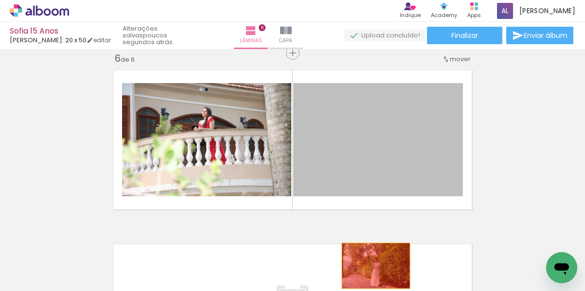
drag, startPoint x: 395, startPoint y: 158, endPoint x: 193, endPoint y: 264, distance: 228.3
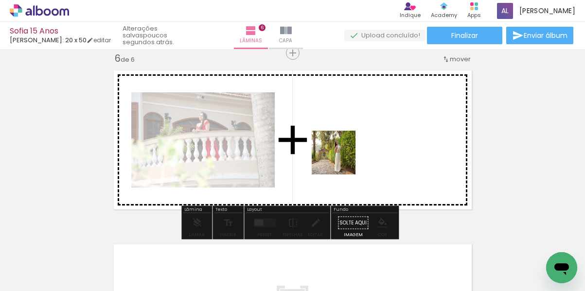
drag, startPoint x: 201, startPoint y: 261, endPoint x: 353, endPoint y: 154, distance: 186.4
click at [353, 154] on quentale-workspace at bounding box center [292, 145] width 585 height 291
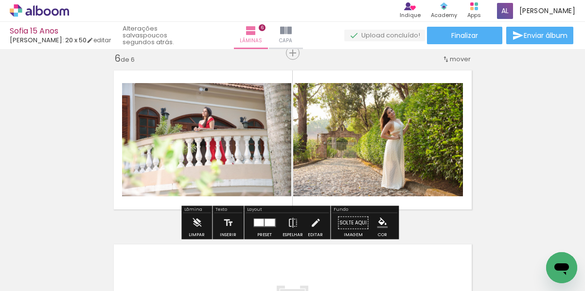
click at [377, 219] on iron-icon "color picker" at bounding box center [382, 223] width 11 height 11
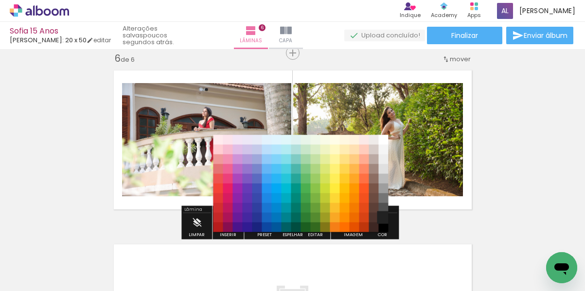
click at [383, 214] on paper-item "#212121" at bounding box center [384, 218] width 10 height 10
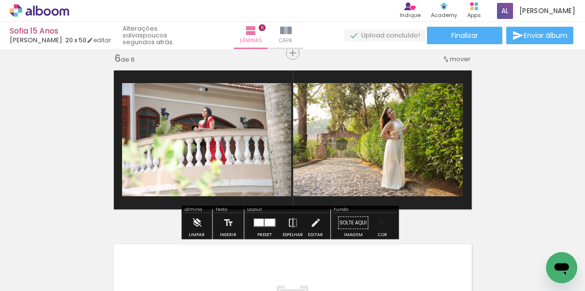
click at [377, 220] on iron-icon "color picker" at bounding box center [382, 223] width 11 height 11
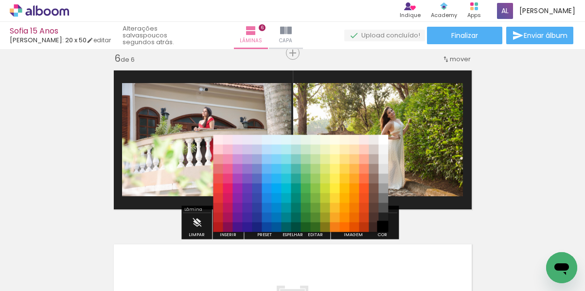
click at [382, 225] on paper-item "#000000" at bounding box center [384, 228] width 10 height 10
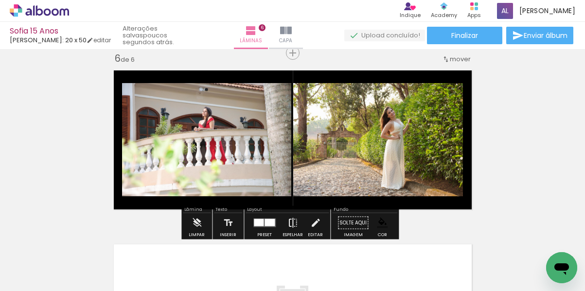
click at [289, 220] on iron-icon at bounding box center [292, 223] width 11 height 19
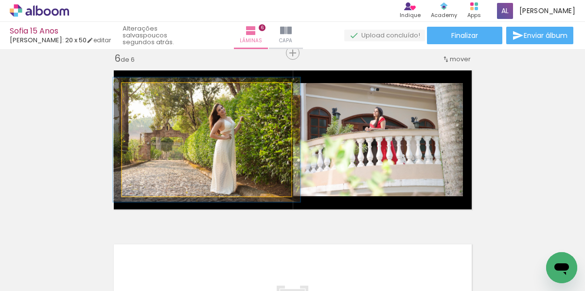
type paper-slider "110"
click at [146, 94] on div at bounding box center [148, 93] width 9 height 9
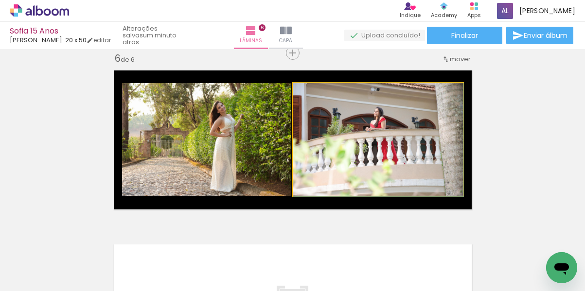
drag, startPoint x: 386, startPoint y: 145, endPoint x: 393, endPoint y: 145, distance: 6.8
click at [393, 145] on quentale-photo at bounding box center [378, 139] width 170 height 113
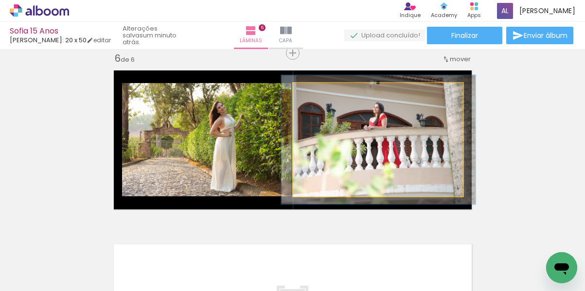
drag, startPoint x: 312, startPoint y: 93, endPoint x: 317, endPoint y: 94, distance: 5.0
type paper-slider "114"
click at [317, 94] on div at bounding box center [321, 93] width 9 height 9
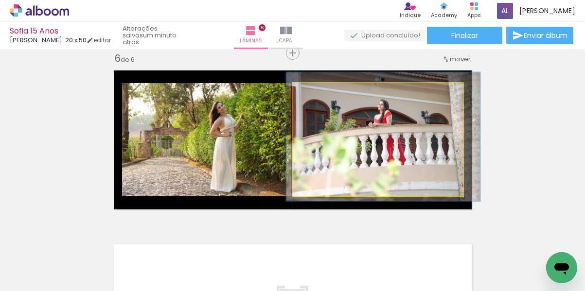
drag, startPoint x: 406, startPoint y: 132, endPoint x: 408, endPoint y: 126, distance: 6.2
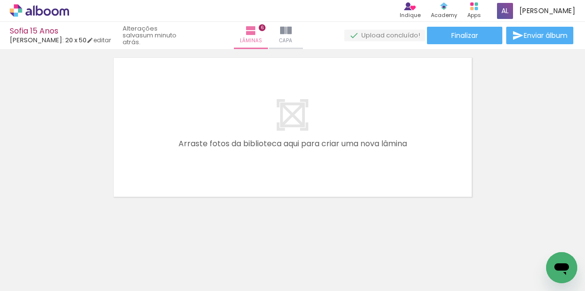
scroll to position [0, 1758]
drag, startPoint x: 352, startPoint y: 288, endPoint x: 410, endPoint y: 287, distance: 58.4
click at [80, 287] on iron-horizontal-list at bounding box center [69, 261] width 19 height 61
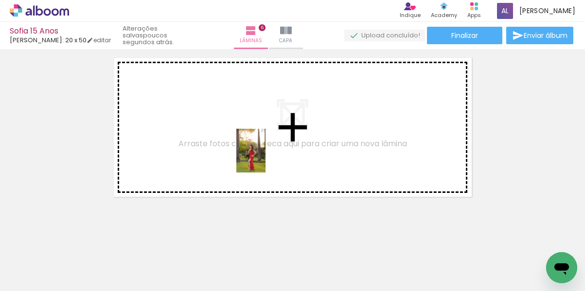
drag, startPoint x: 268, startPoint y: 253, endPoint x: 266, endPoint y: 158, distance: 95.4
click at [266, 158] on quentale-workspace at bounding box center [292, 145] width 585 height 291
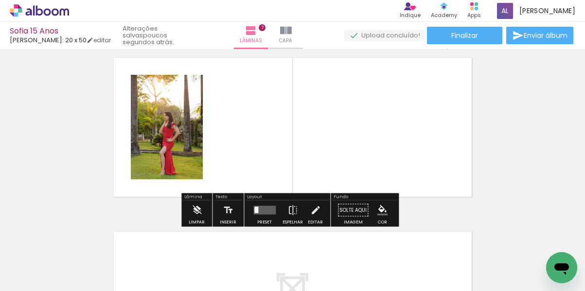
scroll to position [1057, 0]
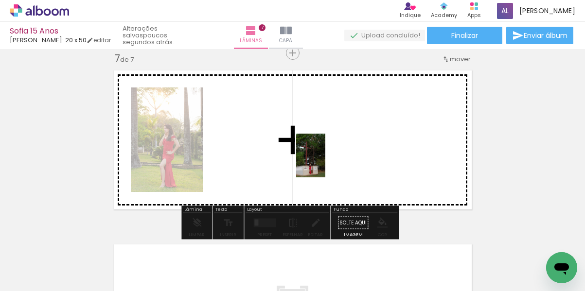
drag, startPoint x: 327, startPoint y: 267, endPoint x: 325, endPoint y: 163, distance: 104.1
click at [325, 163] on quentale-workspace at bounding box center [292, 145] width 585 height 291
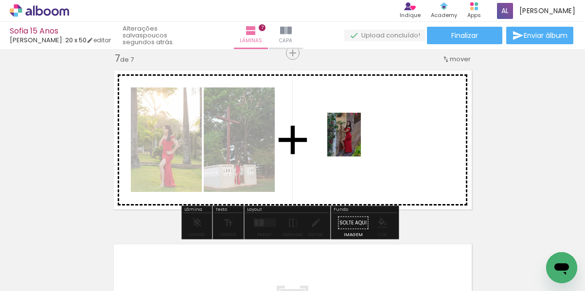
drag, startPoint x: 115, startPoint y: 261, endPoint x: 357, endPoint y: 142, distance: 269.3
click at [357, 142] on quentale-workspace at bounding box center [292, 145] width 585 height 291
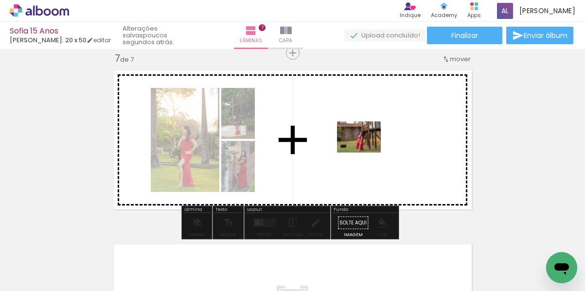
drag, startPoint x: 157, startPoint y: 260, endPoint x: 366, endPoint y: 151, distance: 235.8
click at [366, 151] on quentale-workspace at bounding box center [292, 145] width 585 height 291
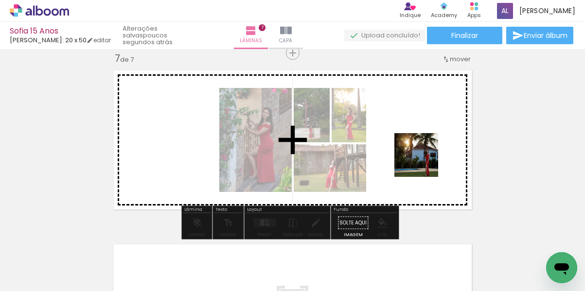
drag, startPoint x: 227, startPoint y: 258, endPoint x: 424, endPoint y: 162, distance: 218.6
click at [424, 162] on quentale-workspace at bounding box center [292, 145] width 585 height 291
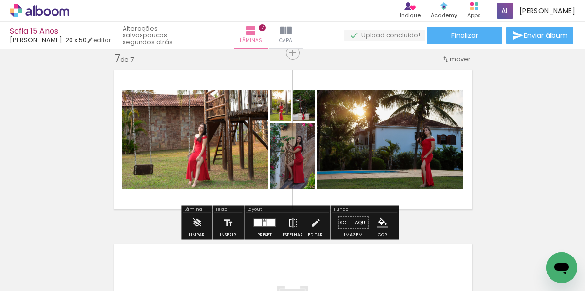
click at [289, 225] on iron-icon at bounding box center [292, 223] width 11 height 19
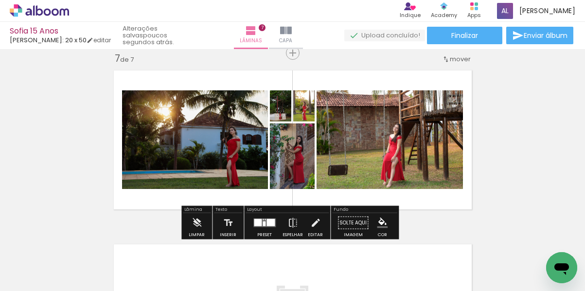
click at [267, 225] on div at bounding box center [271, 222] width 8 height 7
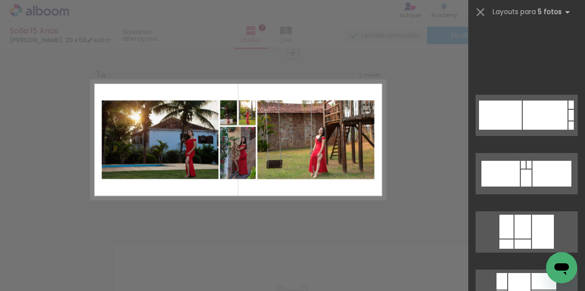
scroll to position [698, 0]
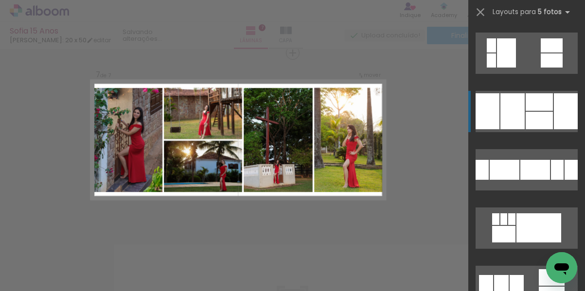
click at [541, 111] on quentale-layouter at bounding box center [527, 111] width 102 height 41
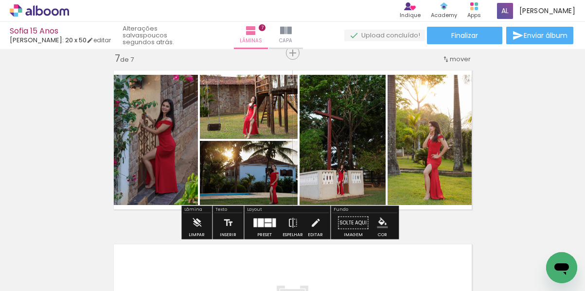
click at [382, 222] on iron-icon "color picker" at bounding box center [382, 223] width 11 height 11
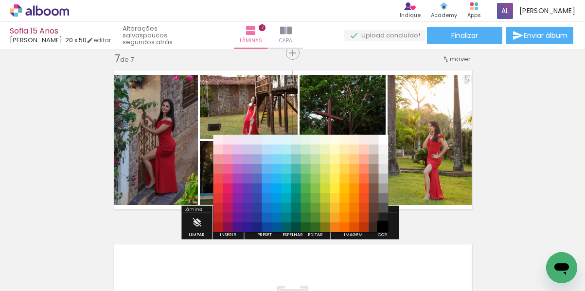
click at [383, 227] on paper-item "#000000" at bounding box center [384, 228] width 10 height 10
click at [383, 216] on paper-item "#212121" at bounding box center [384, 218] width 10 height 10
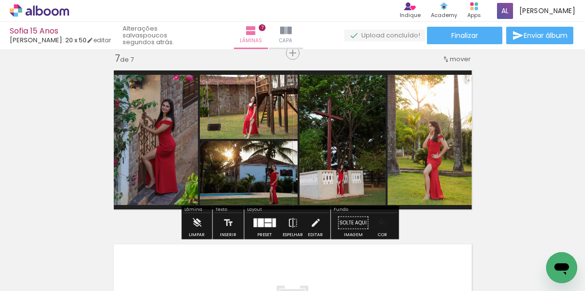
click at [382, 224] on iron-icon "color picker" at bounding box center [382, 223] width 11 height 11
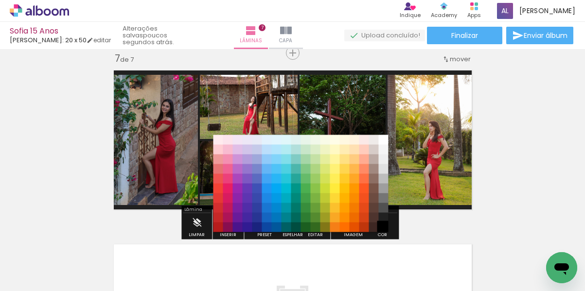
click at [383, 225] on paper-item "#000000" at bounding box center [384, 228] width 10 height 10
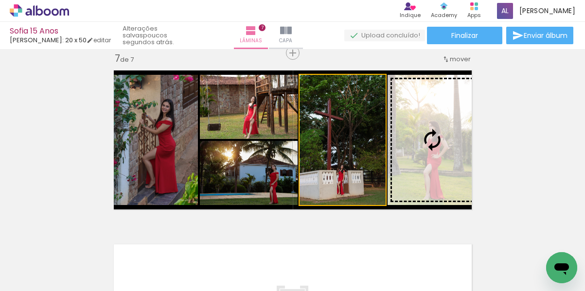
drag, startPoint x: 366, startPoint y: 165, endPoint x: 434, endPoint y: 147, distance: 70.6
click at [0, 0] on slot at bounding box center [0, 0] width 0 height 0
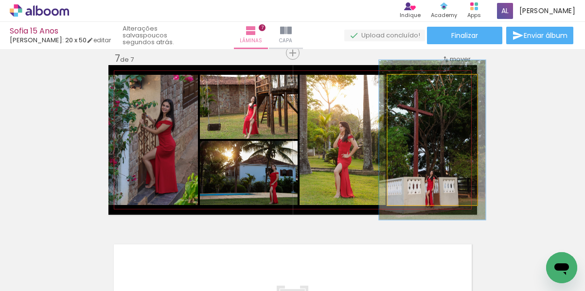
drag, startPoint x: 409, startPoint y: 86, endPoint x: 416, endPoint y: 87, distance: 6.9
type paper-slider "119"
click at [416, 87] on div at bounding box center [417, 85] width 9 height 9
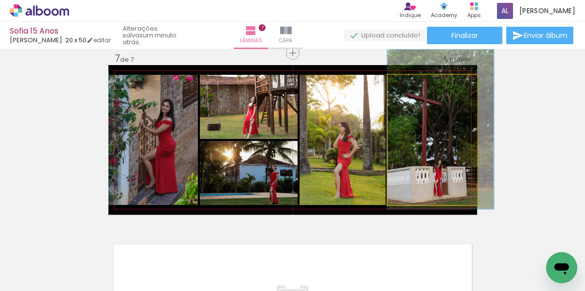
drag, startPoint x: 439, startPoint y: 179, endPoint x: 451, endPoint y: 169, distance: 15.8
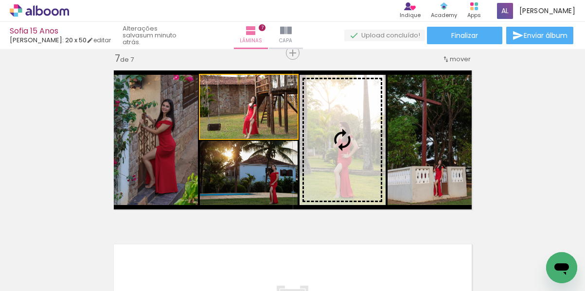
drag, startPoint x: 266, startPoint y: 120, endPoint x: 376, endPoint y: 133, distance: 110.3
click at [0, 0] on slot at bounding box center [0, 0] width 0 height 0
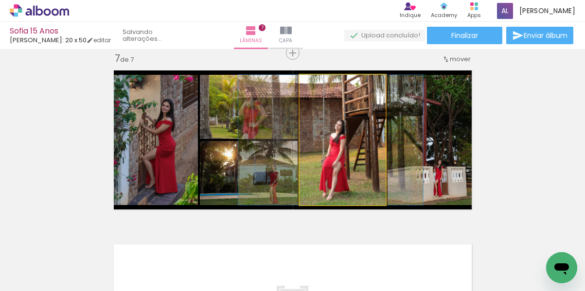
drag, startPoint x: 358, startPoint y: 155, endPoint x: 346, endPoint y: 137, distance: 21.9
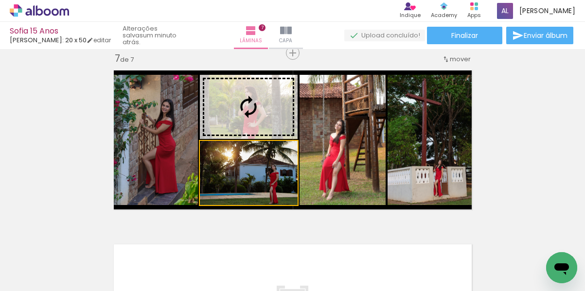
drag, startPoint x: 252, startPoint y: 178, endPoint x: 251, endPoint y: 106, distance: 71.5
click at [0, 0] on slot at bounding box center [0, 0] width 0 height 0
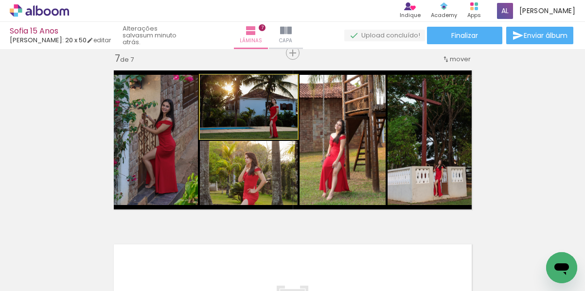
drag, startPoint x: 264, startPoint y: 110, endPoint x: 257, endPoint y: 110, distance: 6.8
drag, startPoint x: 264, startPoint y: 111, endPoint x: 259, endPoint y: 111, distance: 5.4
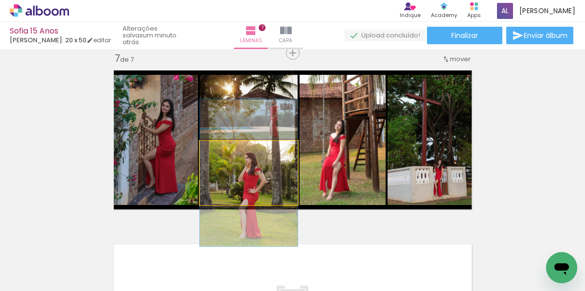
click at [254, 171] on quentale-photo at bounding box center [249, 173] width 98 height 64
drag, startPoint x: 218, startPoint y: 151, endPoint x: 211, endPoint y: 153, distance: 7.6
type paper-slider "100"
click at [215, 153] on div at bounding box center [223, 151] width 16 height 16
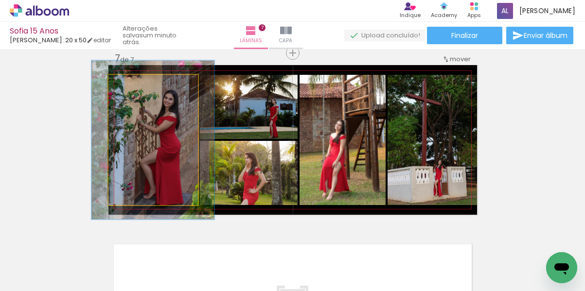
drag, startPoint x: 128, startPoint y: 84, endPoint x: 136, endPoint y: 86, distance: 8.0
type paper-slider "122"
click at [136, 86] on div at bounding box center [138, 85] width 9 height 9
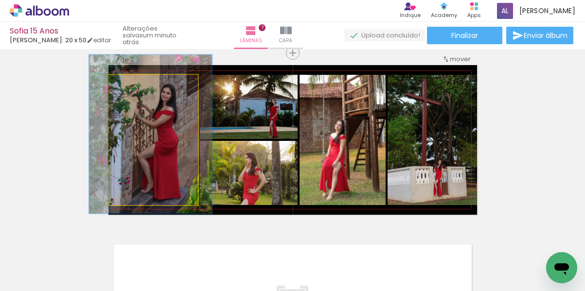
drag, startPoint x: 172, startPoint y: 150, endPoint x: 169, endPoint y: 144, distance: 6.3
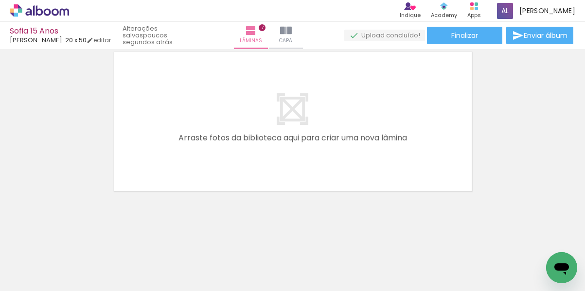
scroll to position [0, 987]
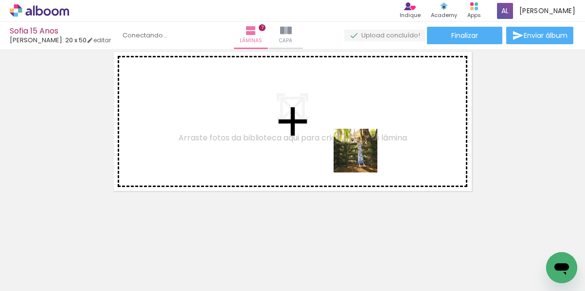
drag, startPoint x: 364, startPoint y: 257, endPoint x: 363, endPoint y: 158, distance: 98.8
click at [363, 158] on quentale-workspace at bounding box center [292, 145] width 585 height 291
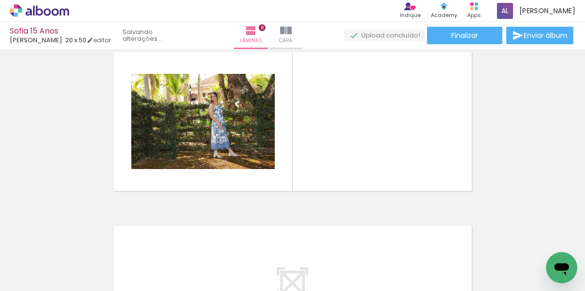
scroll to position [1231, 0]
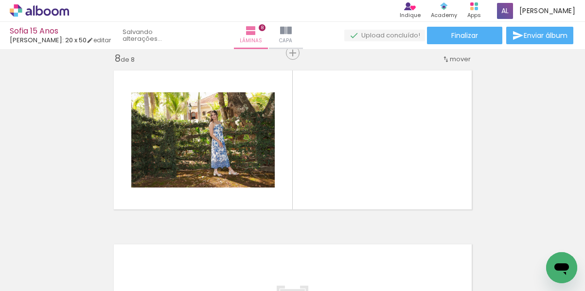
drag, startPoint x: 426, startPoint y: 264, endPoint x: 418, endPoint y: 175, distance: 88.9
click at [418, 175] on quentale-workspace at bounding box center [292, 145] width 585 height 291
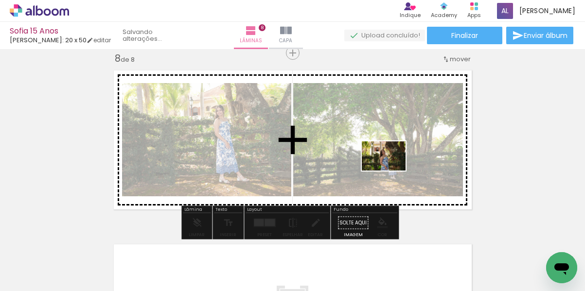
drag, startPoint x: 476, startPoint y: 264, endPoint x: 391, endPoint y: 171, distance: 126.4
click at [391, 171] on quentale-workspace at bounding box center [292, 145] width 585 height 291
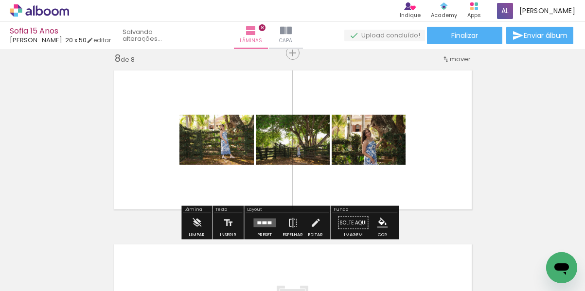
scroll to position [0, 993]
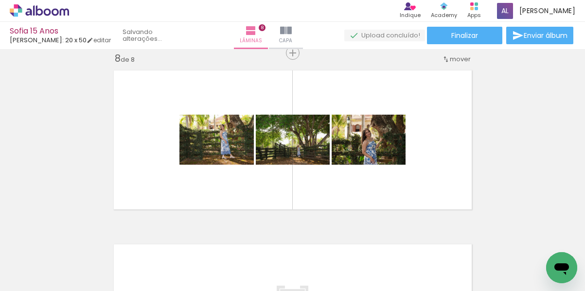
click at [80, 286] on iron-horizontal-list at bounding box center [69, 261] width 19 height 61
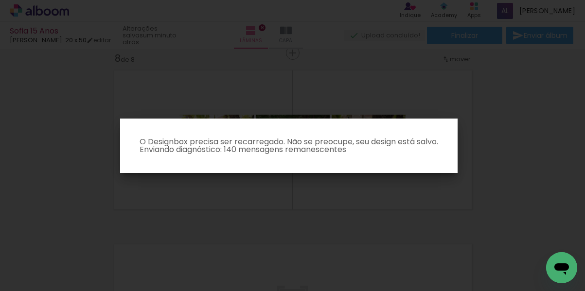
click at [266, 157] on body "link( href="../../bower_components/polymer/polymer.html" rel="import" ) picture…" at bounding box center [292, 145] width 585 height 291
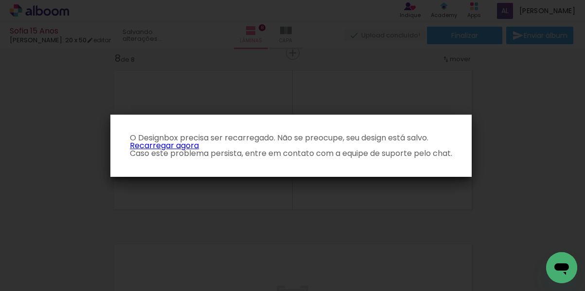
scroll to position [0, 993]
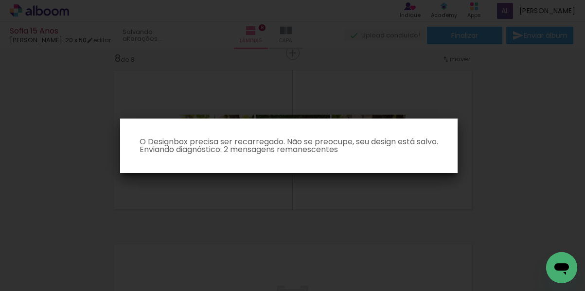
scroll to position [0, 993]
